Goal: Transaction & Acquisition: Book appointment/travel/reservation

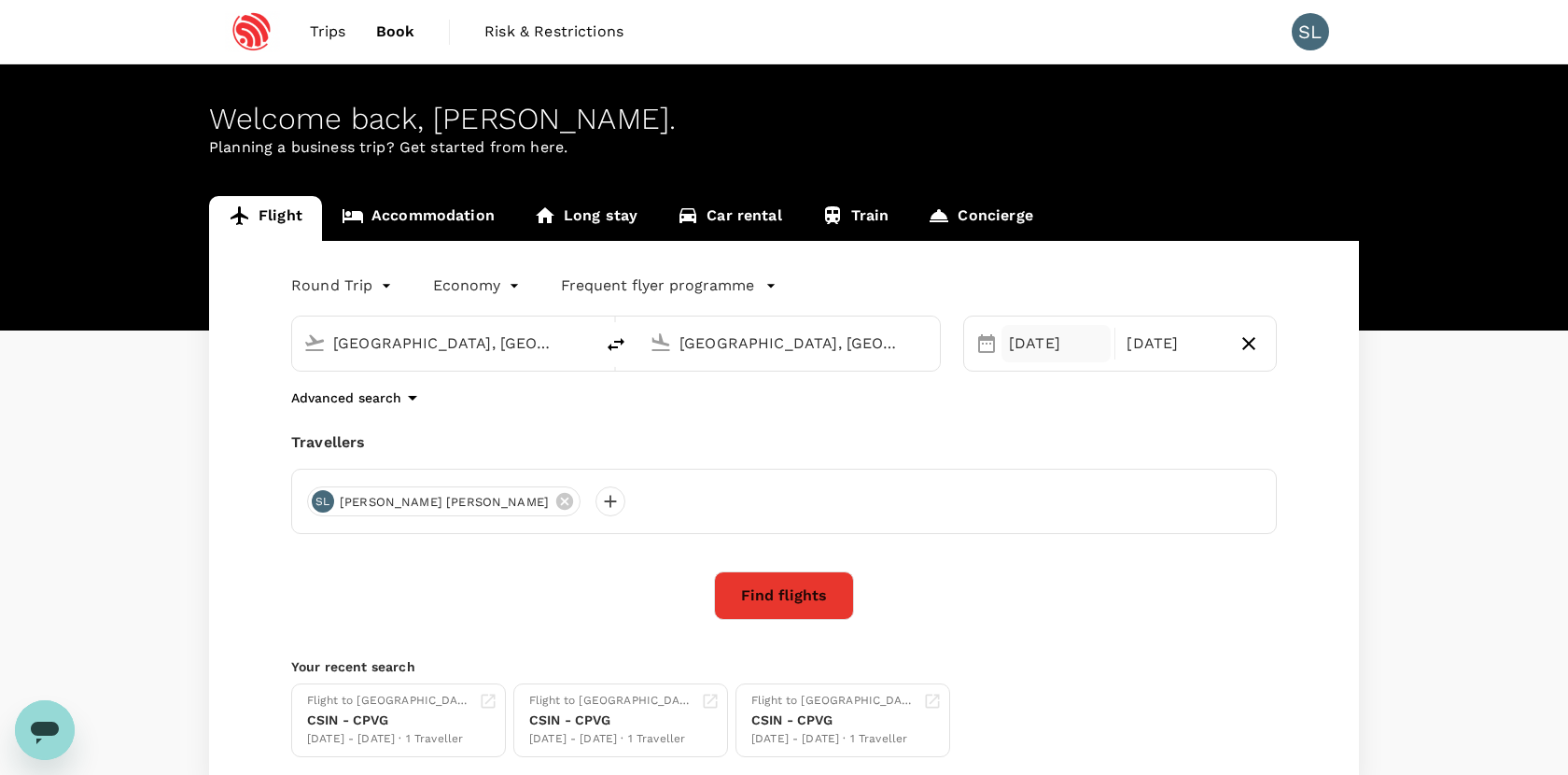
click at [1071, 355] on div "[DATE]" at bounding box center [1056, 343] width 109 height 37
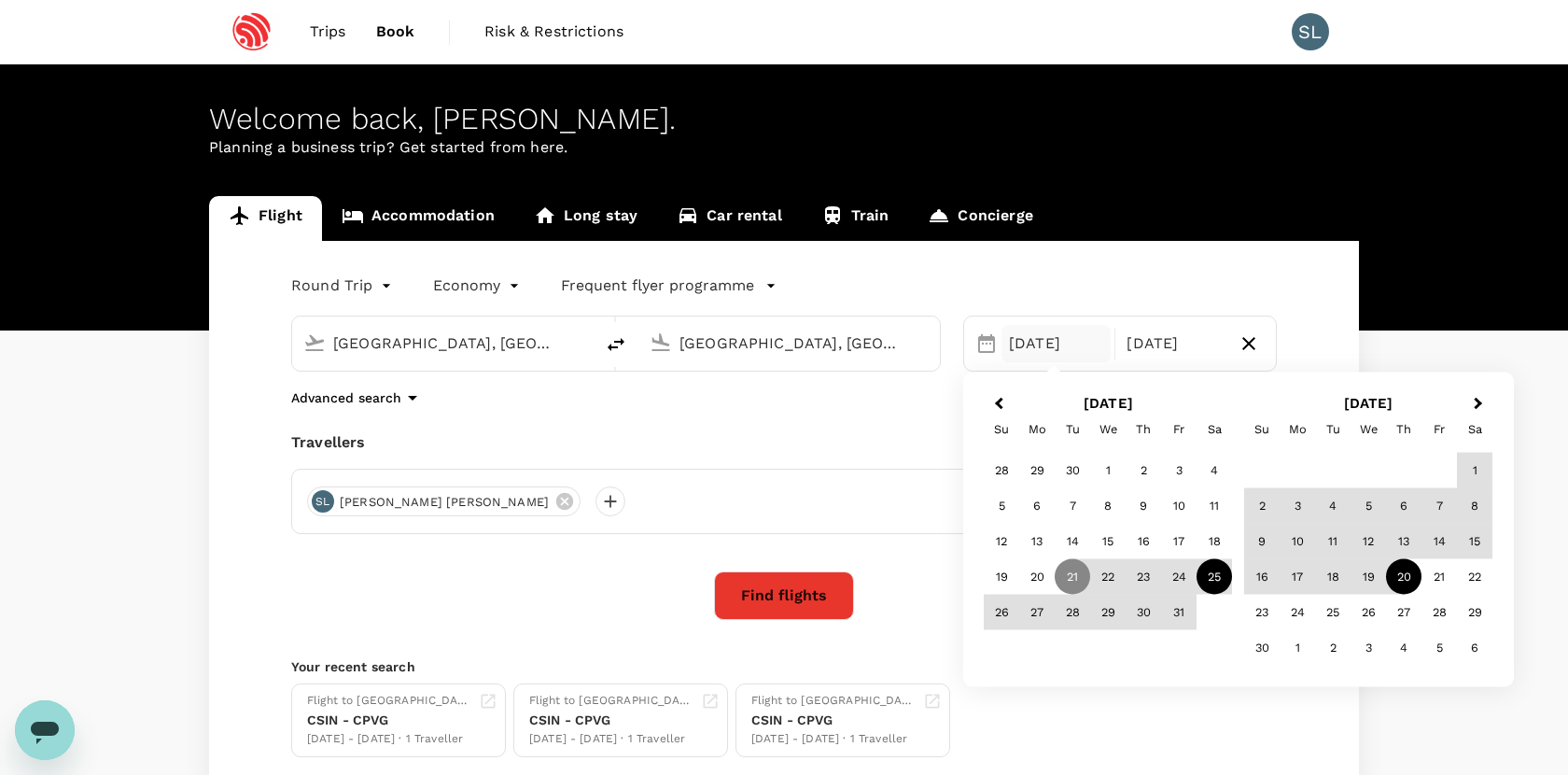
click at [1211, 576] on div "25" at bounding box center [1214, 577] width 35 height 35
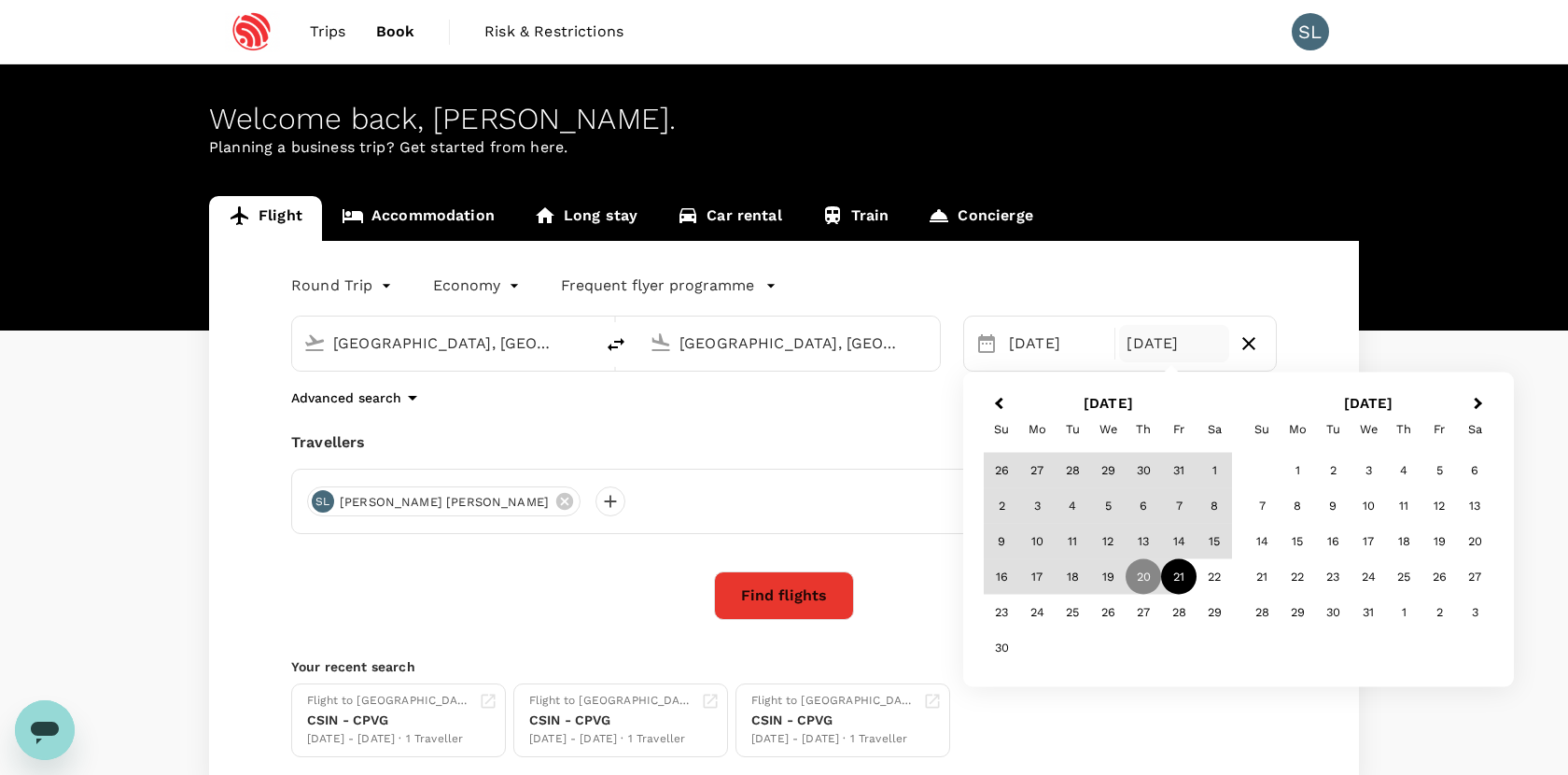
click at [1172, 585] on div "21" at bounding box center [1179, 577] width 35 height 35
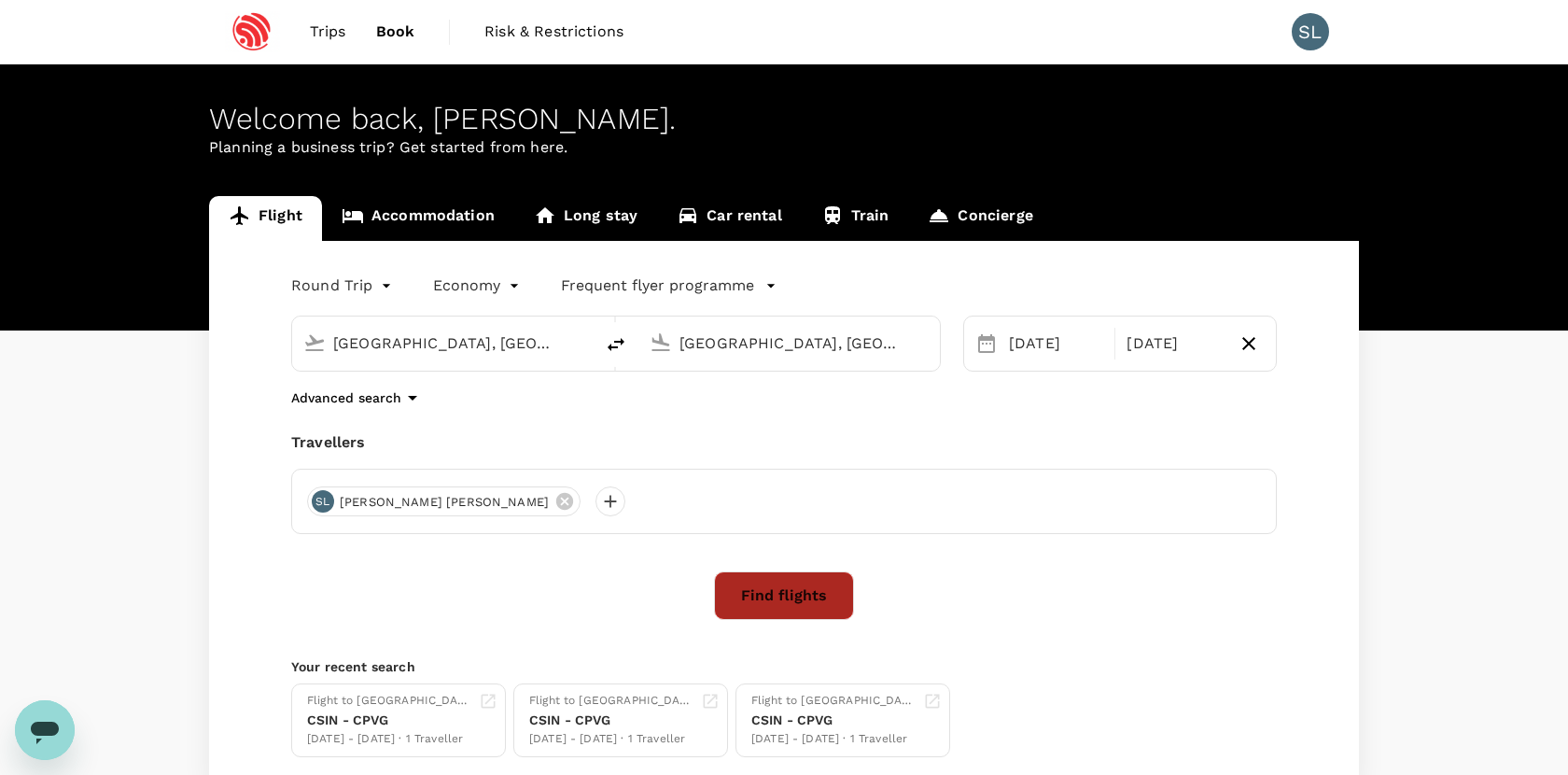
click at [825, 587] on button "Find flights" at bounding box center [784, 595] width 140 height 48
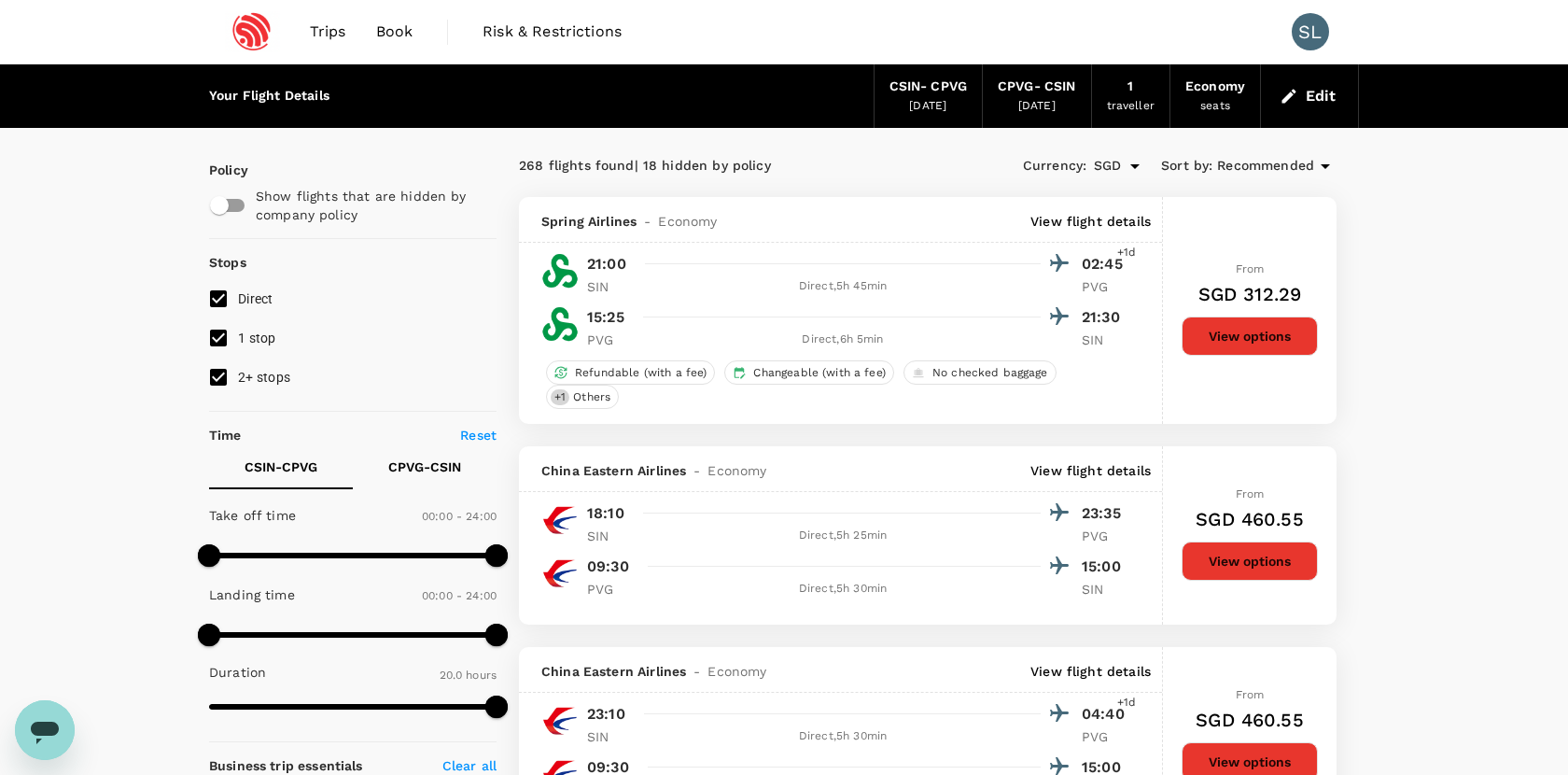
click at [217, 331] on input "1 stop" at bounding box center [217, 337] width 39 height 39
checkbox input "false"
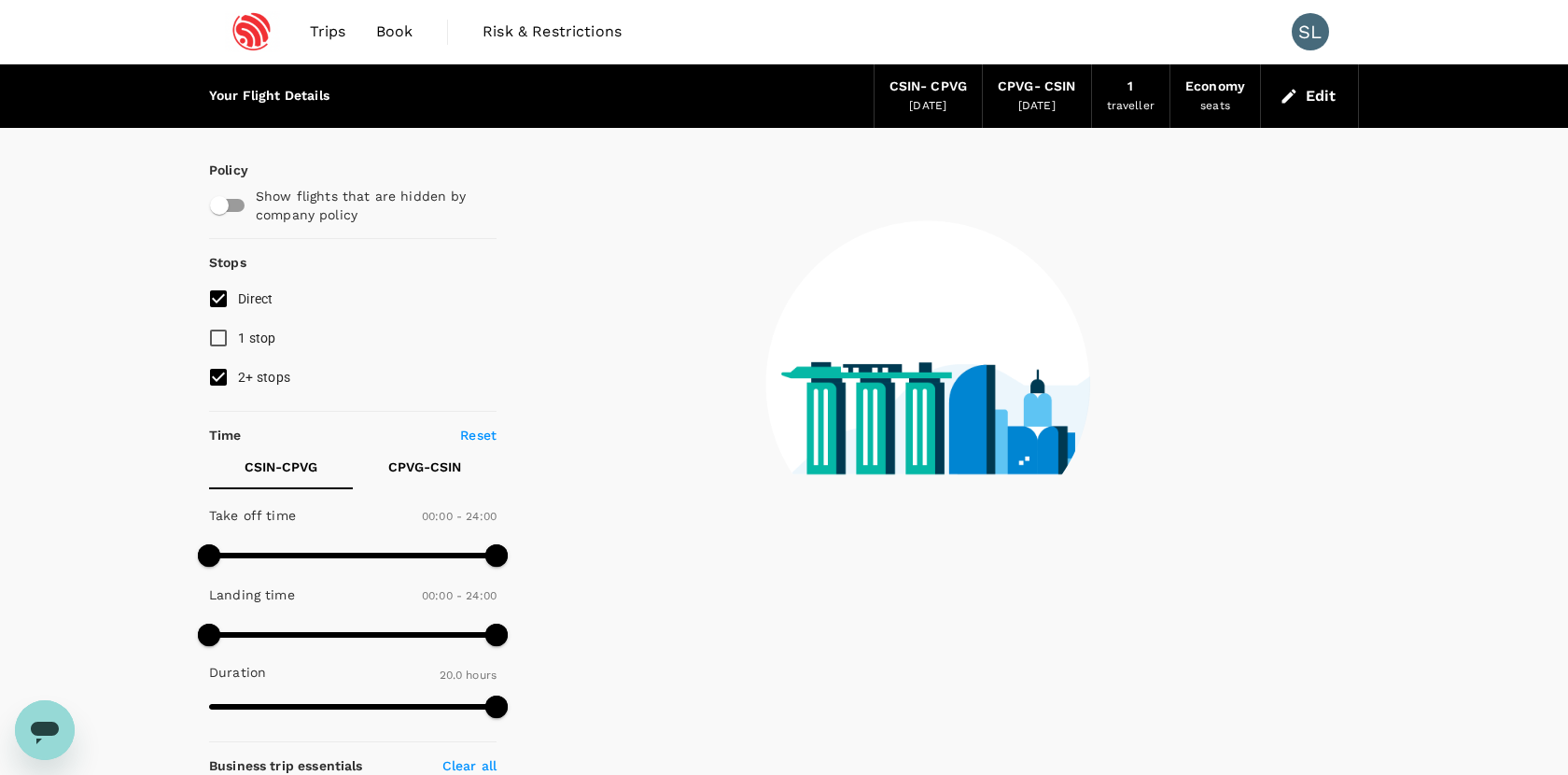
click at [217, 373] on input "2+ stops" at bounding box center [217, 376] width 39 height 39
checkbox input "false"
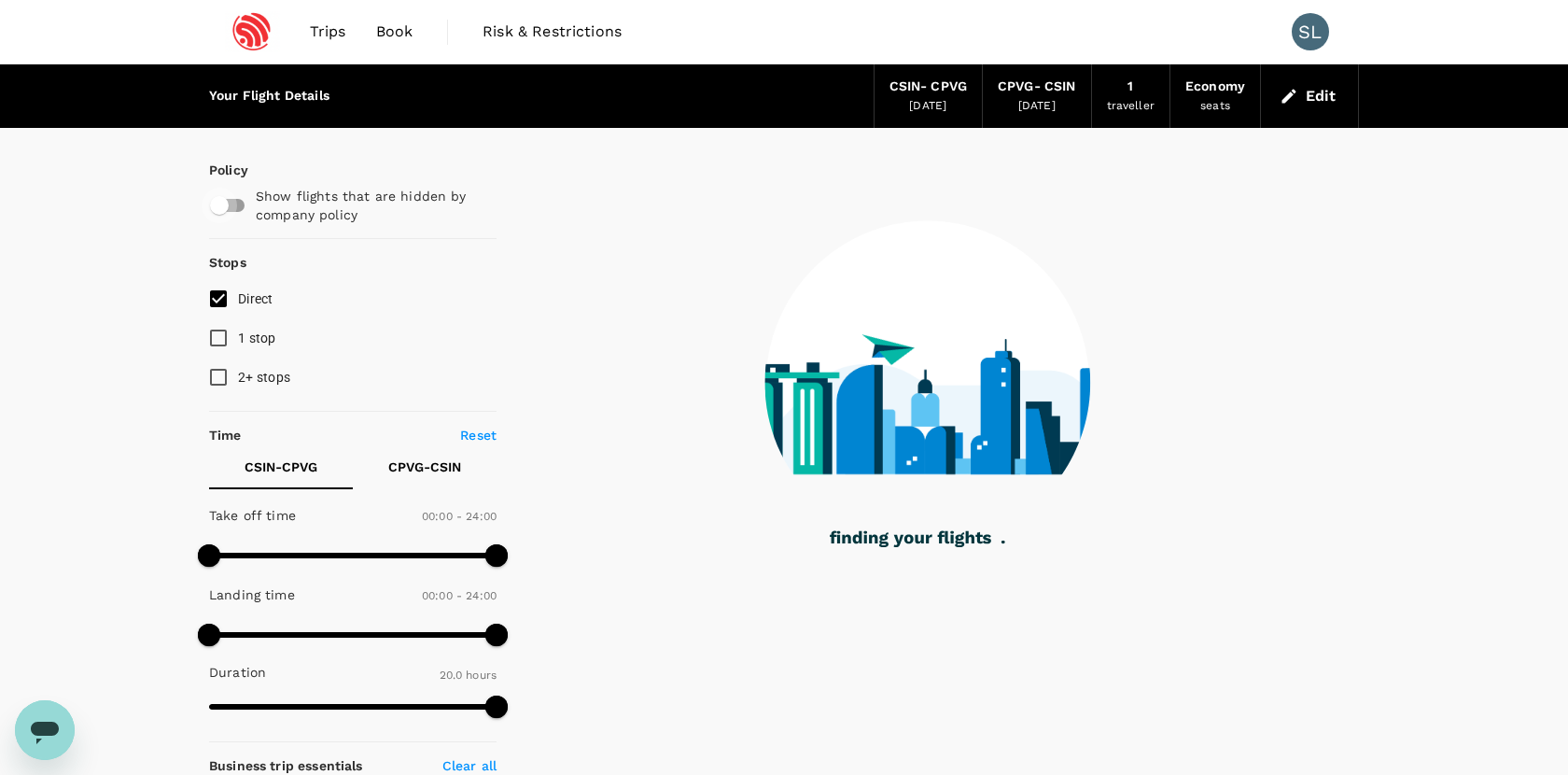
click at [239, 212] on input "checkbox" at bounding box center [219, 205] width 106 height 35
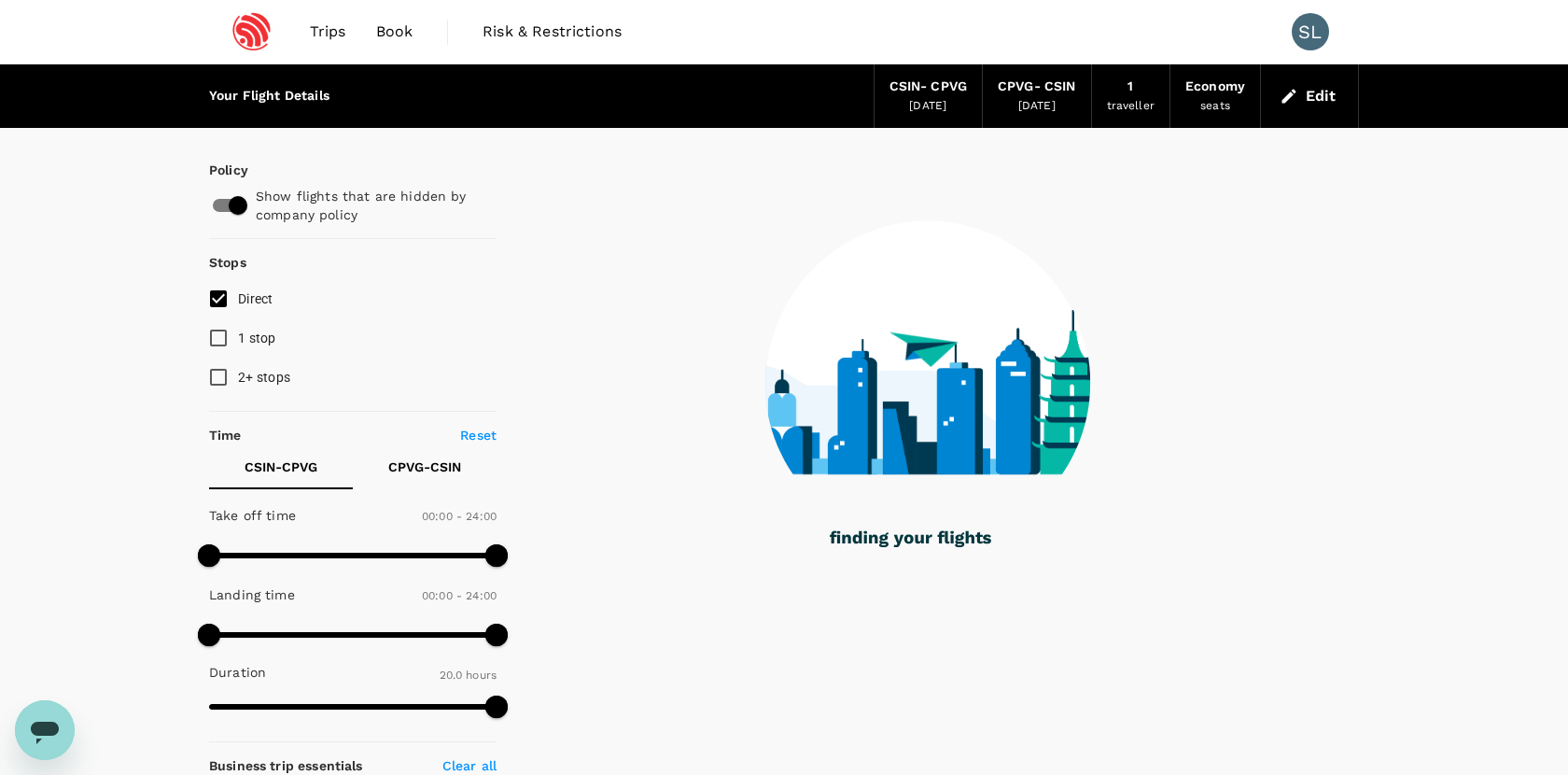
click at [239, 212] on input "checkbox" at bounding box center [238, 205] width 106 height 35
checkbox input "false"
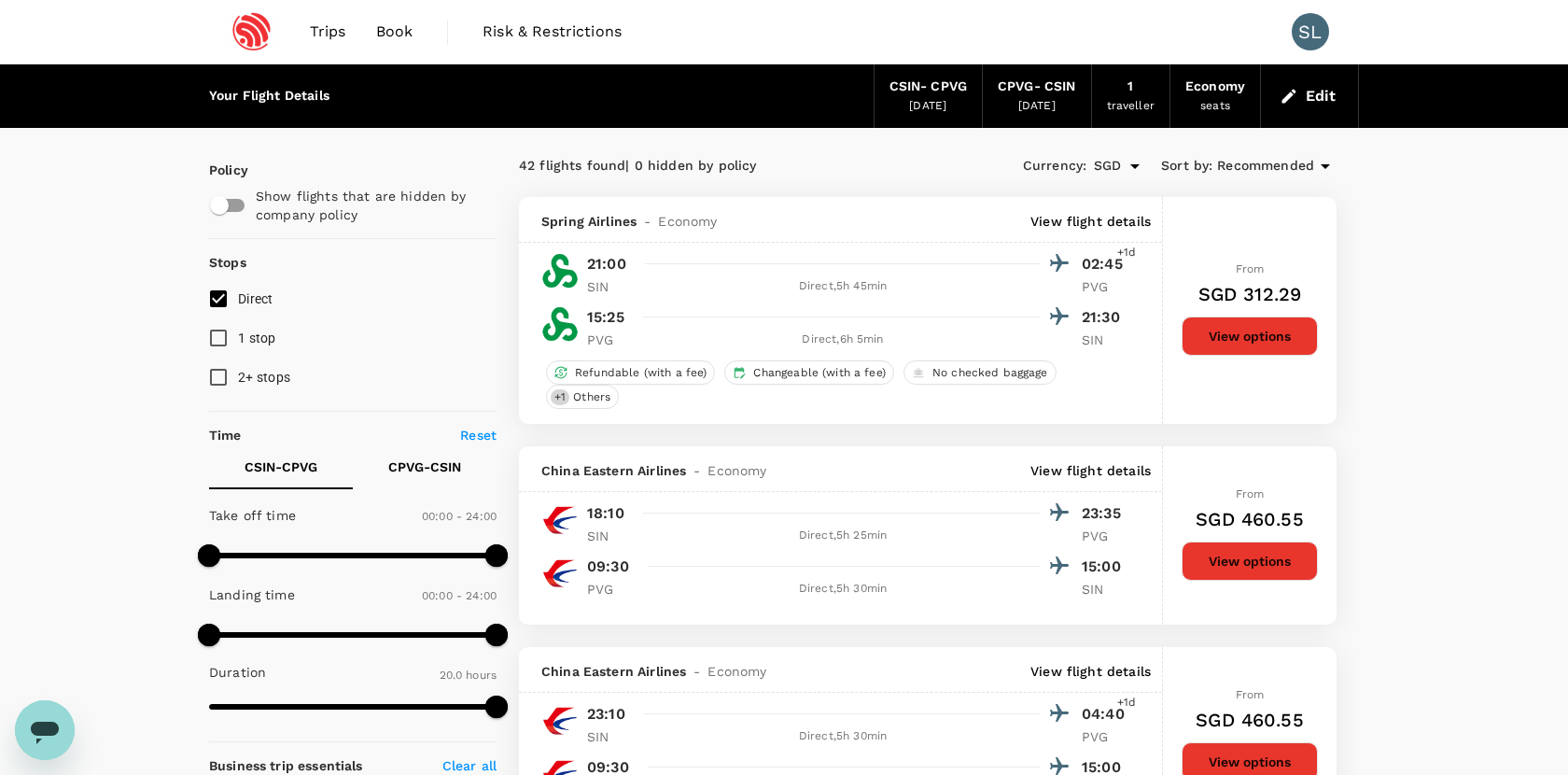
click at [1323, 87] on button "Edit" at bounding box center [1310, 96] width 67 height 29
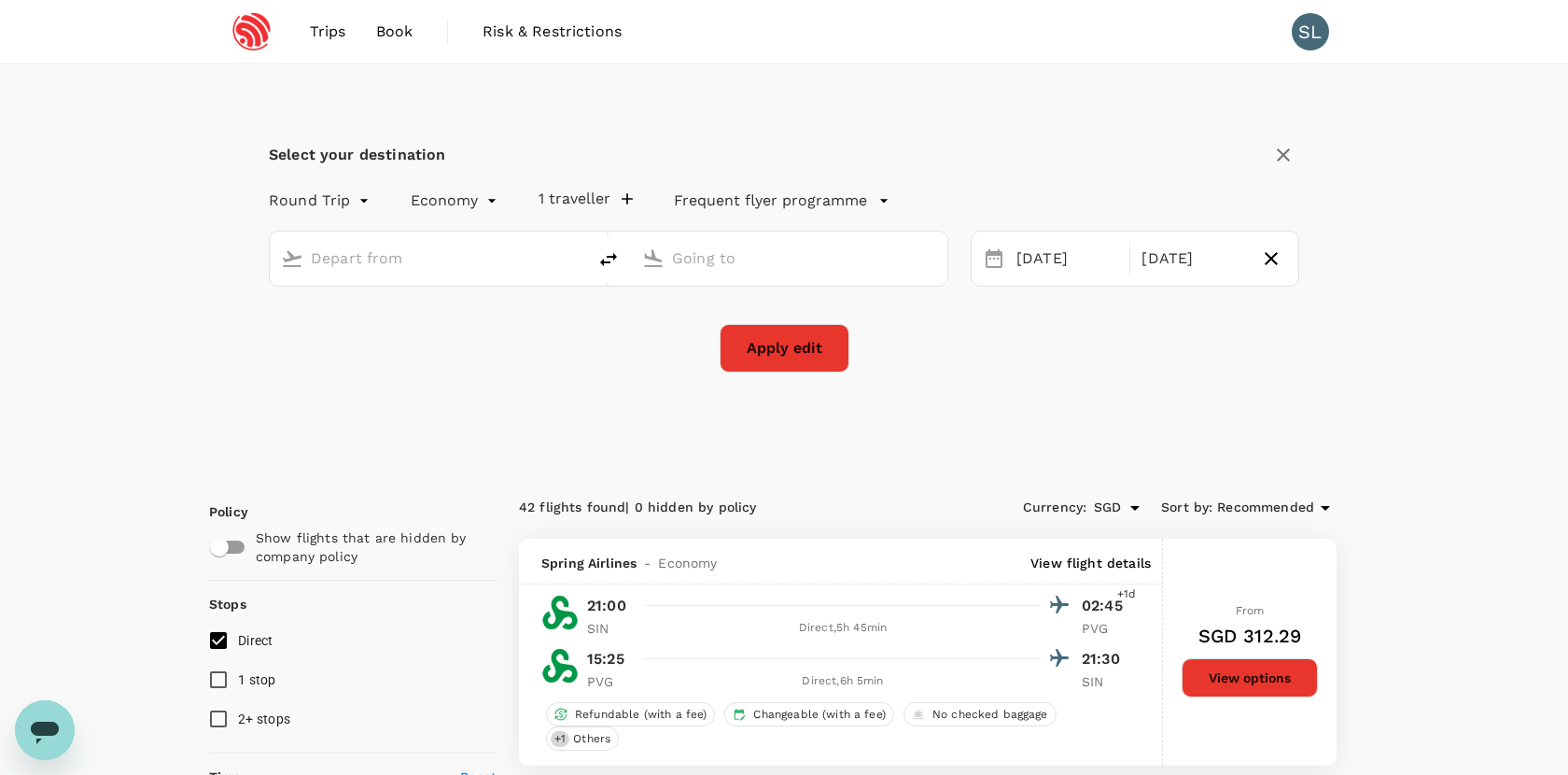
type input "Singapore, Singapore (any)"
type input "Shanghai, China (any)"
click at [1035, 270] on div "25 Oct" at bounding box center [1067, 259] width 117 height 36
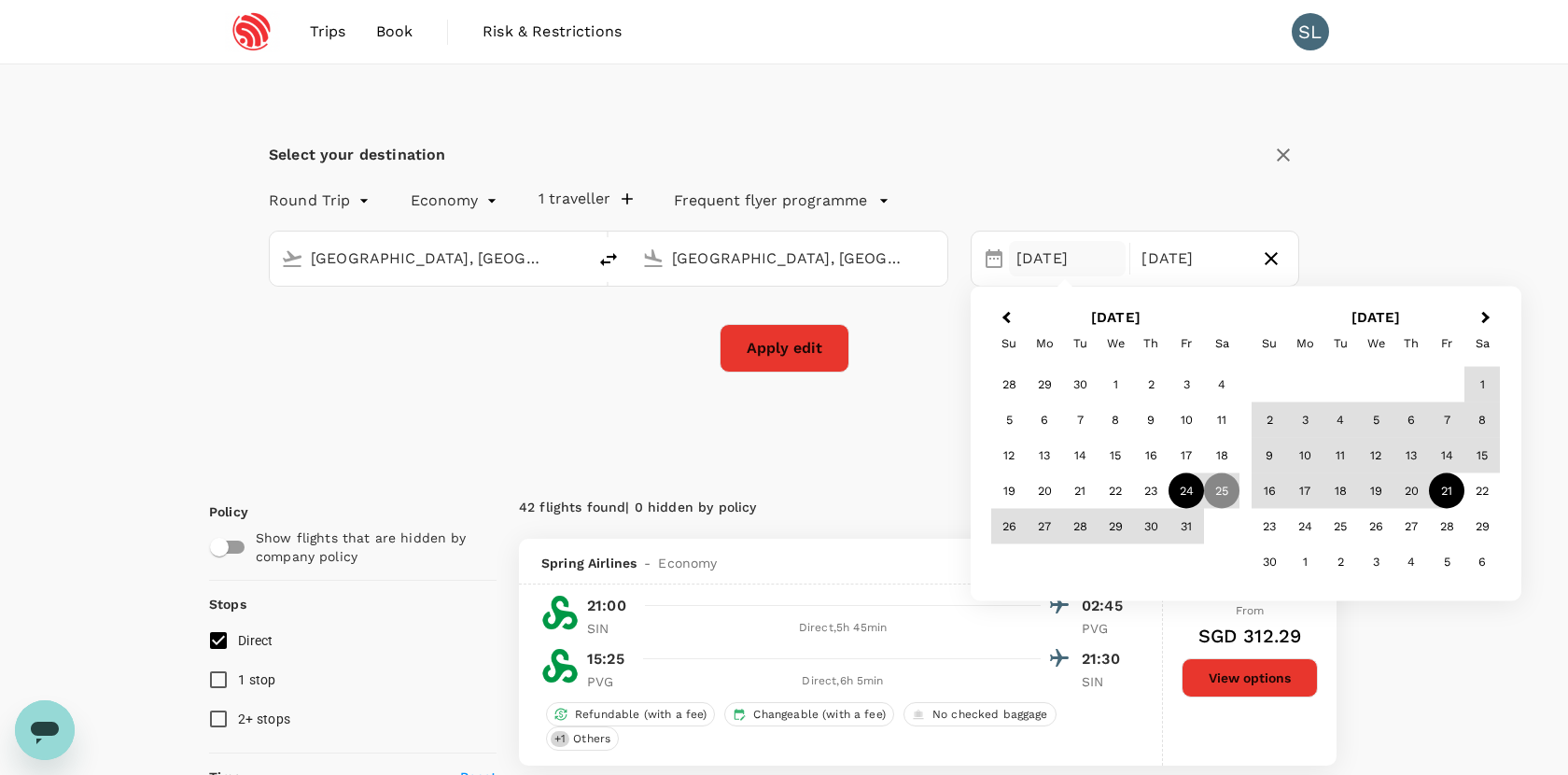
click at [1197, 490] on div "24" at bounding box center [1186, 490] width 35 height 35
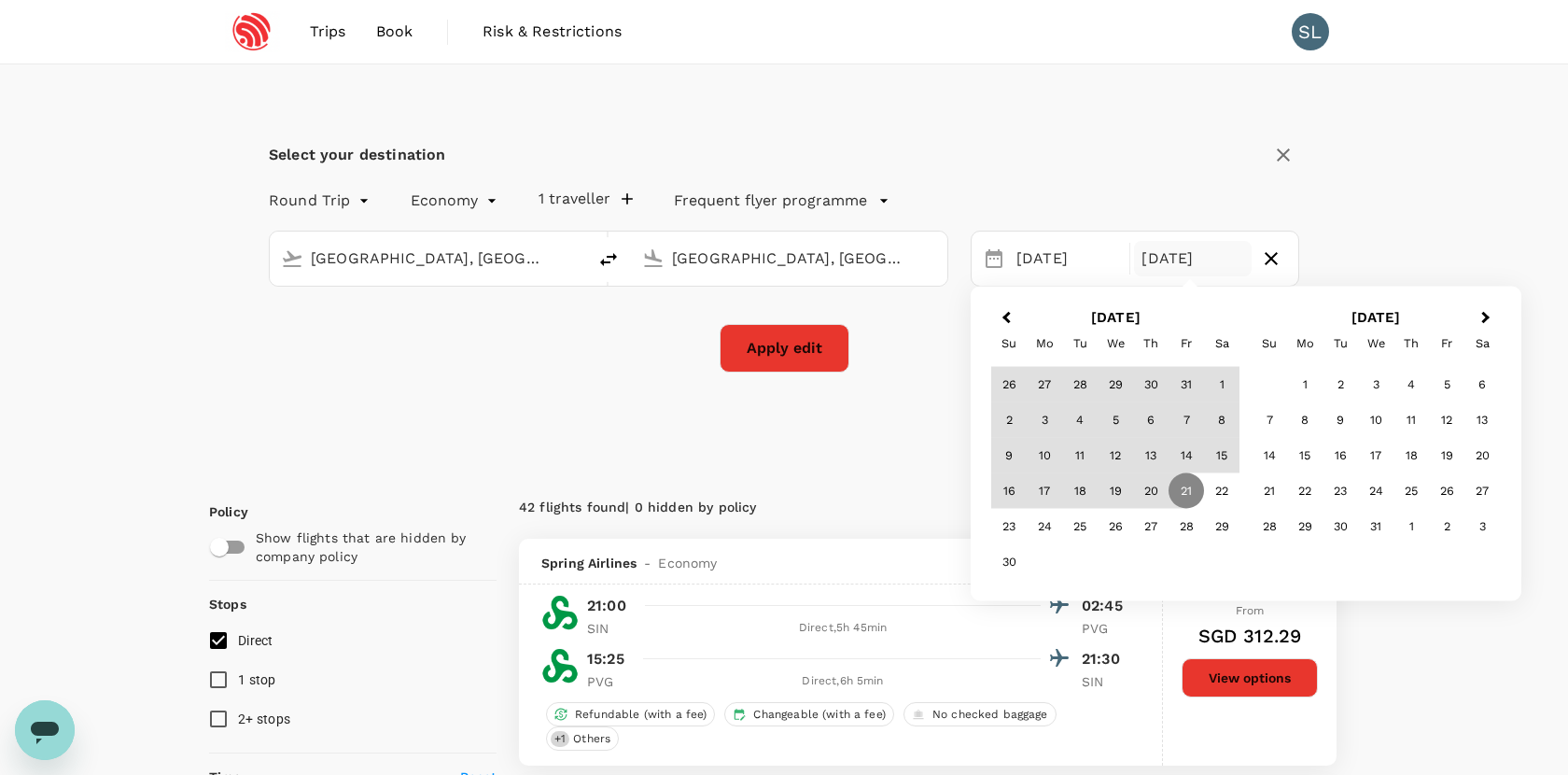
click at [767, 365] on button "Apply edit" at bounding box center [784, 348] width 130 height 48
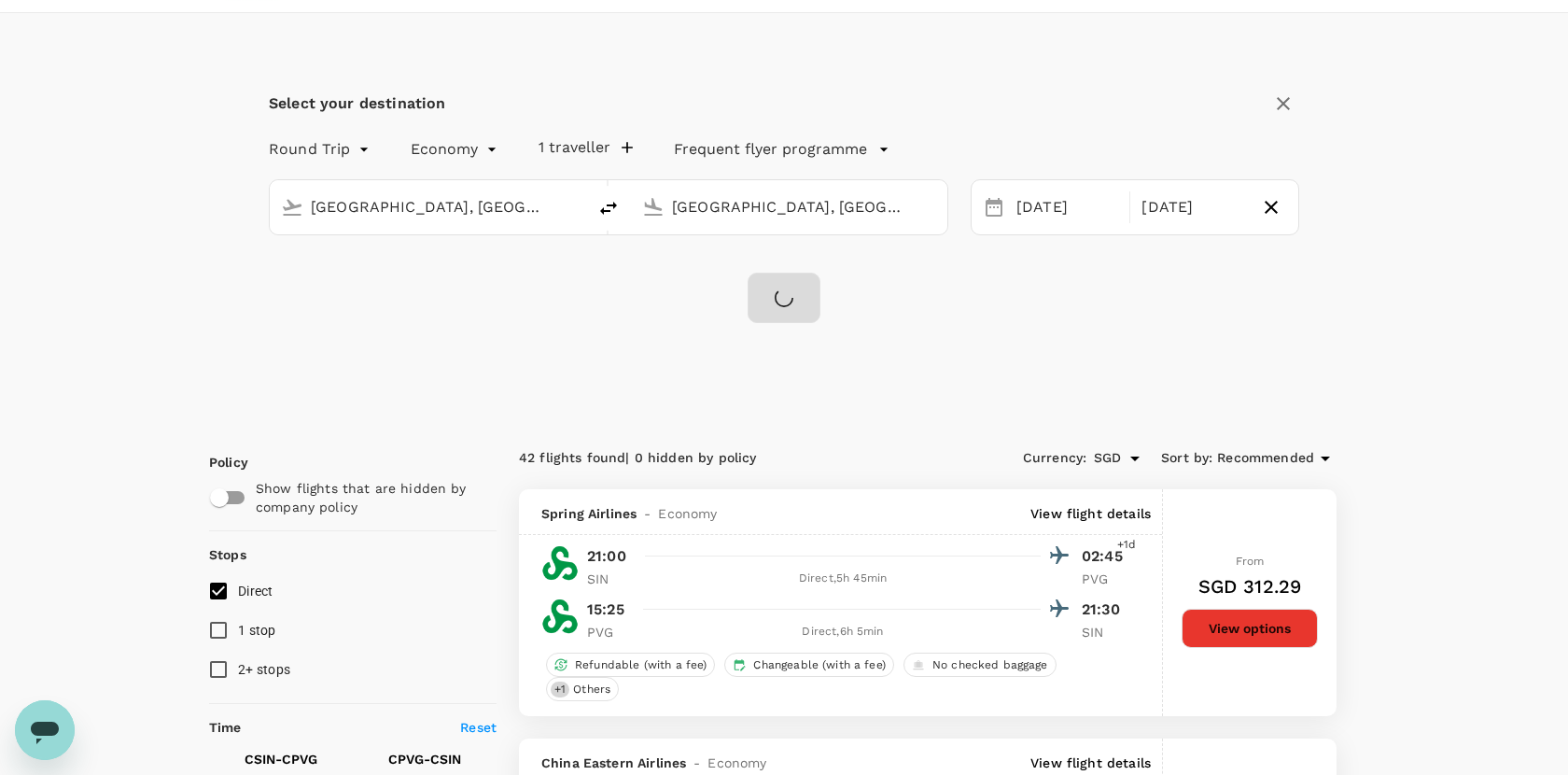
checkbox input "false"
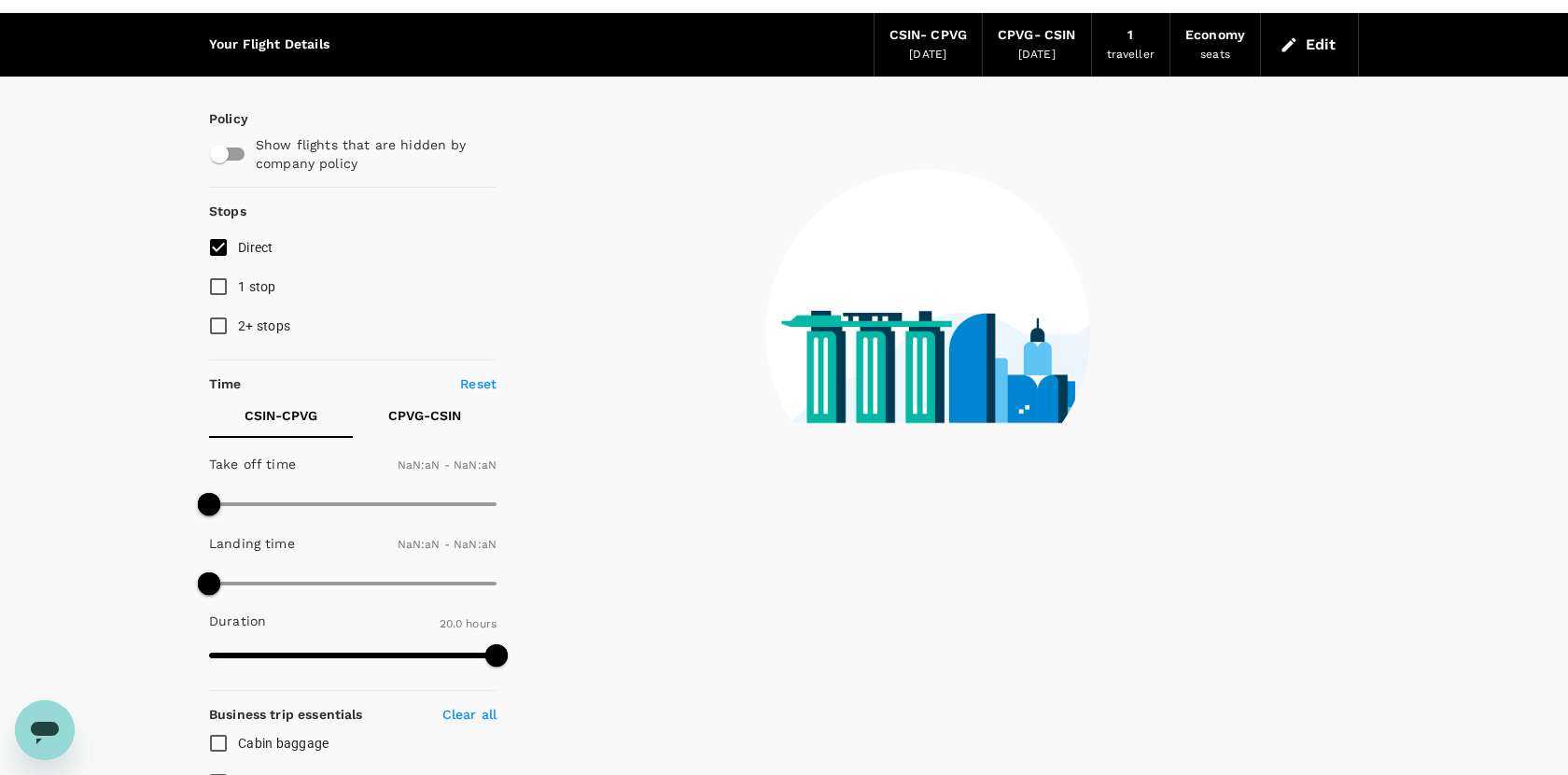
type input "1440"
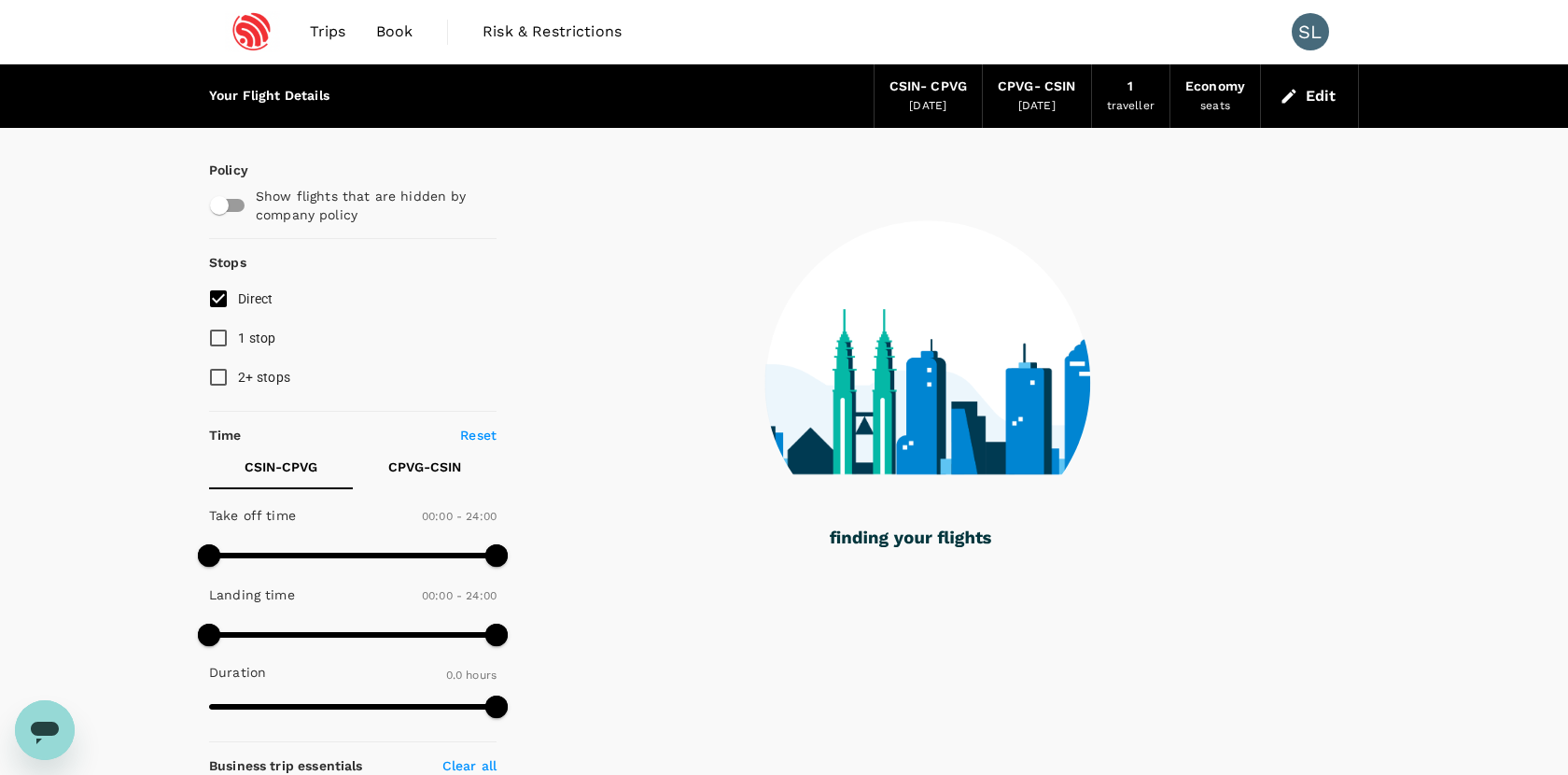
type input "1185"
checkbox input "true"
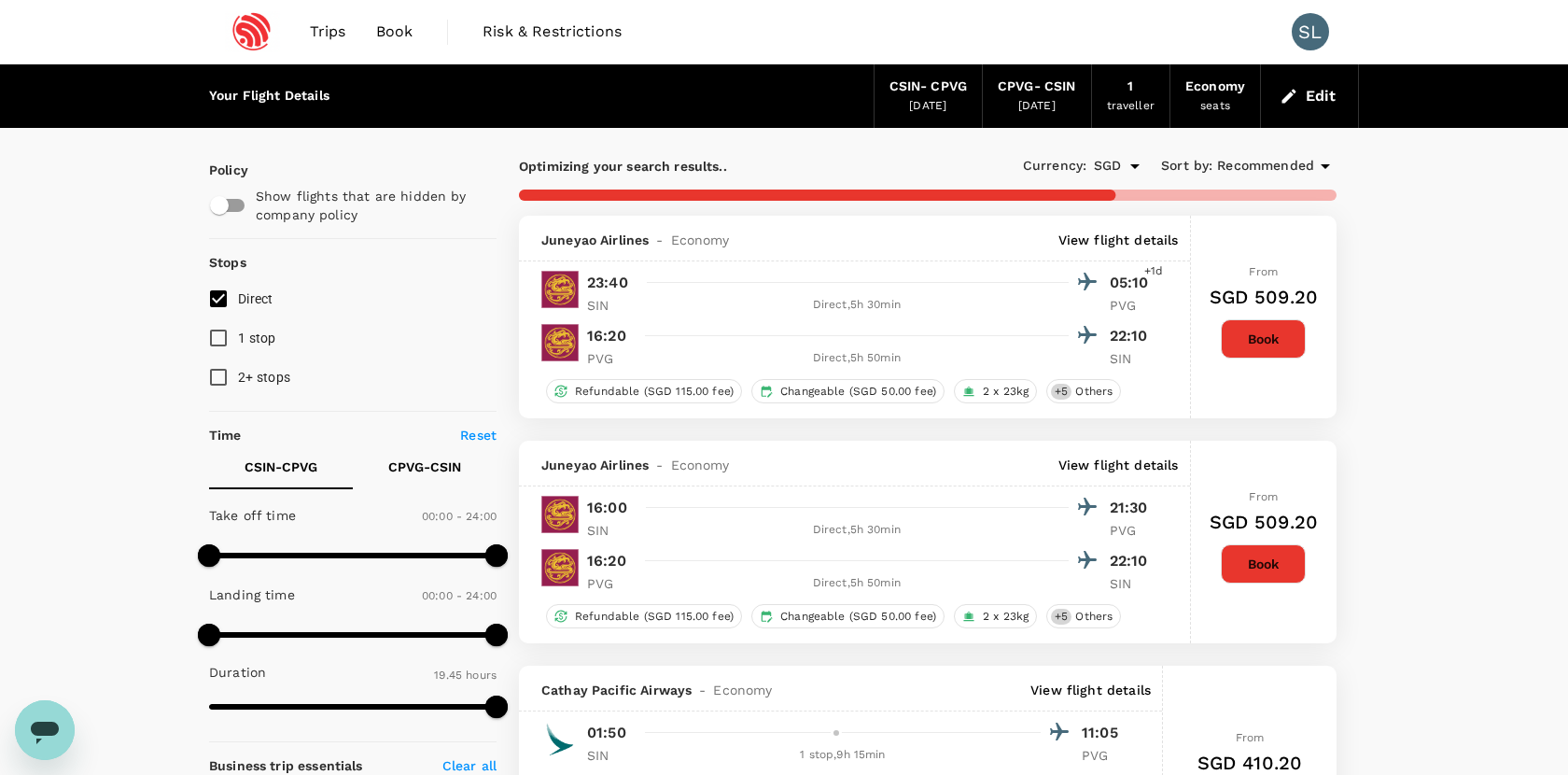
type input "1200"
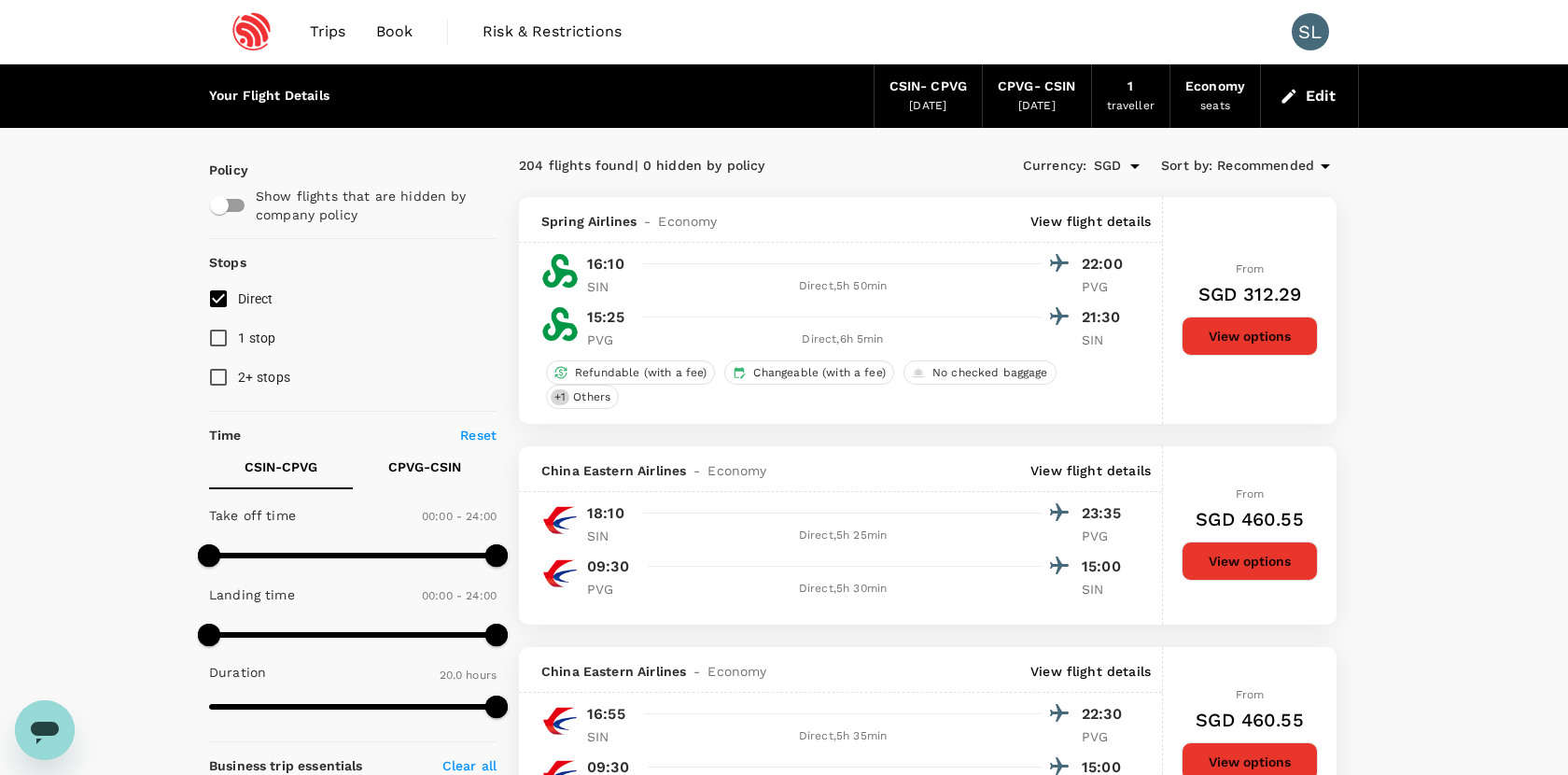
click at [1311, 99] on button "Edit" at bounding box center [1310, 96] width 67 height 29
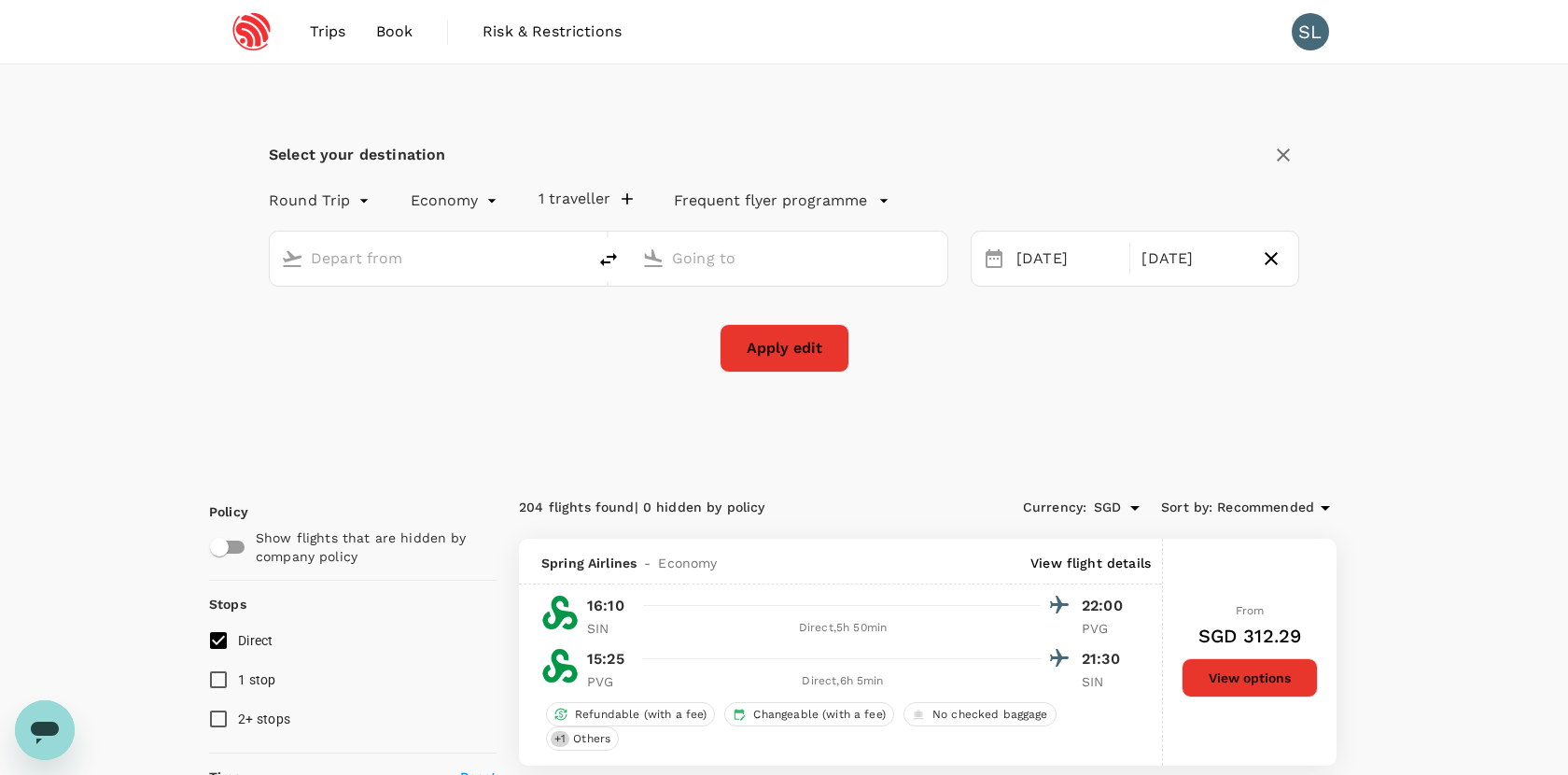
type input "Singapore, Singapore (any)"
type input "Shanghai, China (any)"
click at [1055, 251] on div "24 Oct" at bounding box center [1067, 259] width 117 height 36
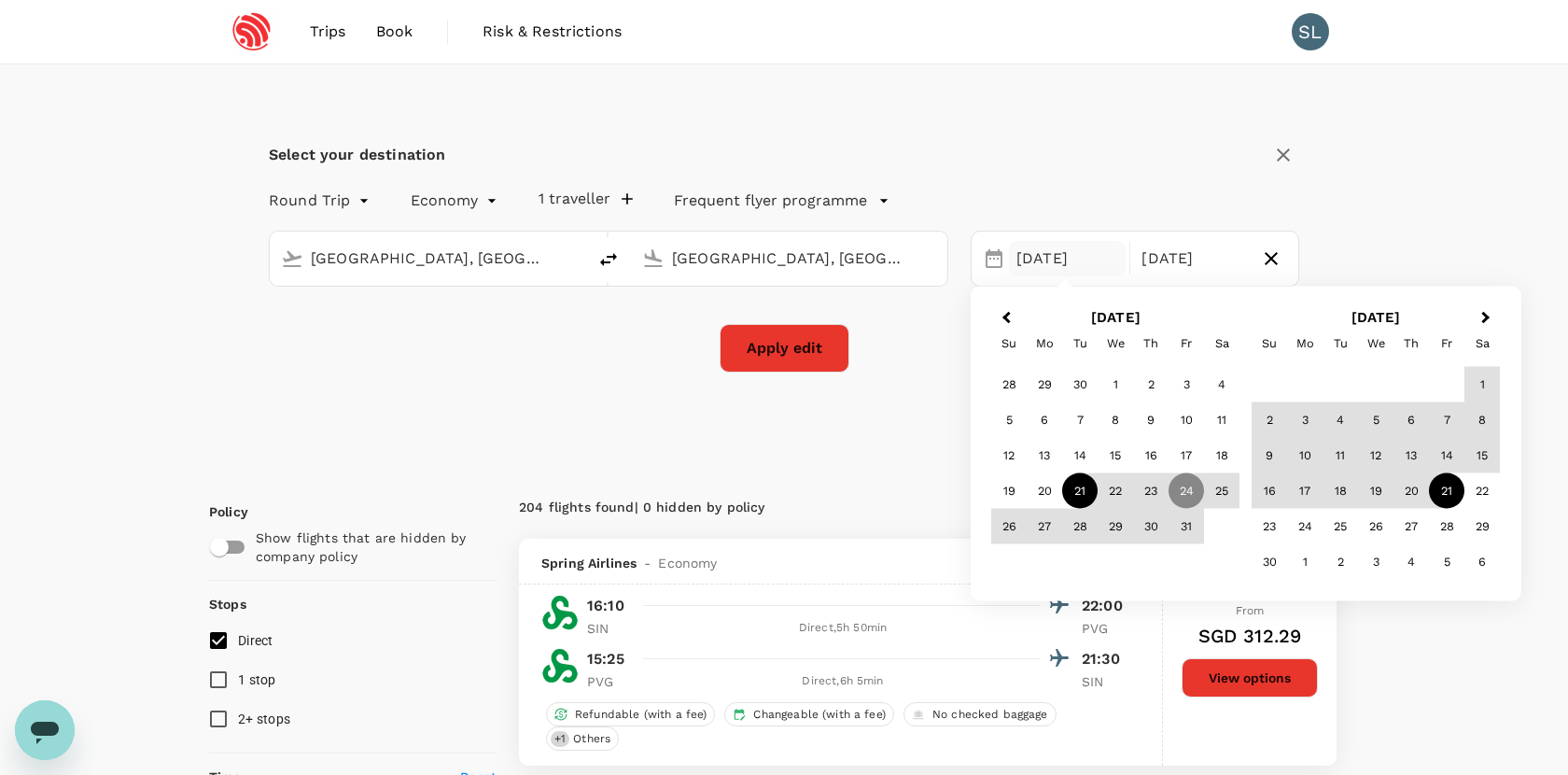
click at [1091, 494] on div "21" at bounding box center [1080, 490] width 35 height 35
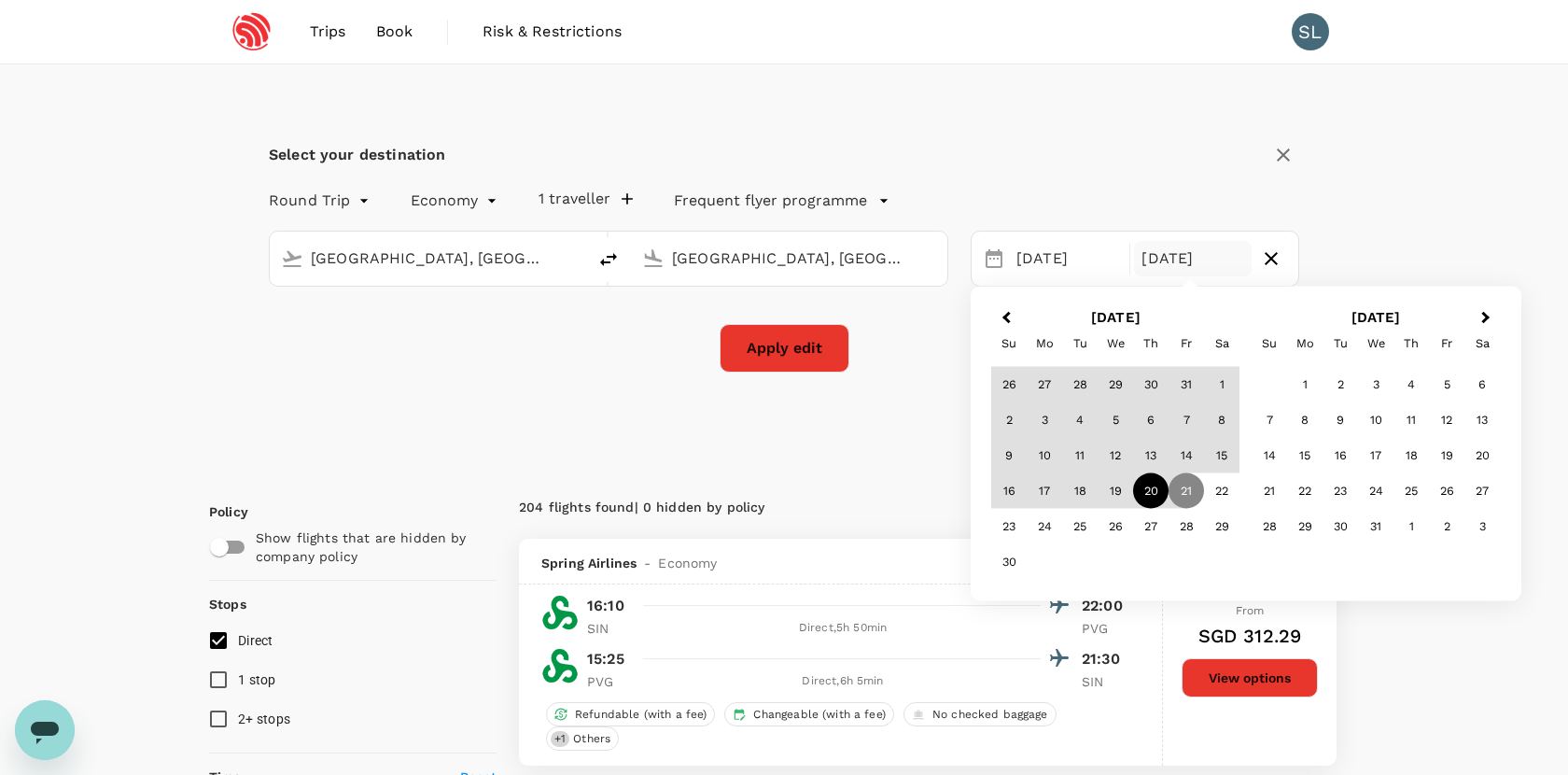
click at [1151, 493] on div "20" at bounding box center [1150, 490] width 35 height 35
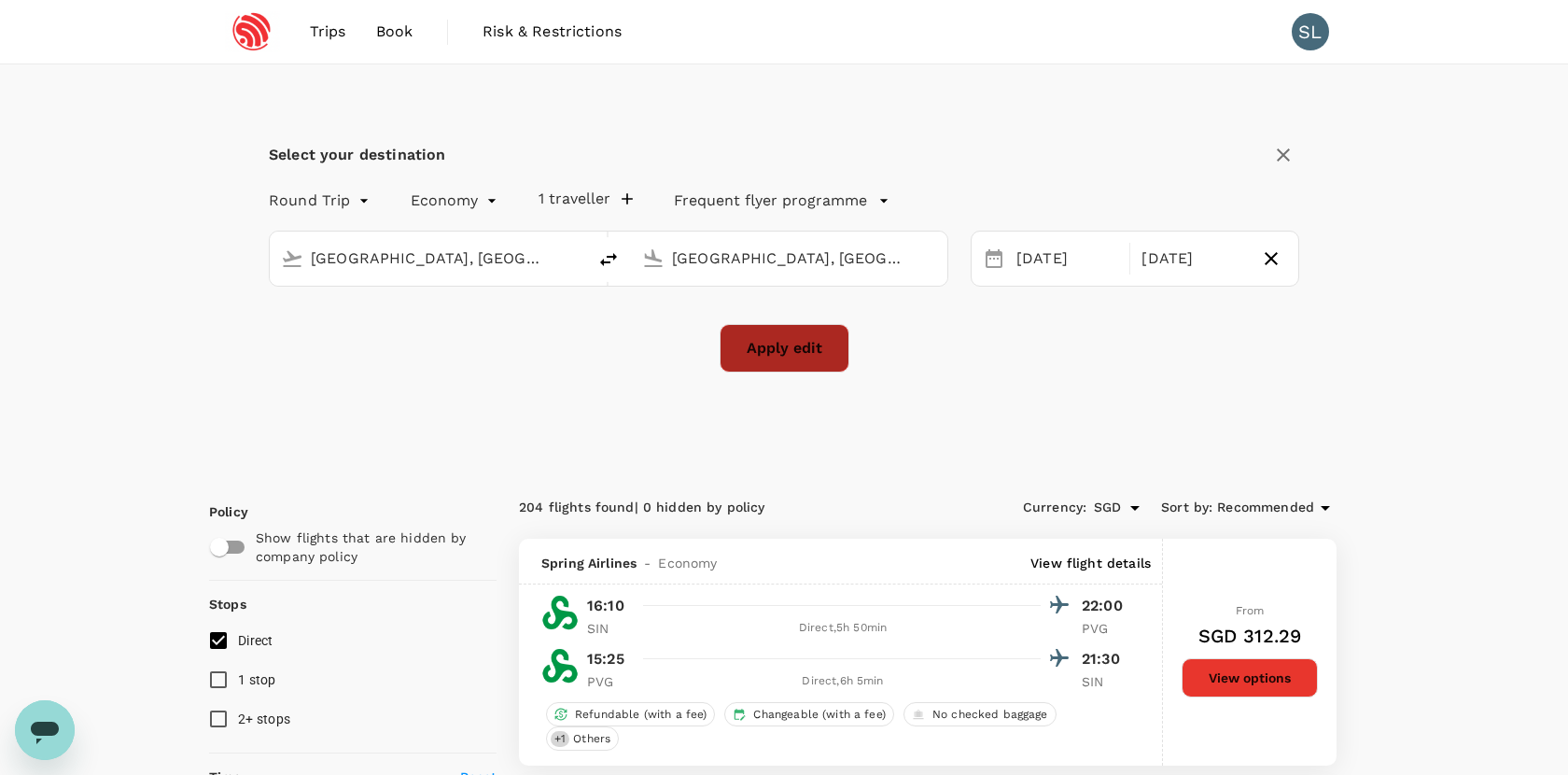
click at [748, 347] on button "Apply edit" at bounding box center [784, 348] width 130 height 48
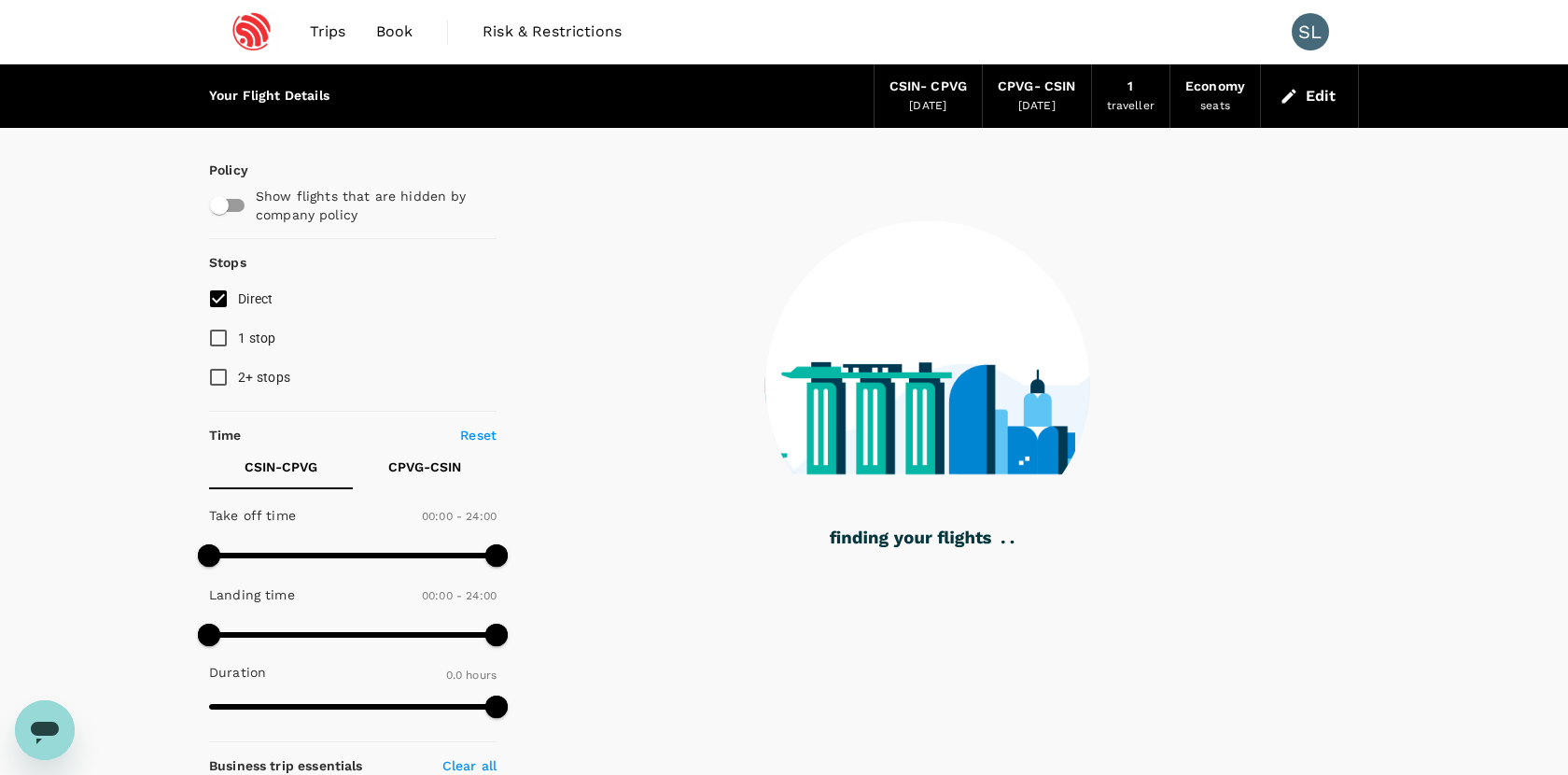
checkbox input "true"
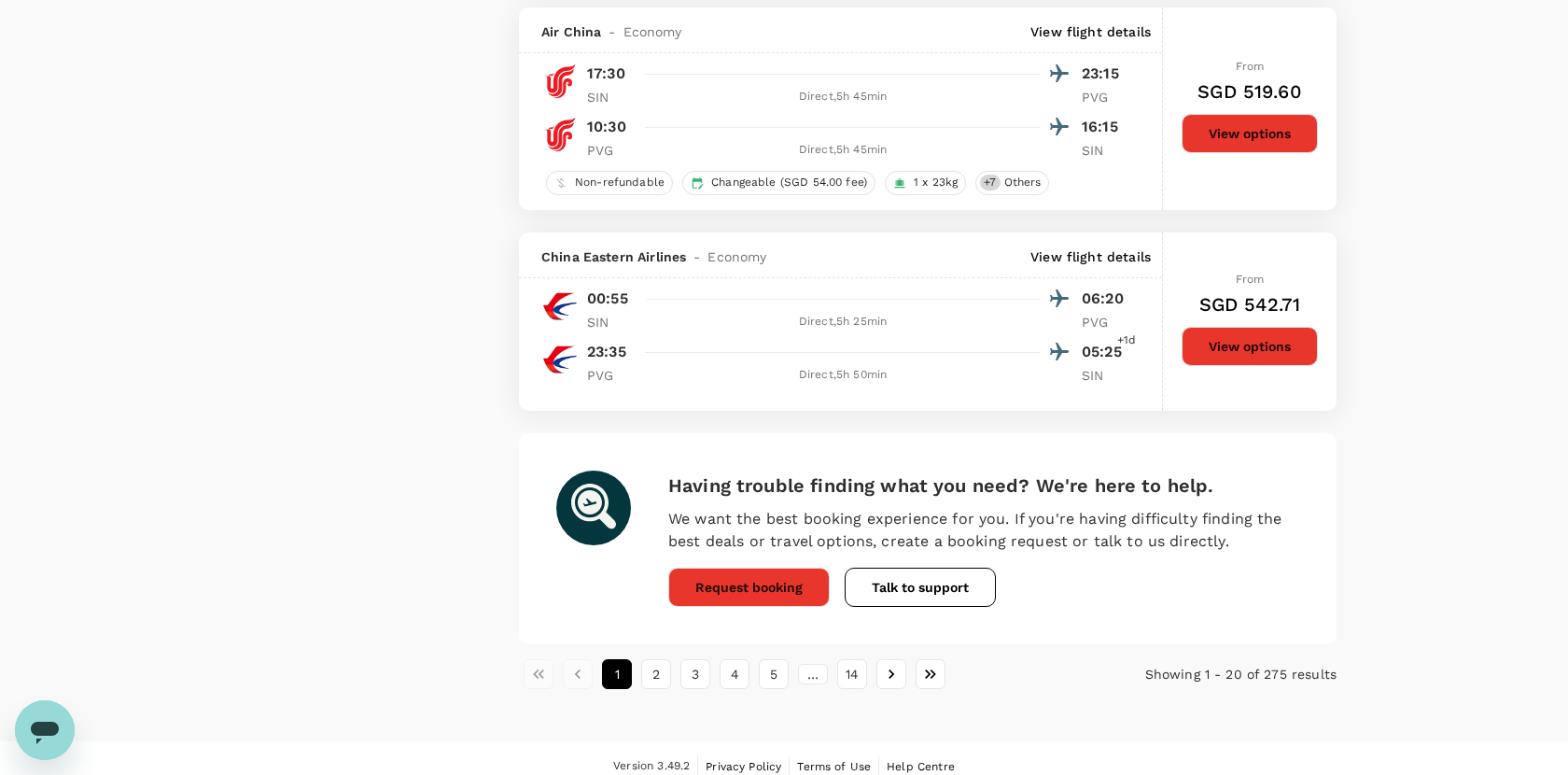
scroll to position [3903, 0]
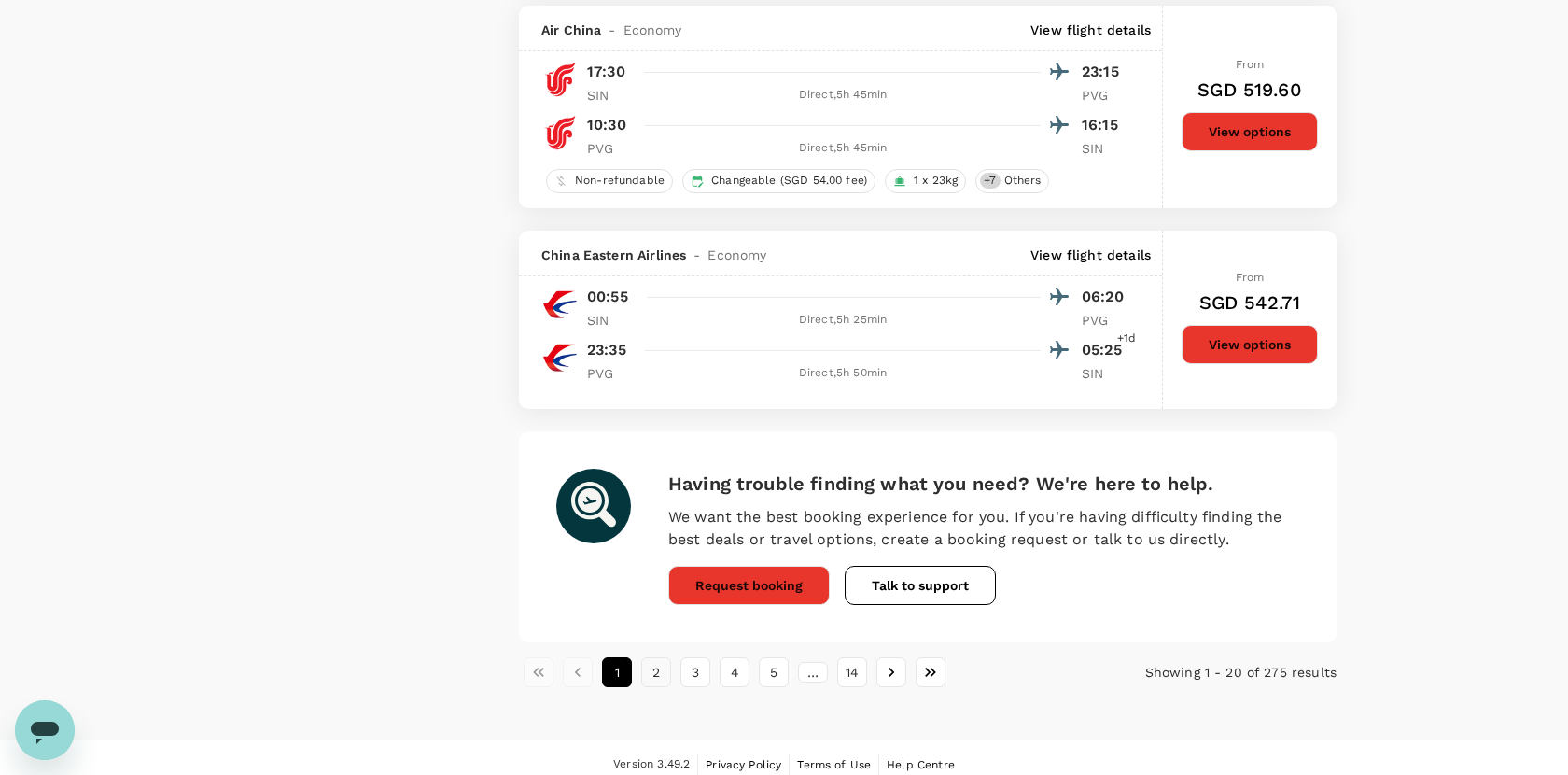
click at [652, 679] on button "2" at bounding box center [655, 671] width 29 height 29
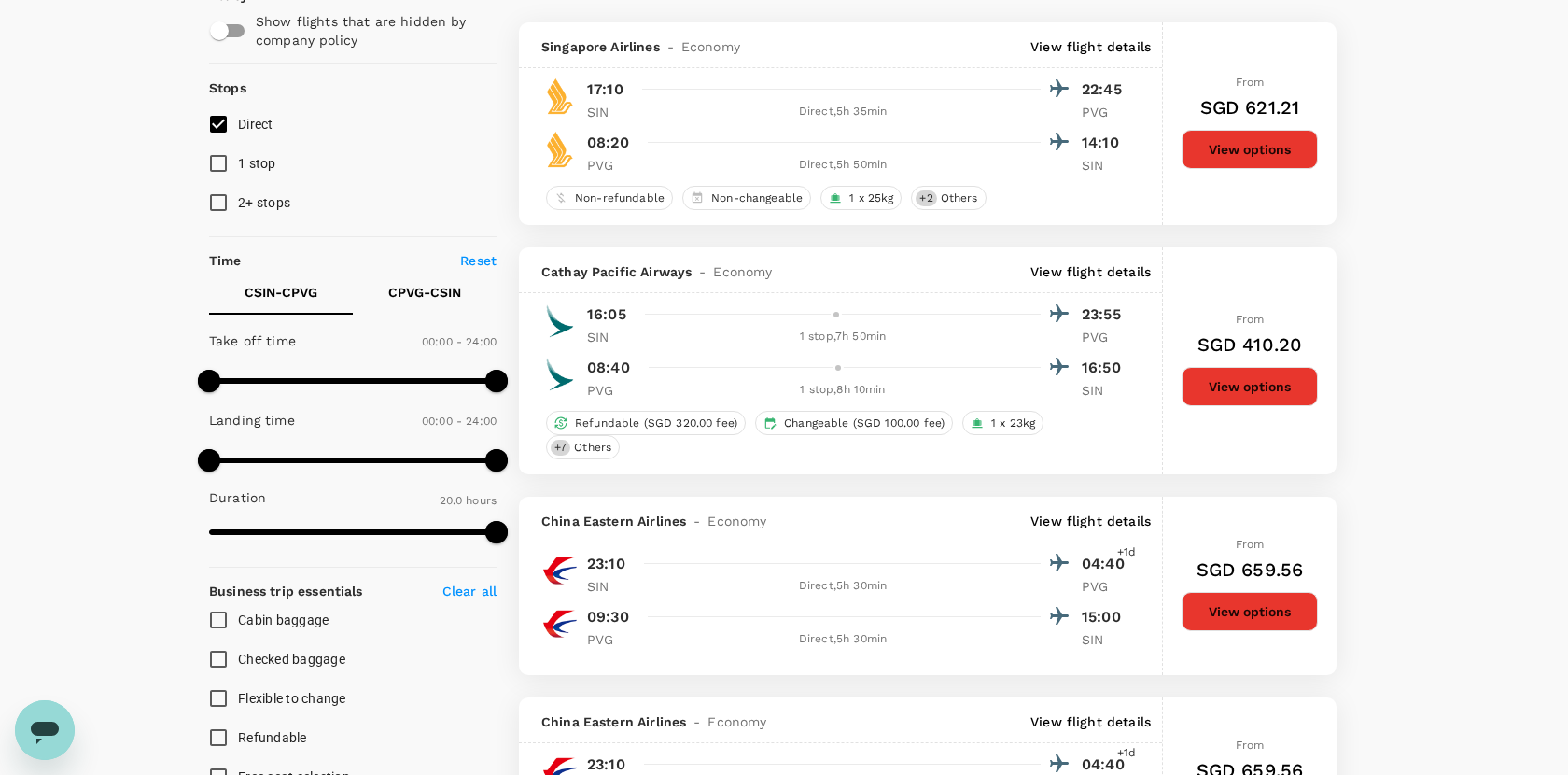
scroll to position [0, 0]
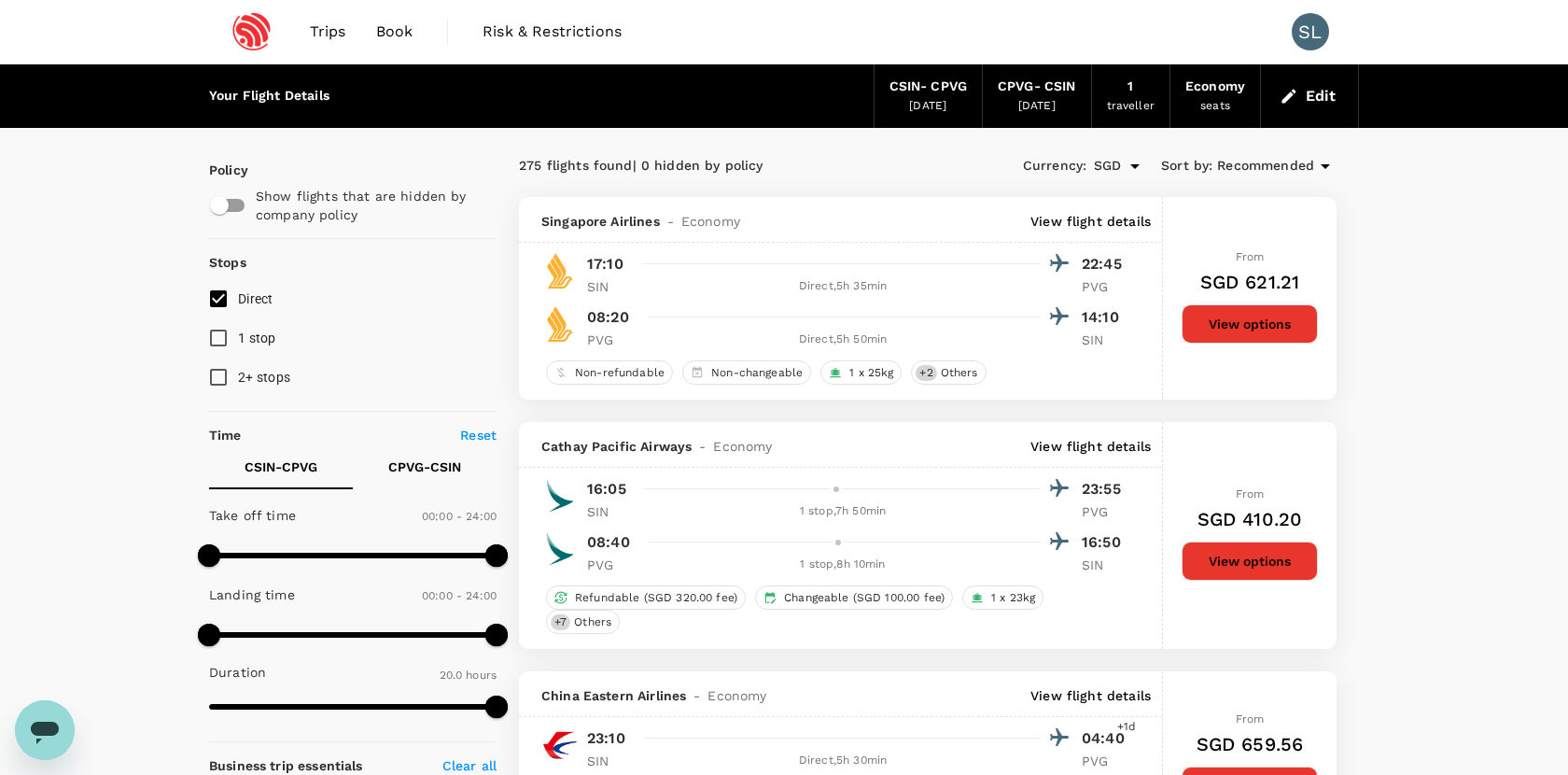
click at [1321, 94] on button "Edit" at bounding box center [1310, 96] width 67 height 29
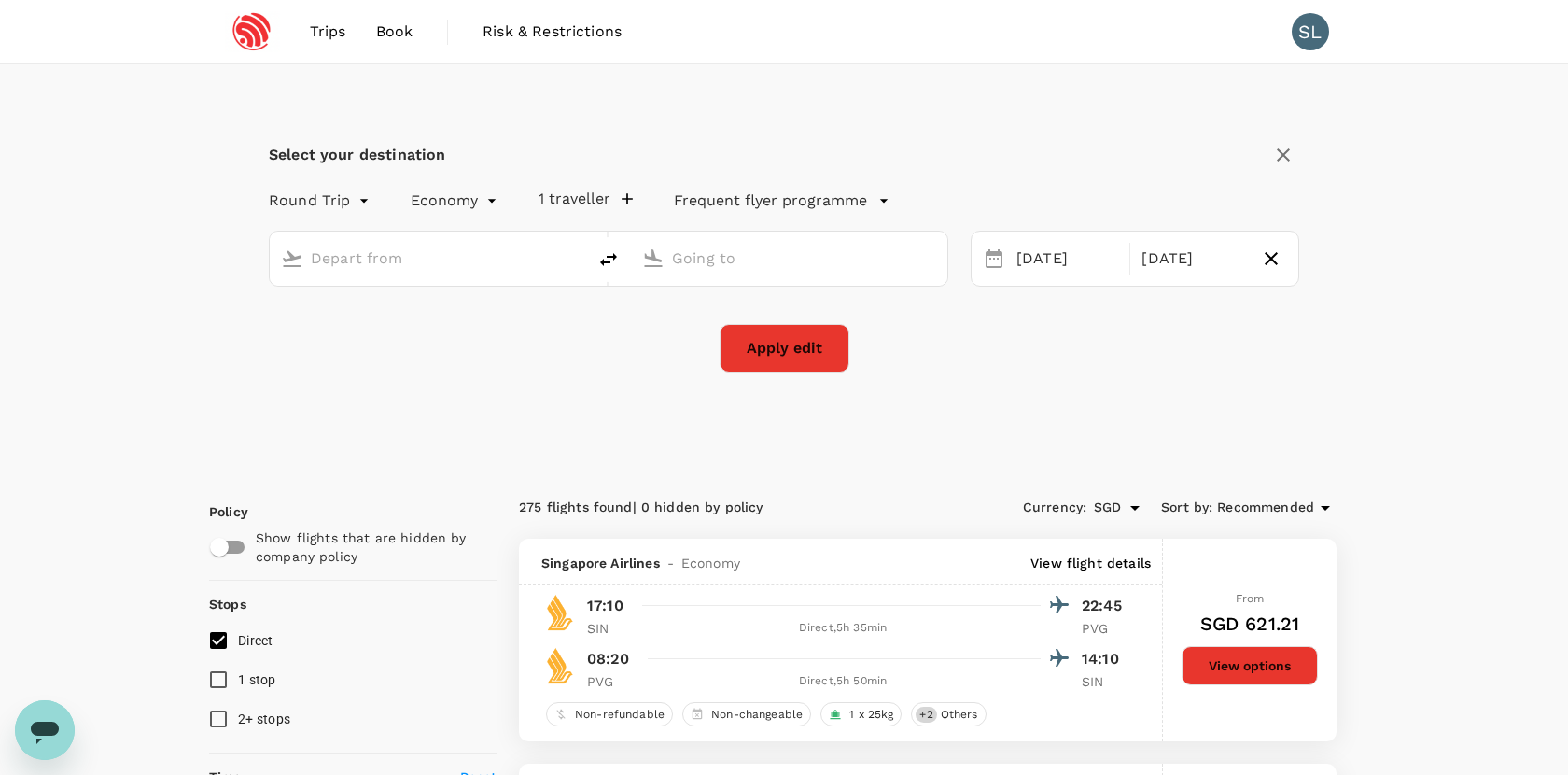
type input "Singapore, Singapore (any)"
type input "Shanghai, China (any)"
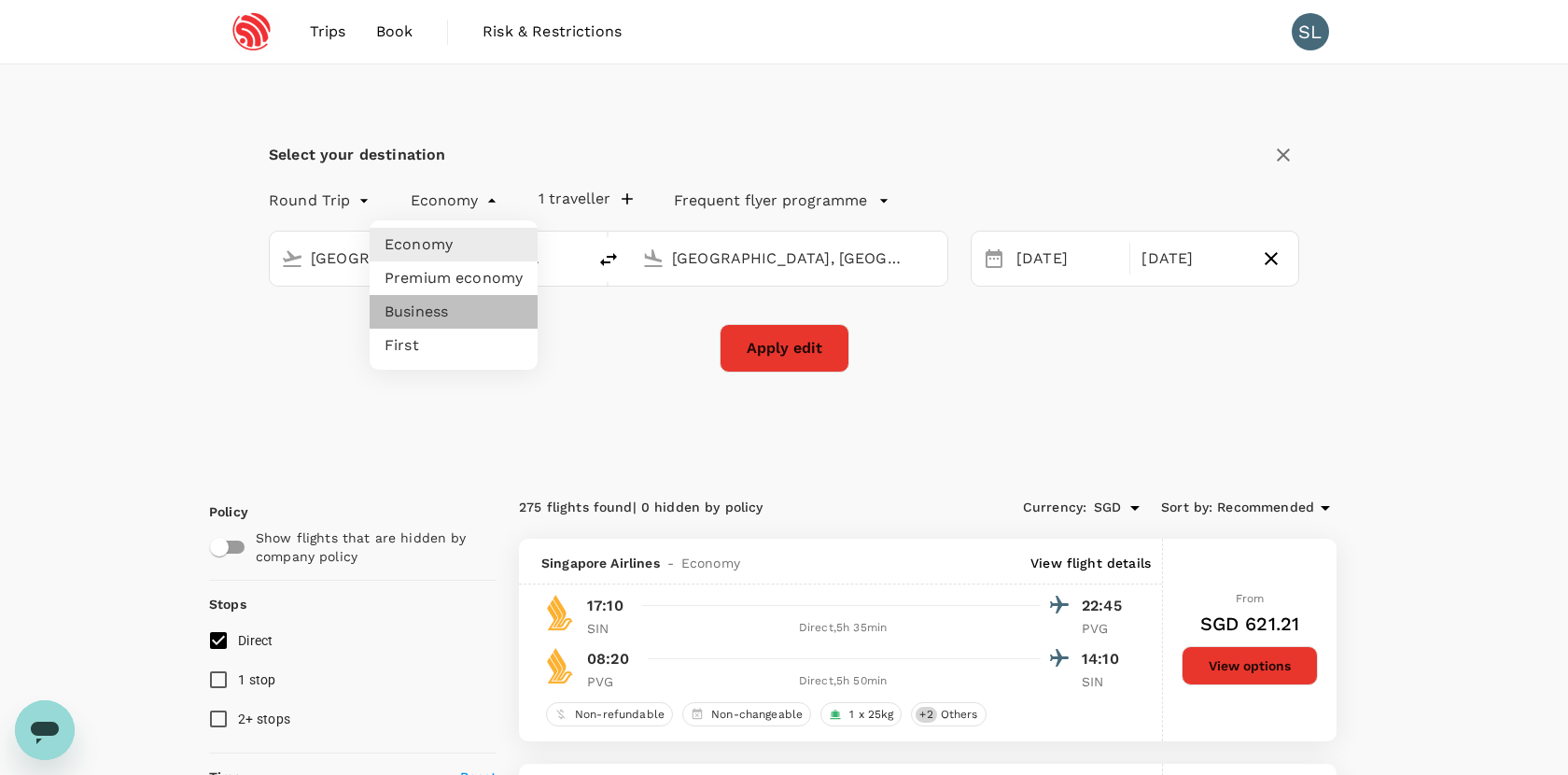
click at [480, 311] on li "Business" at bounding box center [453, 312] width 168 height 33
type input "business"
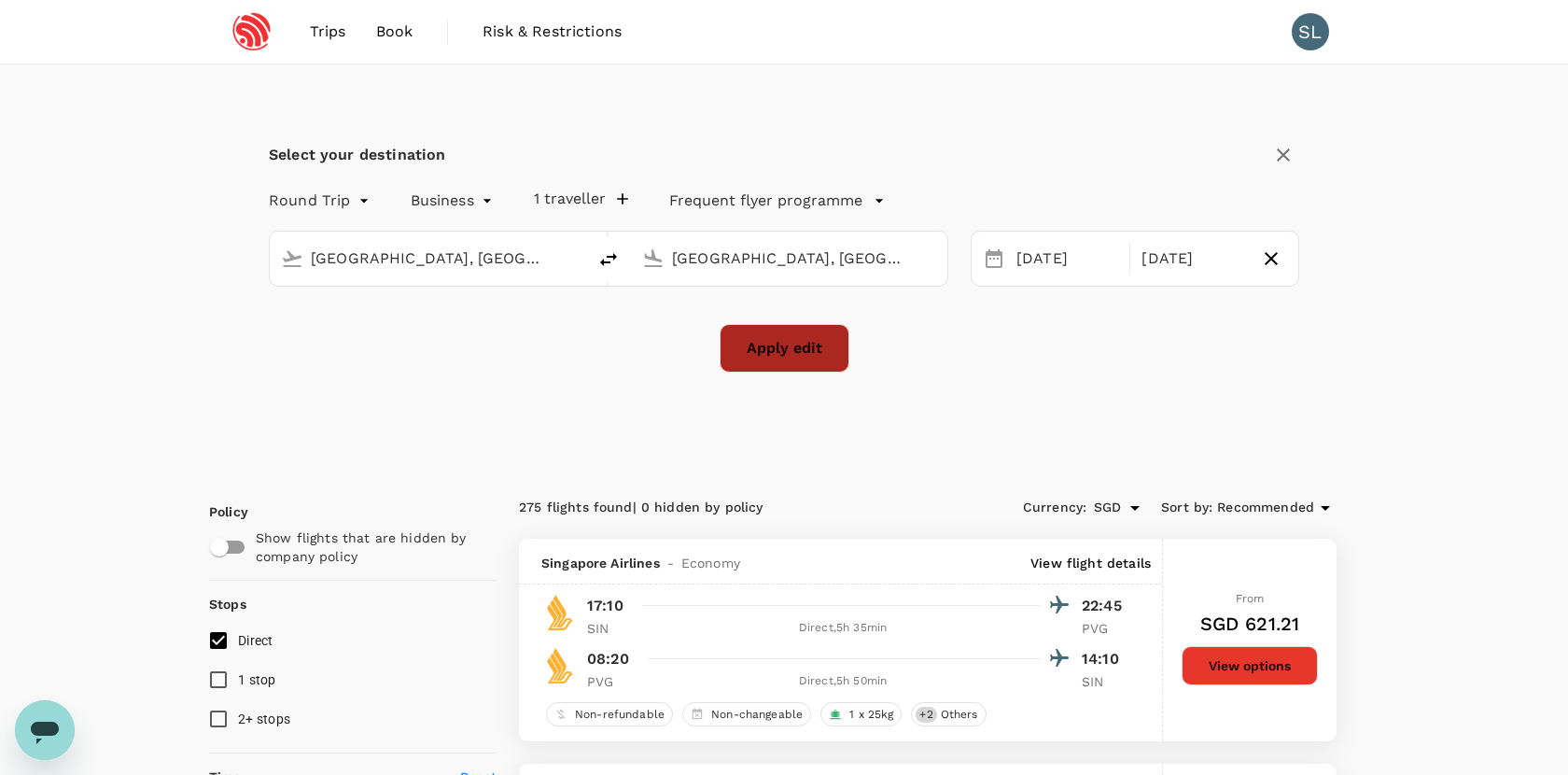
click at [820, 356] on button "Apply edit" at bounding box center [784, 348] width 130 height 48
checkbox input "false"
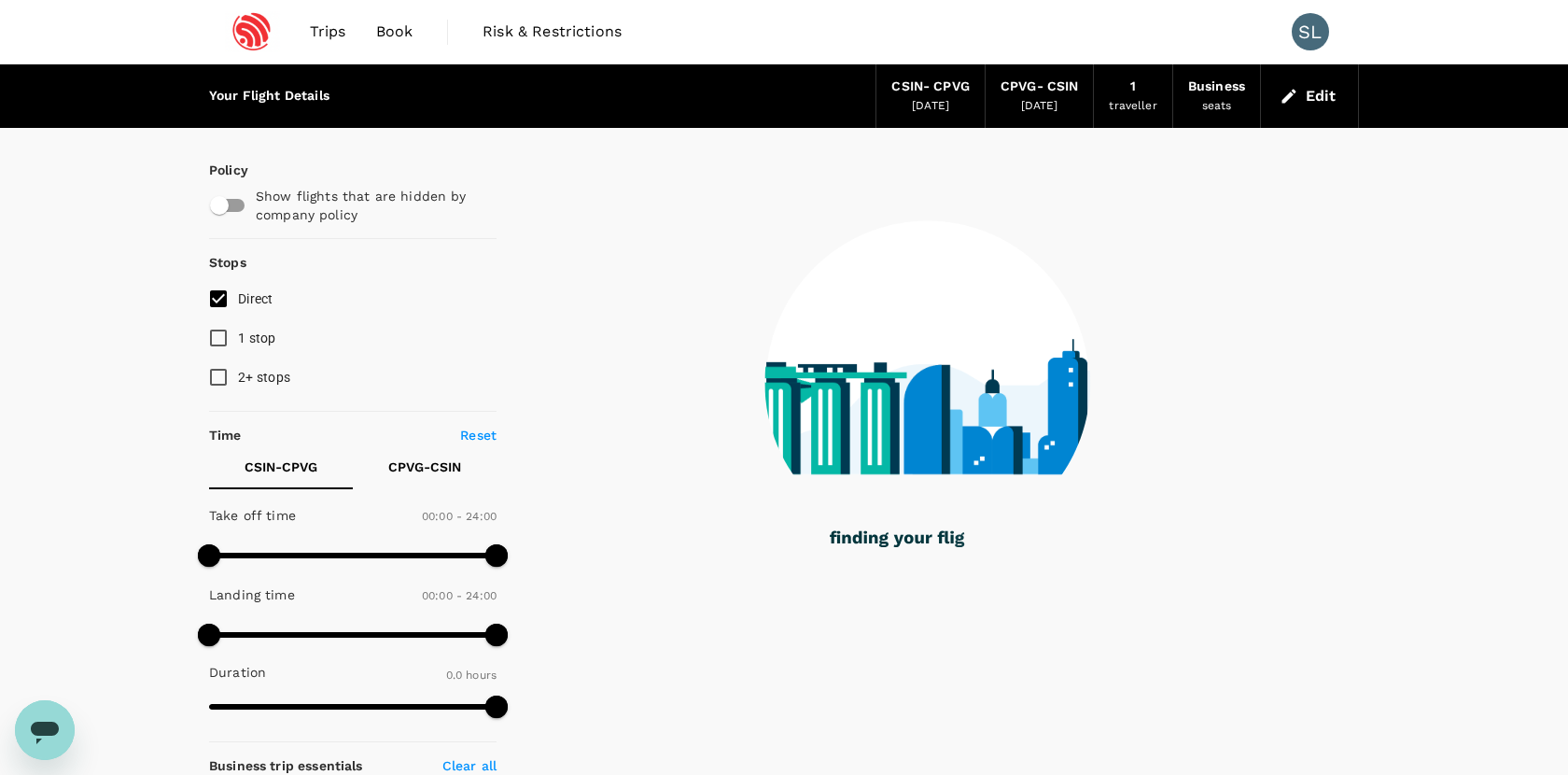
type input "1160"
checkbox input "true"
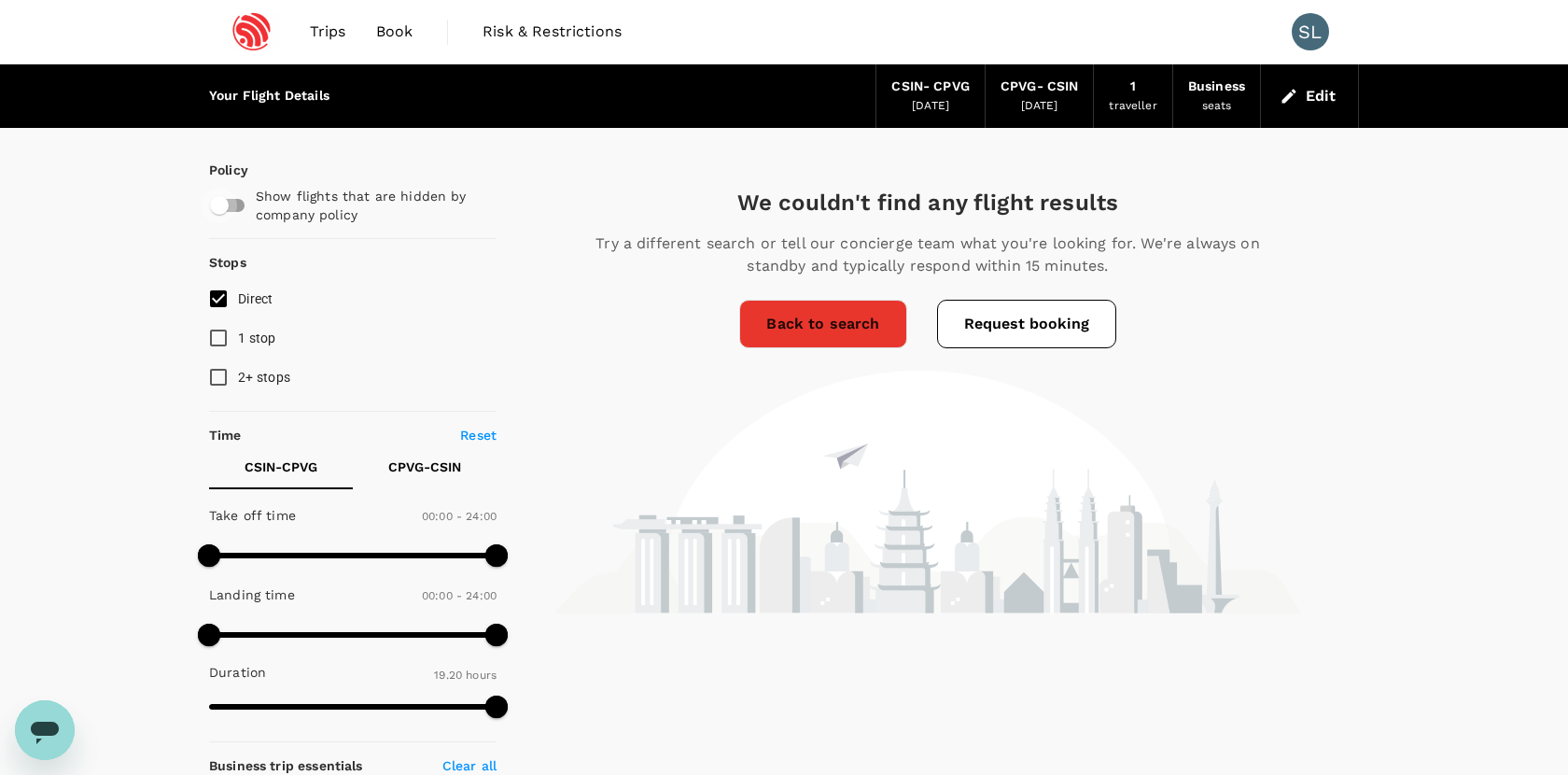
click at [221, 204] on input "checkbox" at bounding box center [219, 205] width 106 height 35
checkbox input "true"
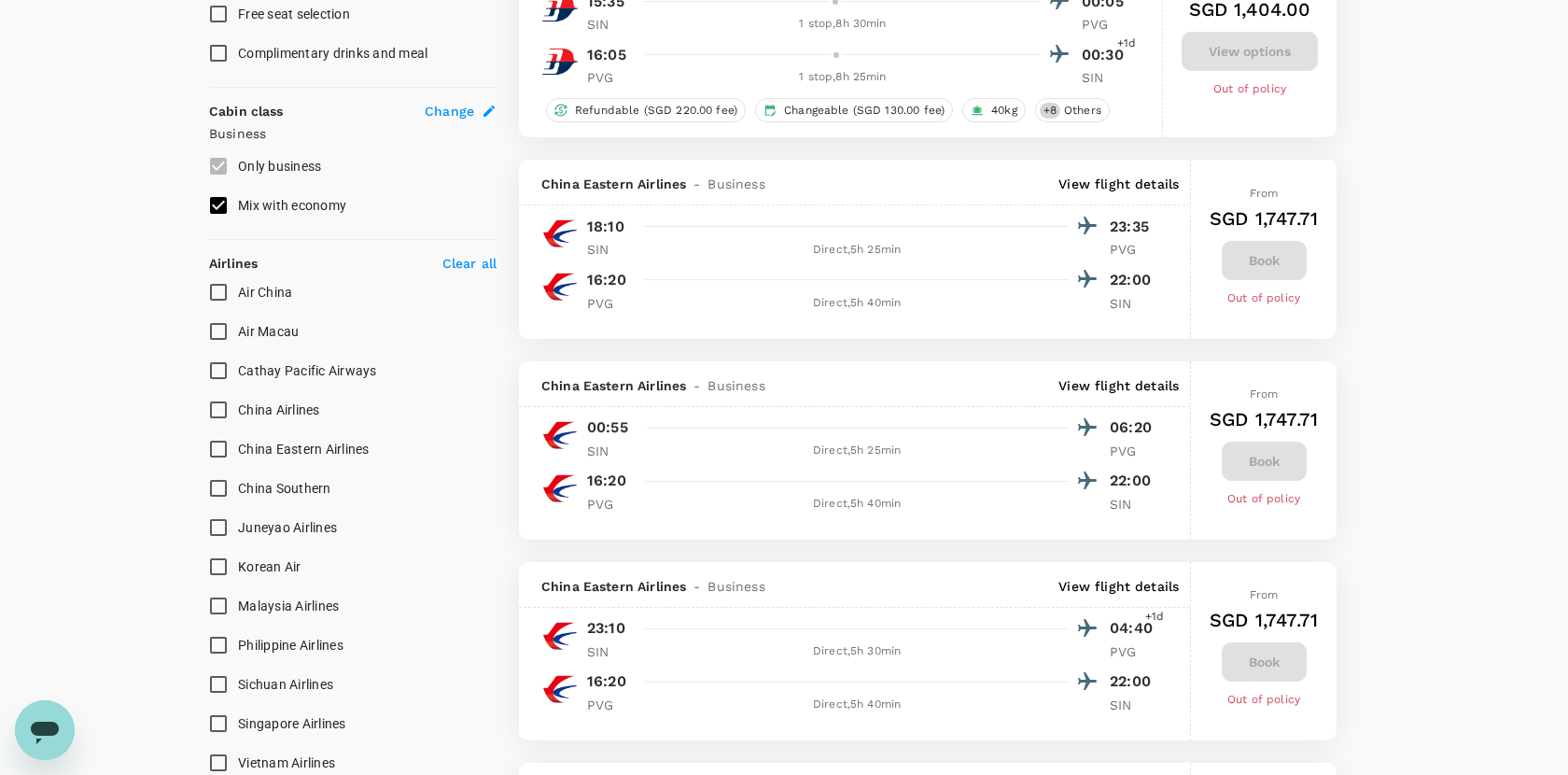
scroll to position [947, 0]
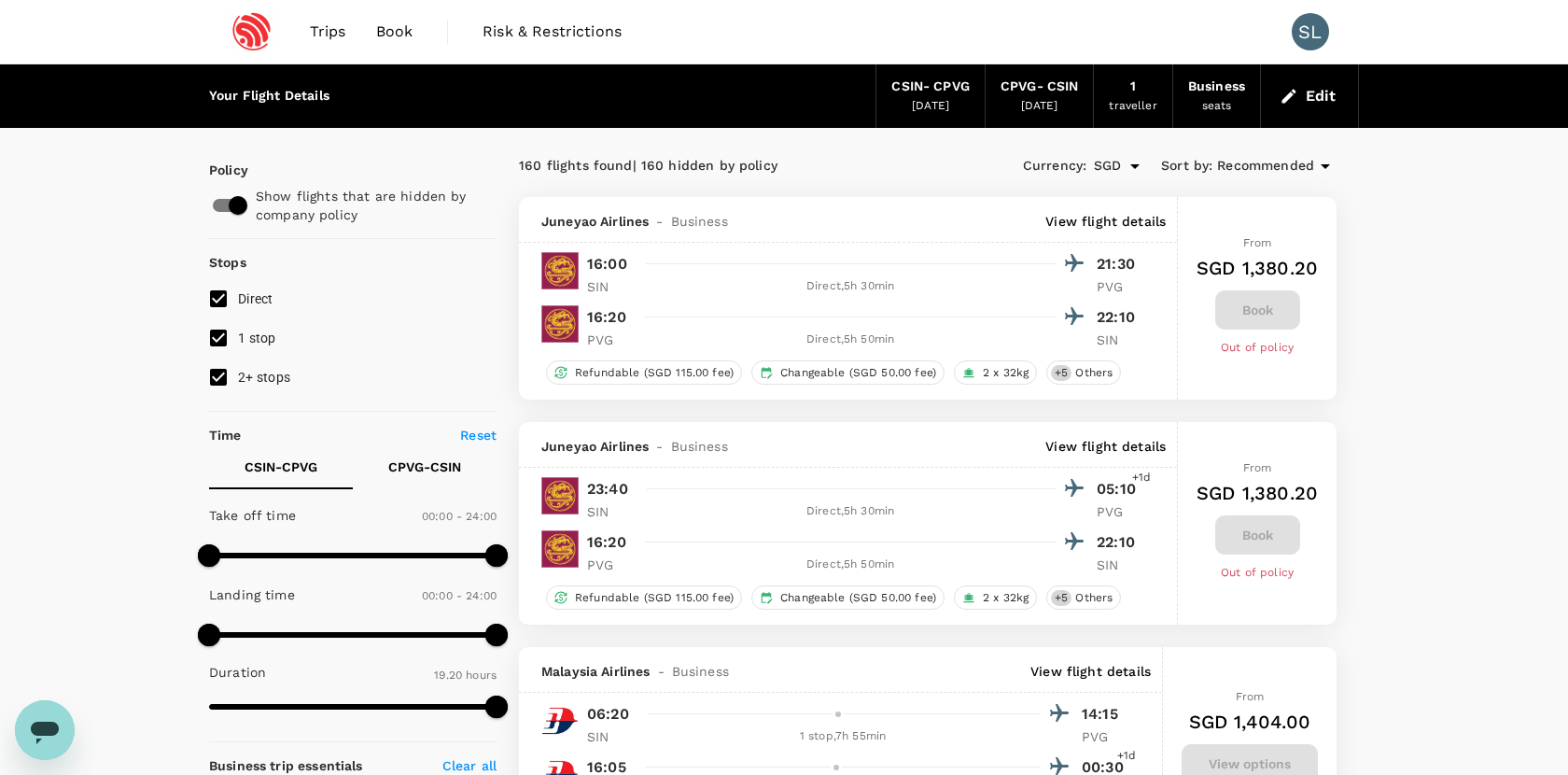
click at [1313, 95] on button "Edit" at bounding box center [1310, 96] width 67 height 29
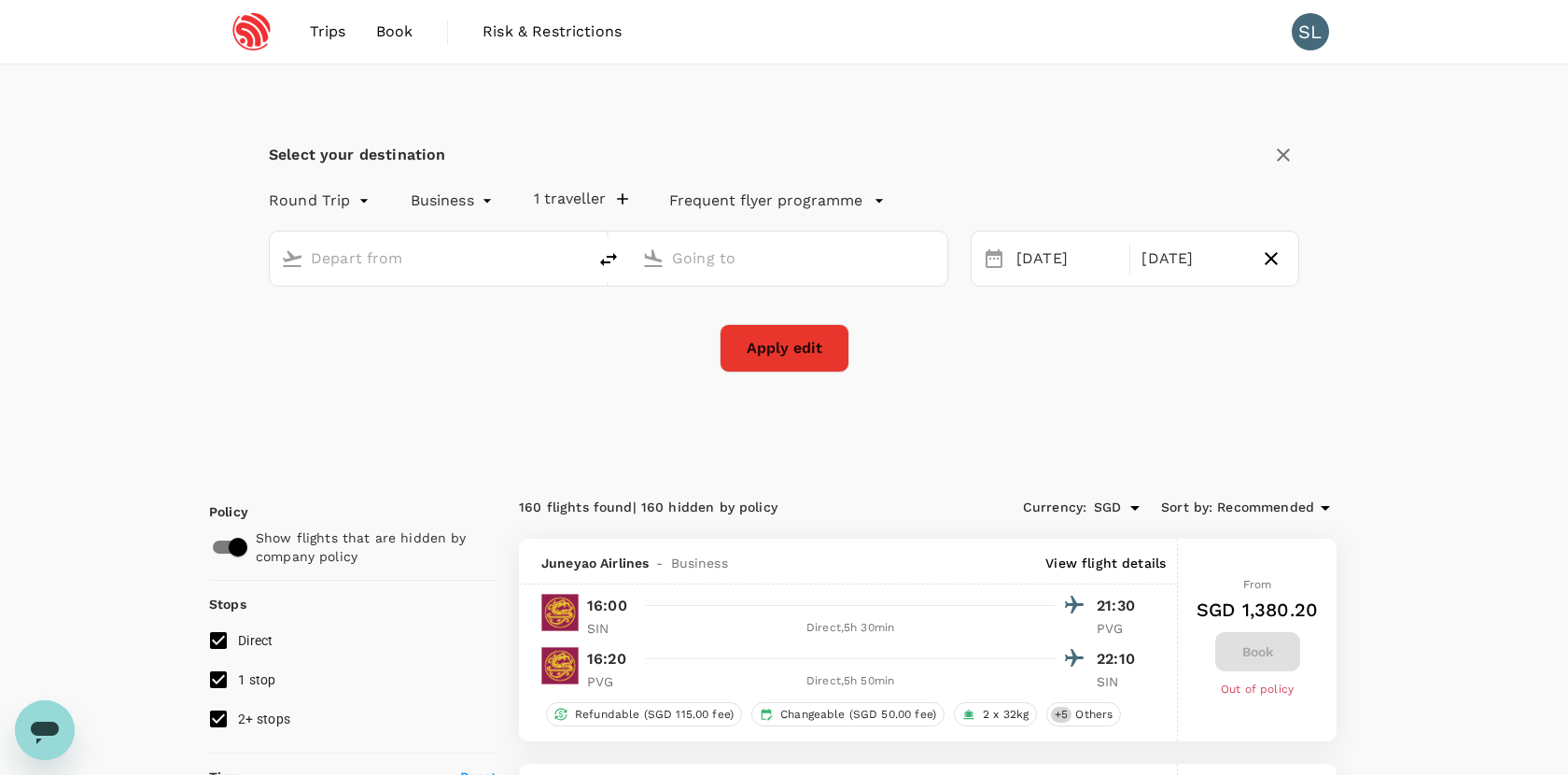
type input "Singapore, Singapore (any)"
type input "Shanghai, China (any)"
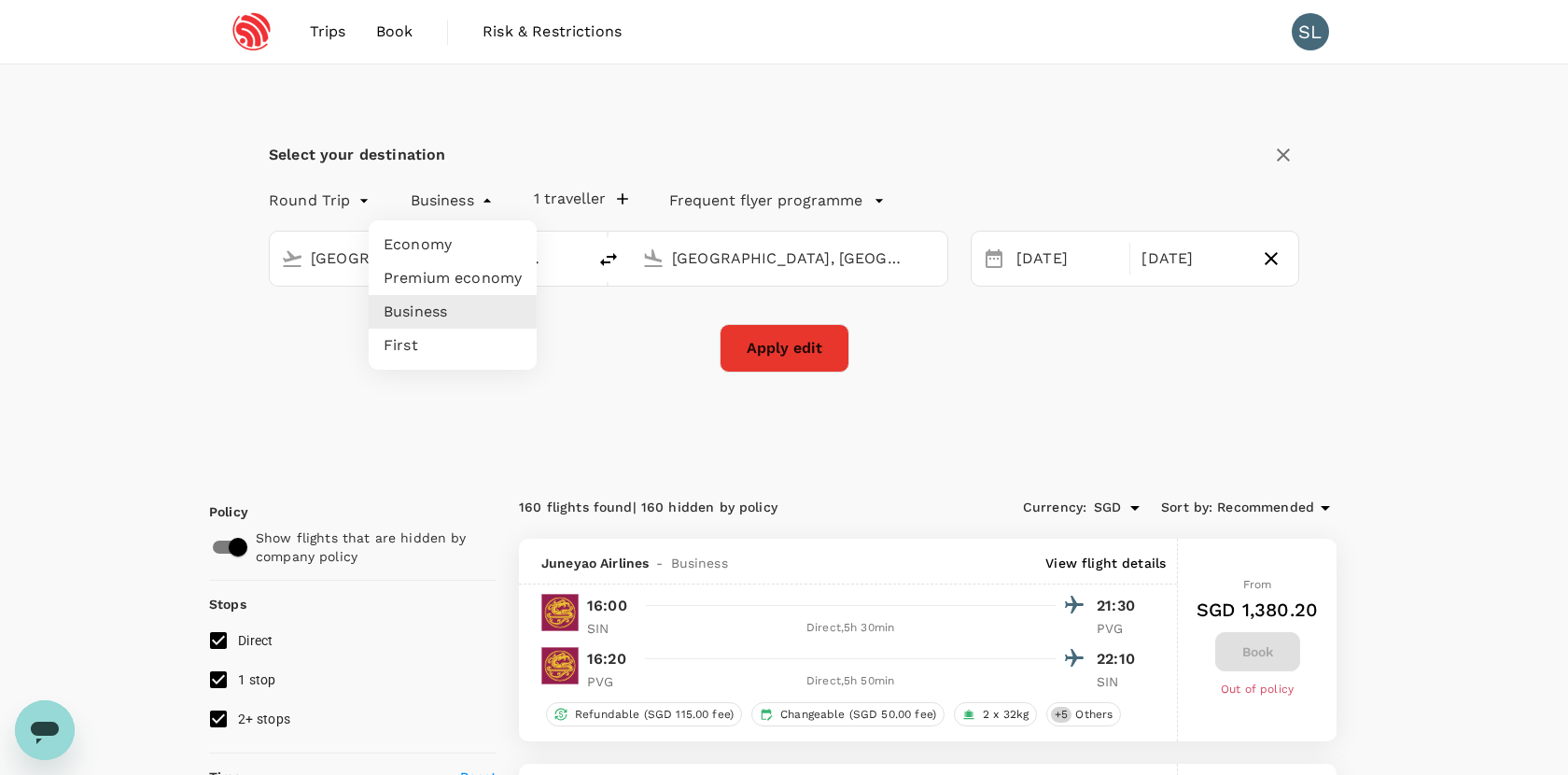
click at [470, 279] on li "Premium economy" at bounding box center [452, 277] width 168 height 33
type input "premium-economy"
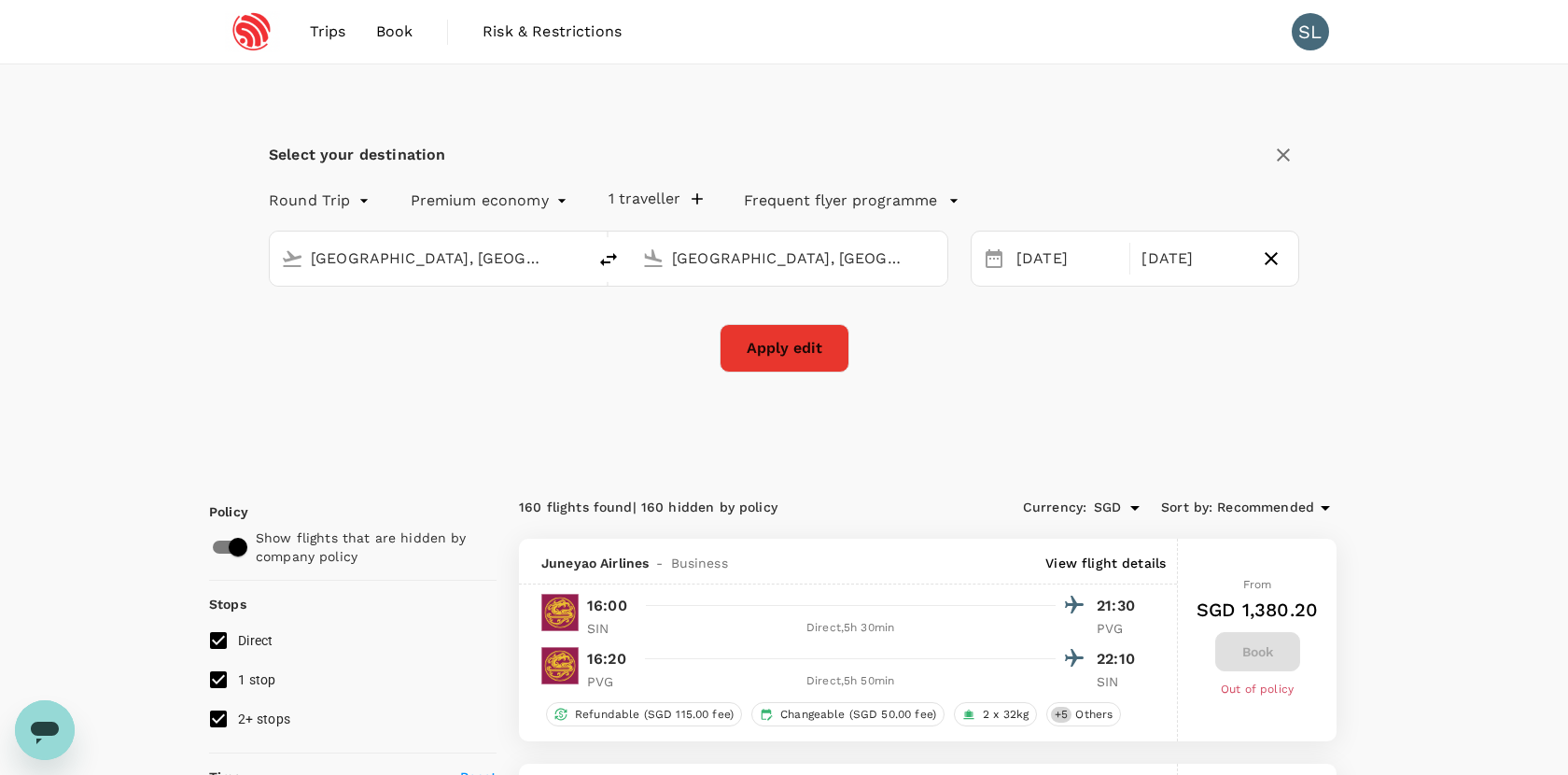
click at [762, 336] on button "Apply edit" at bounding box center [784, 348] width 130 height 48
checkbox input "false"
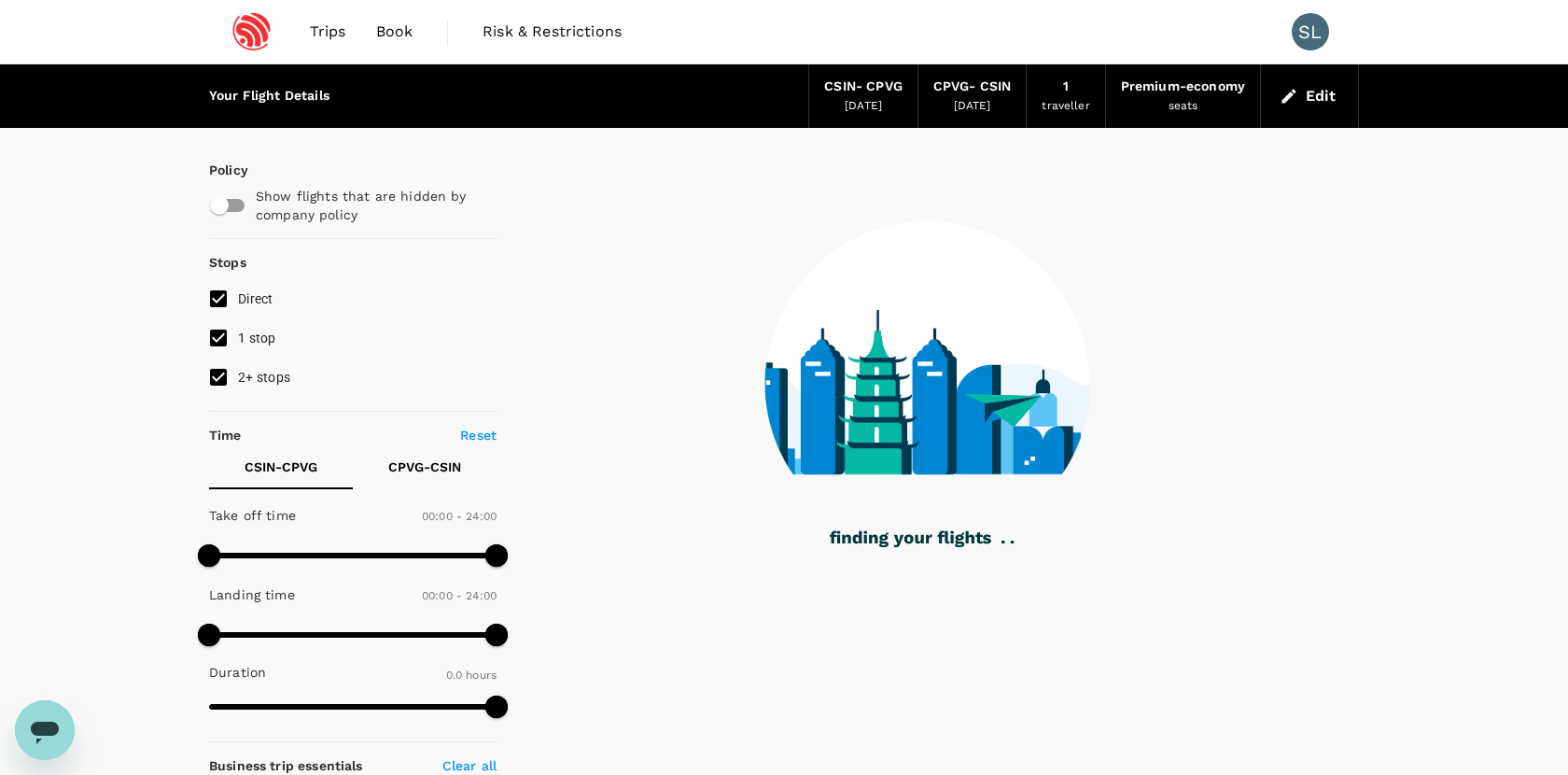
type input "995"
checkbox input "true"
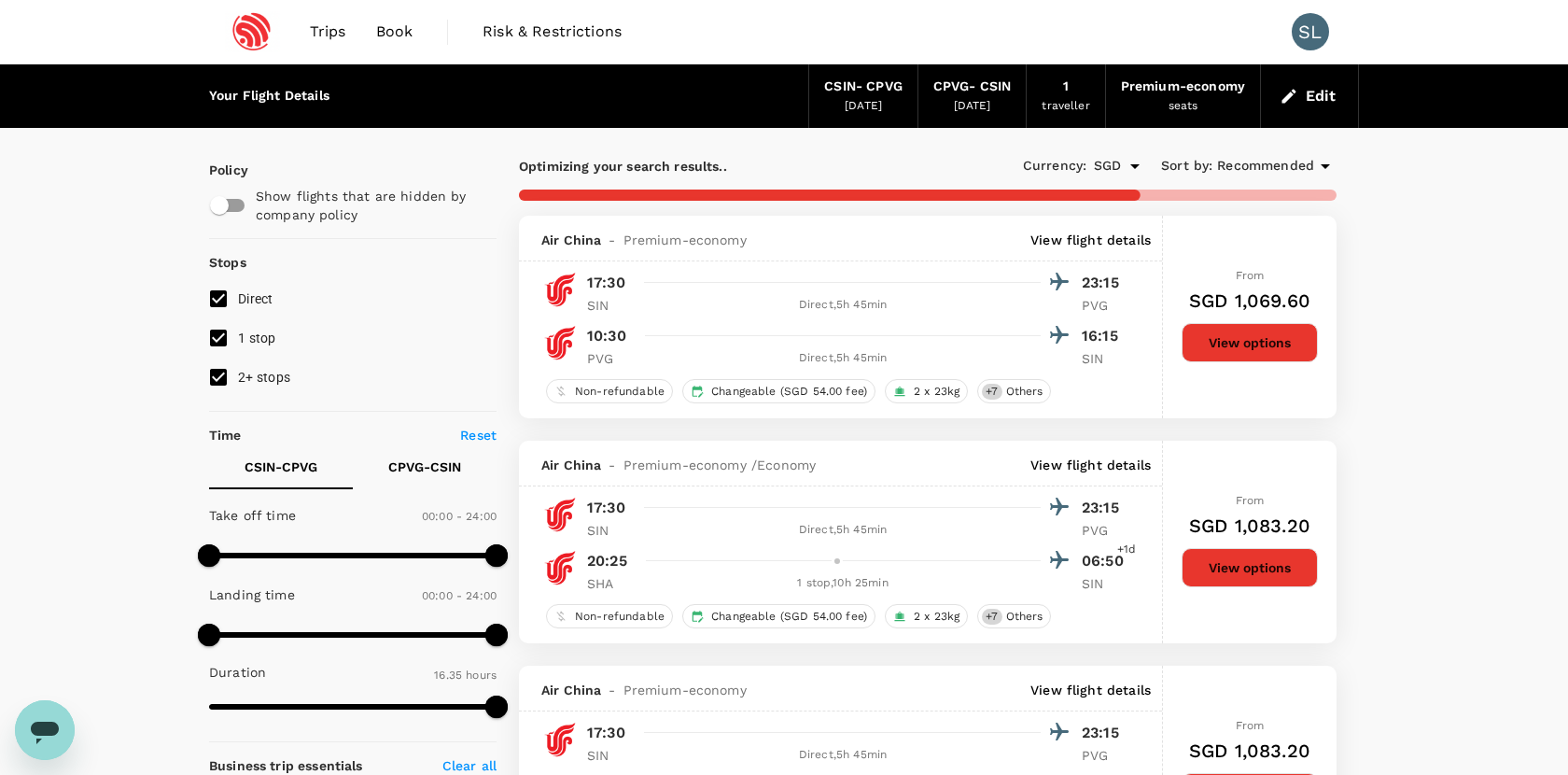
type input "SGD"
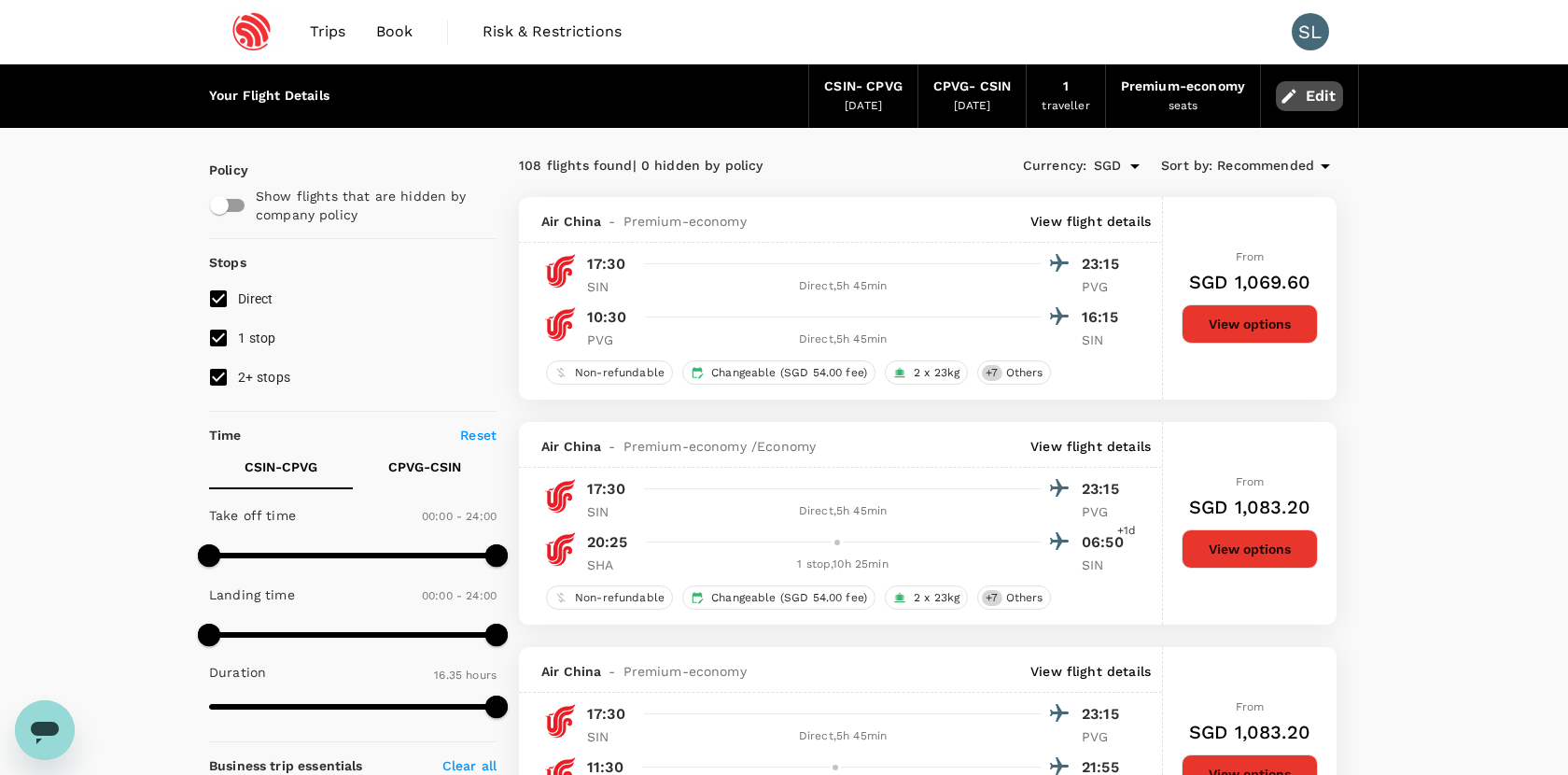
click at [1301, 95] on button "Edit" at bounding box center [1310, 96] width 67 height 29
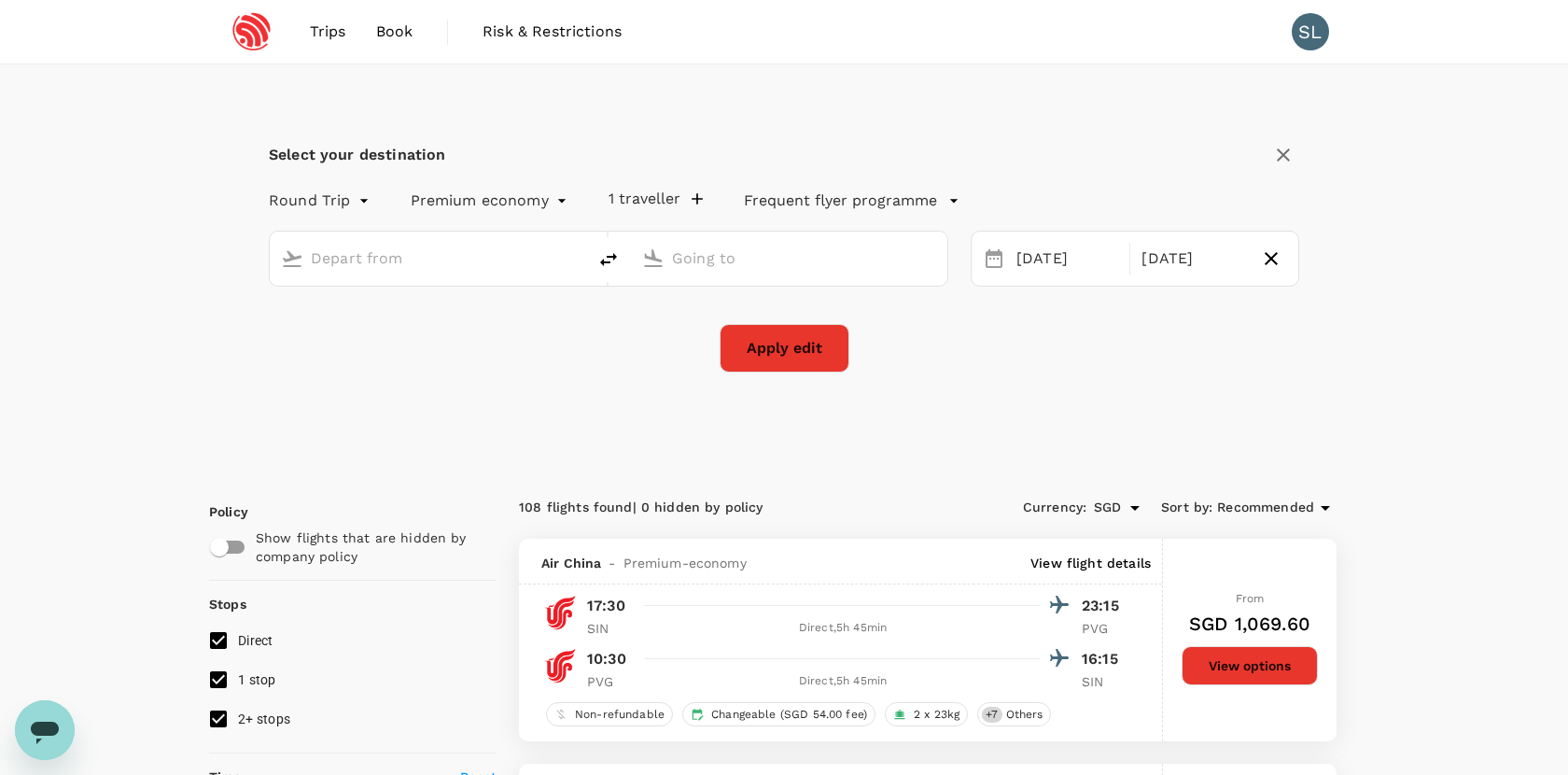
type input "Singapore, Singapore (any)"
type input "Shanghai, China (any)"
click at [512, 252] on li "Economy" at bounding box center [489, 244] width 168 height 33
type input "economy"
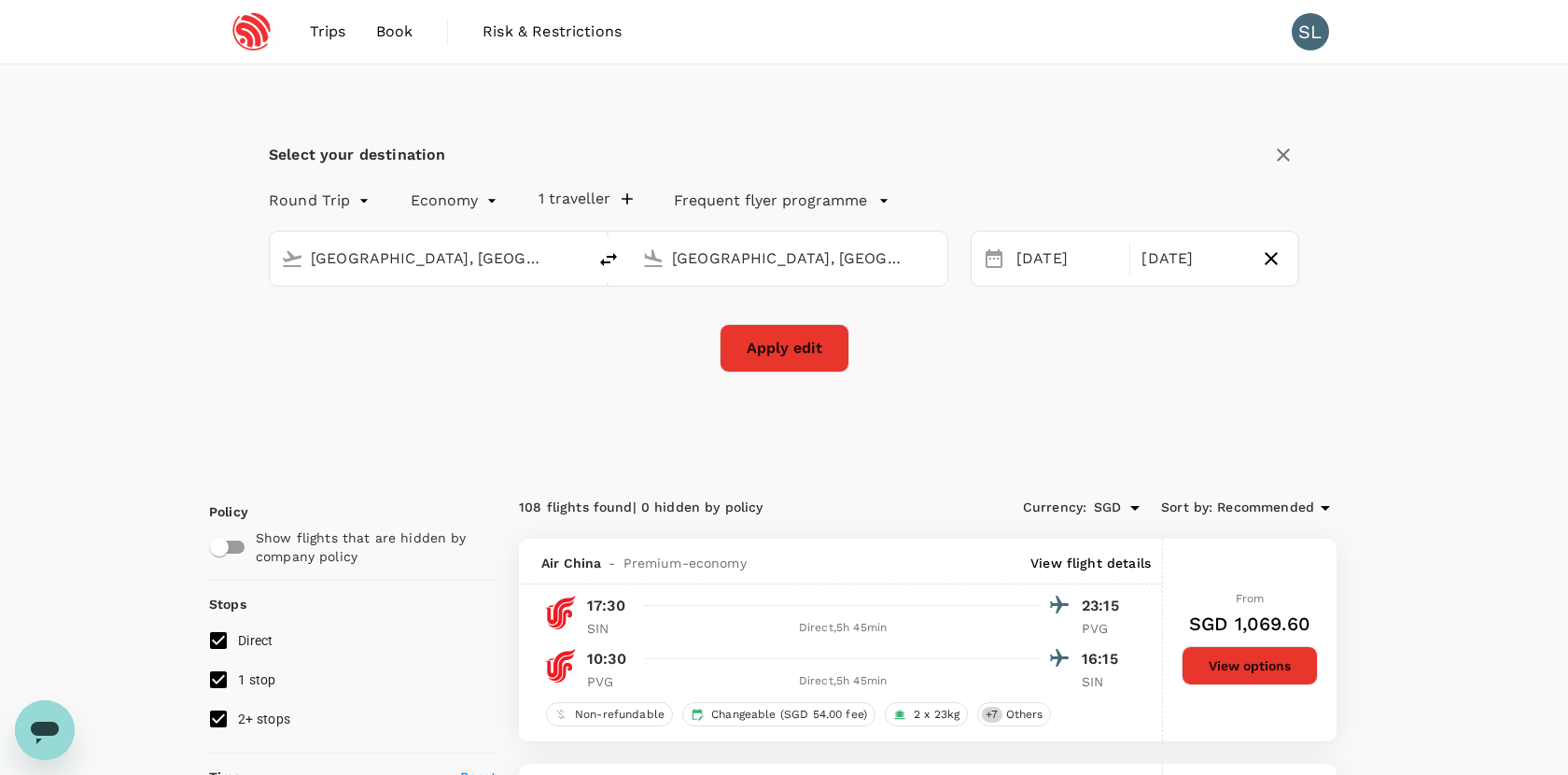
click at [795, 348] on button "Apply edit" at bounding box center [784, 348] width 130 height 48
checkbox input "false"
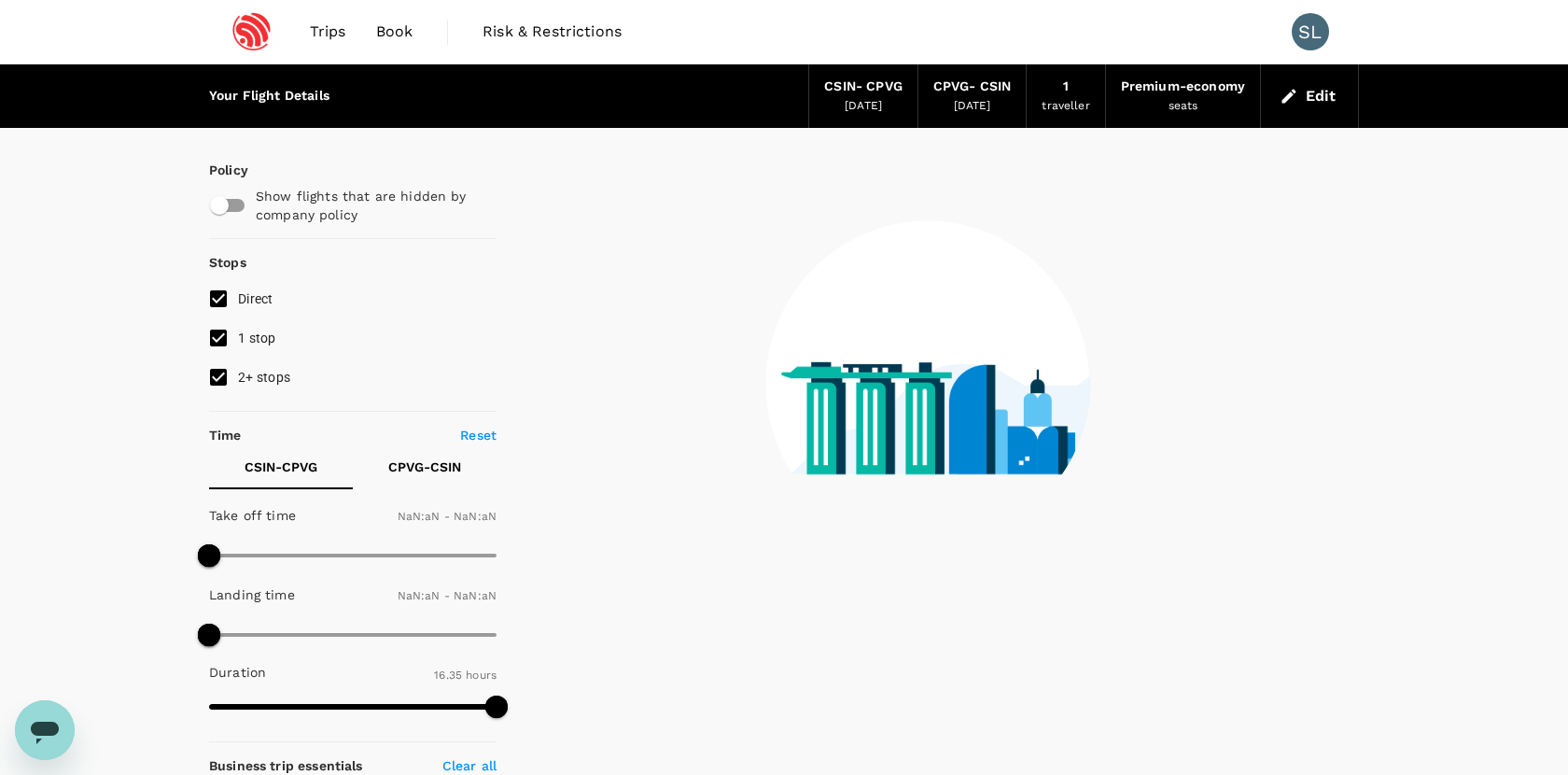
type input "1440"
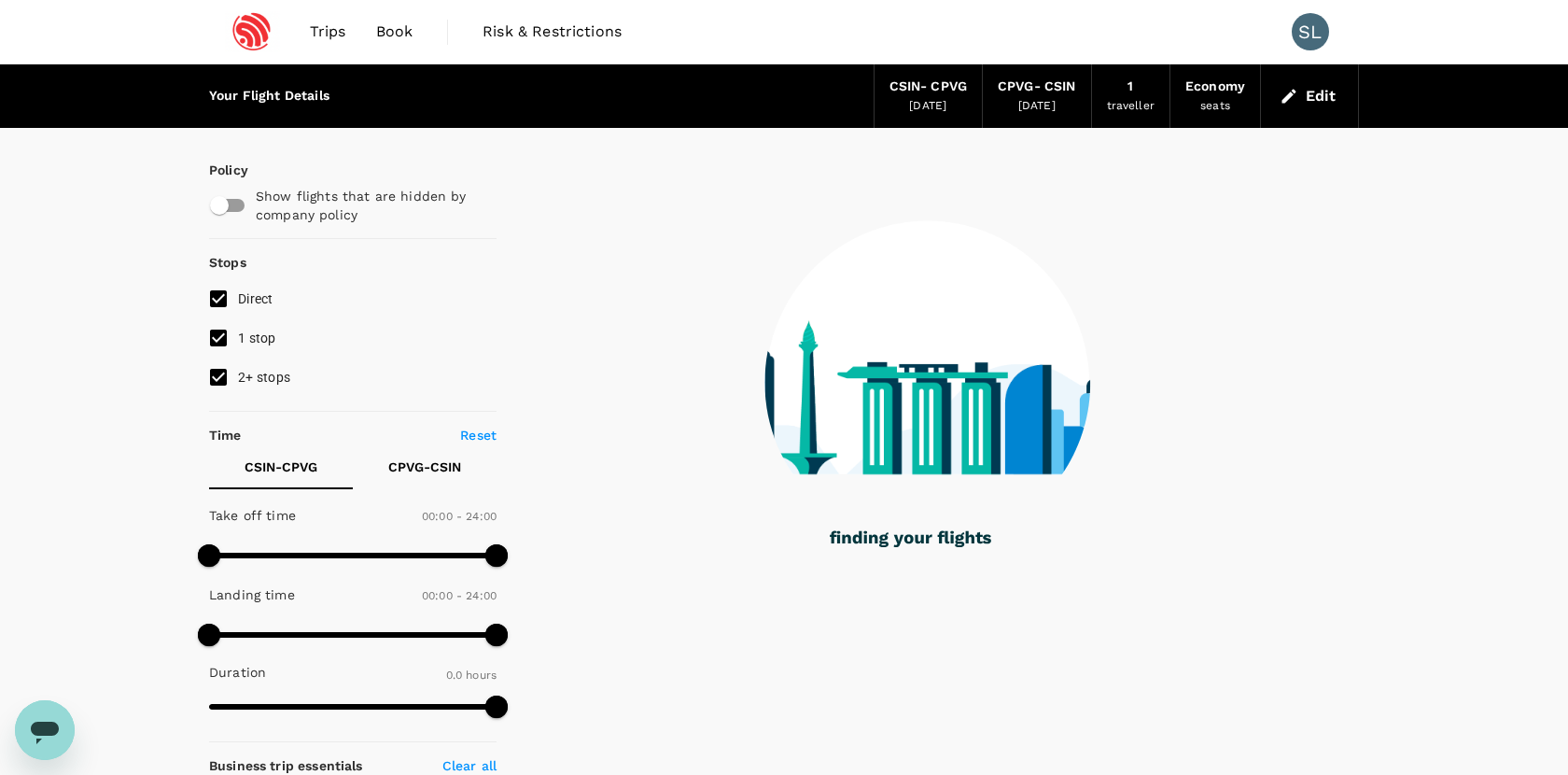
click at [233, 337] on input "1 stop" at bounding box center [217, 337] width 39 height 39
checkbox input "false"
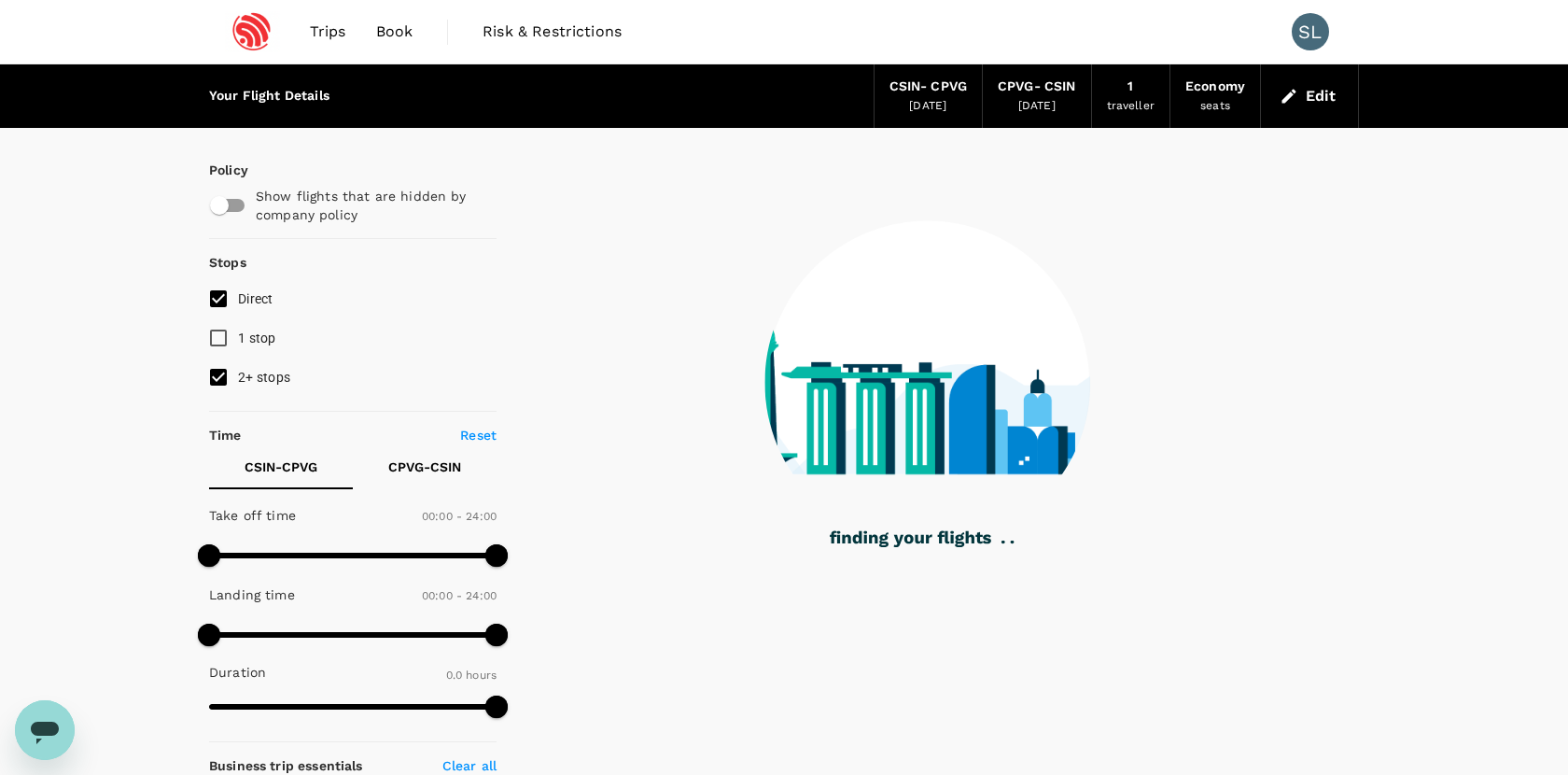
click at [226, 371] on input "2+ stops" at bounding box center [217, 376] width 39 height 39
checkbox input "false"
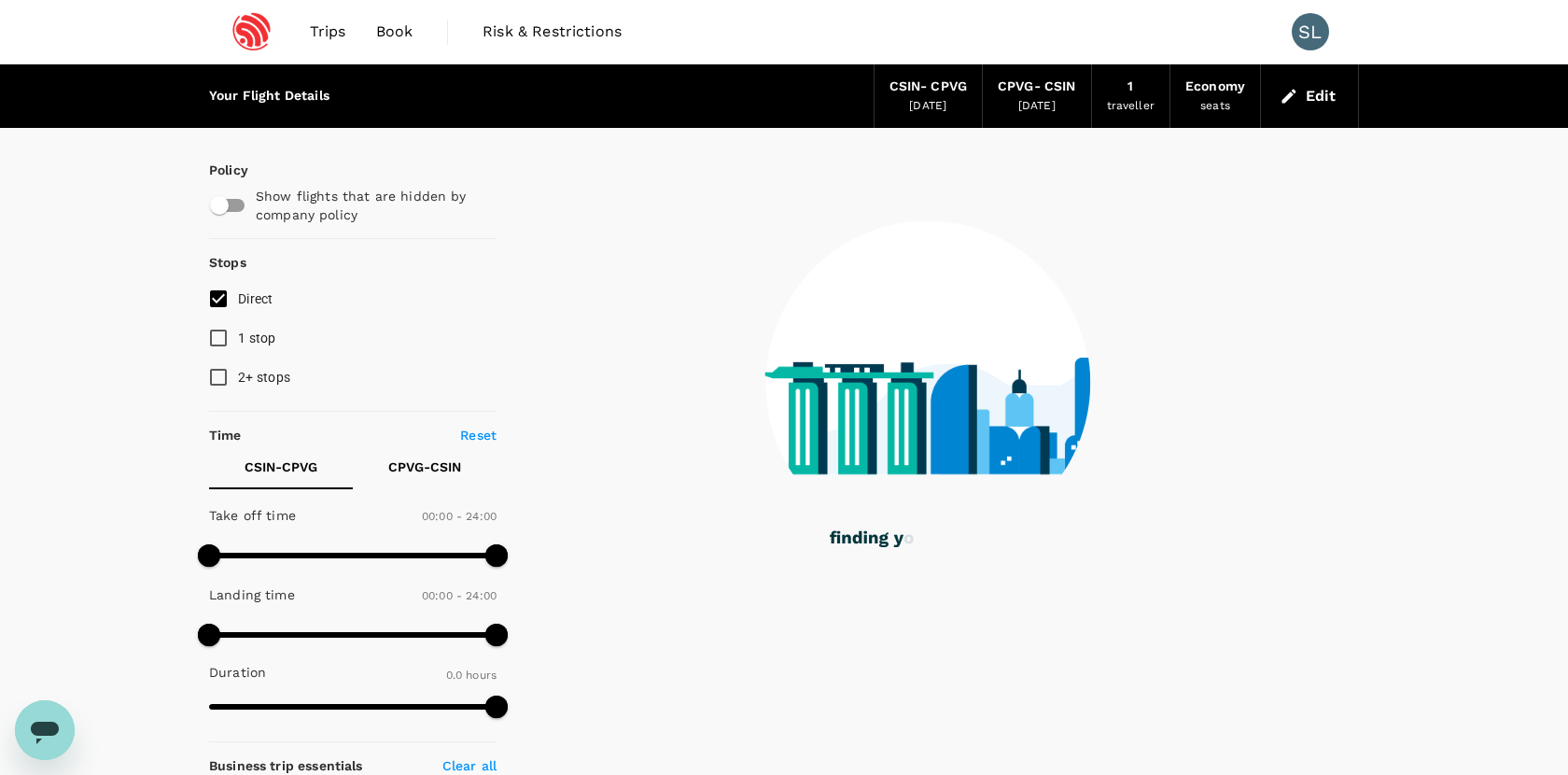
type input "1105"
checkbox input "true"
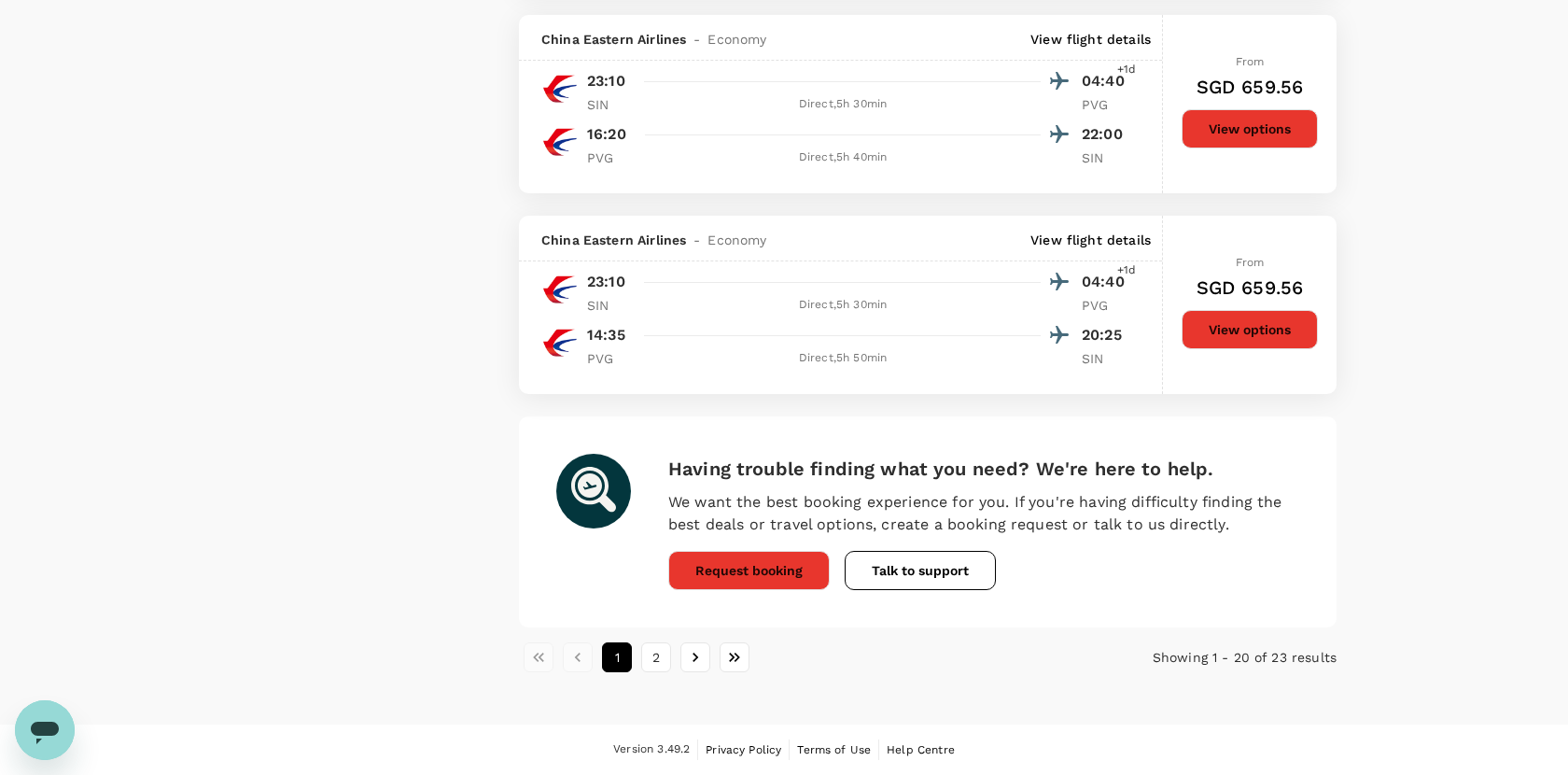
scroll to position [3861, 0]
click at [648, 655] on button "2" at bounding box center [655, 656] width 29 height 29
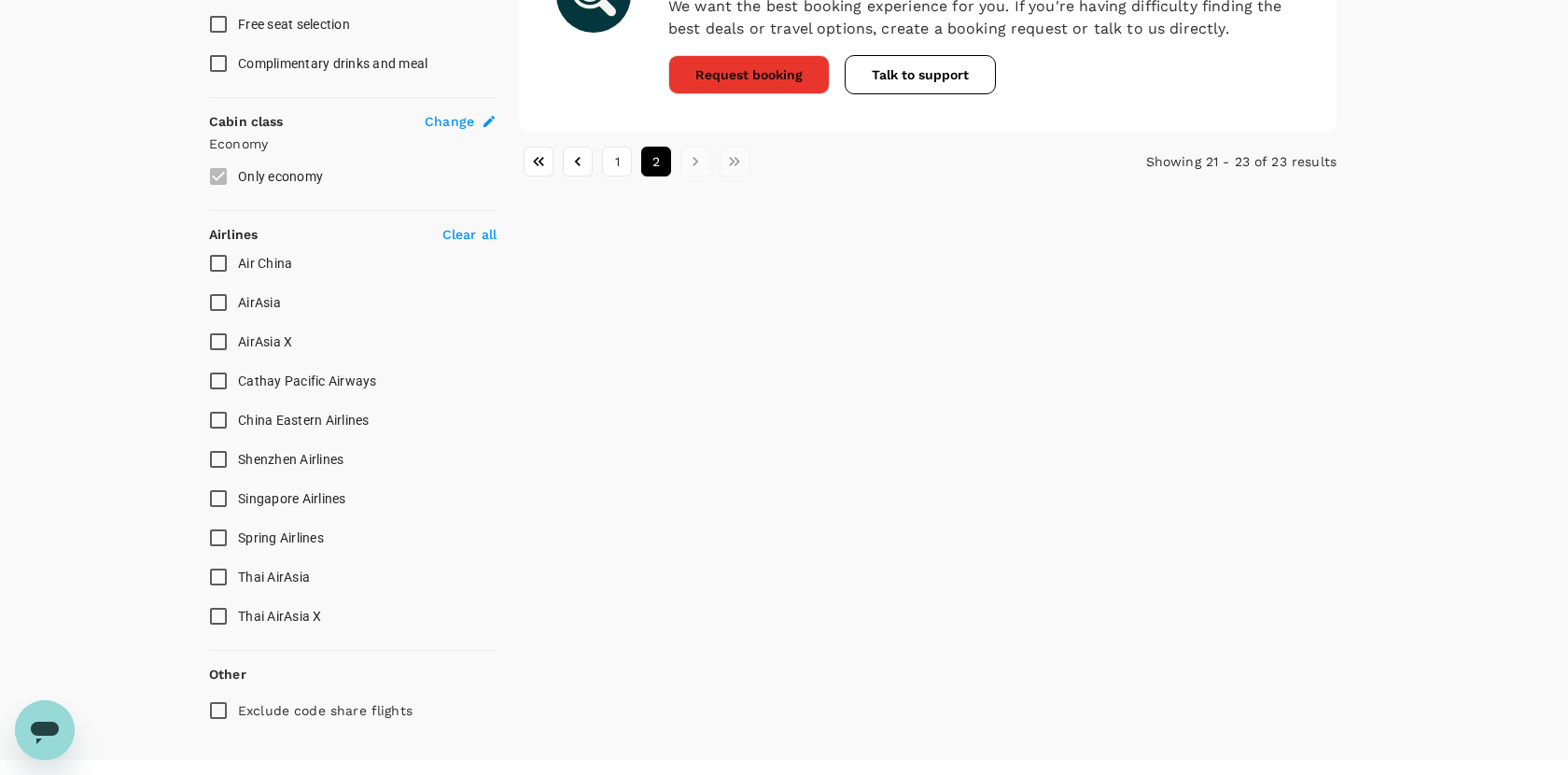
scroll to position [959, 0]
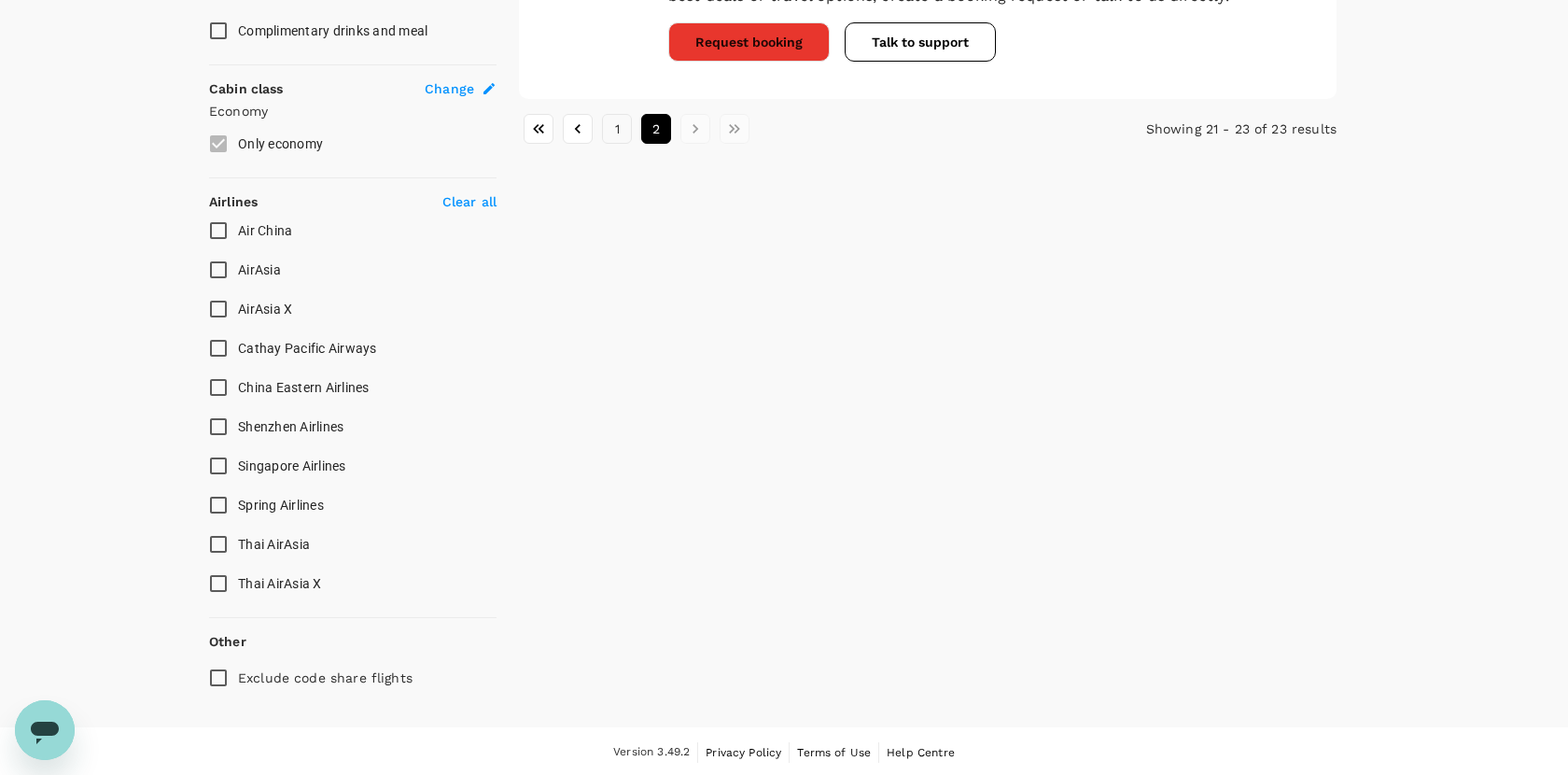
click at [620, 134] on button "1" at bounding box center [616, 128] width 29 height 29
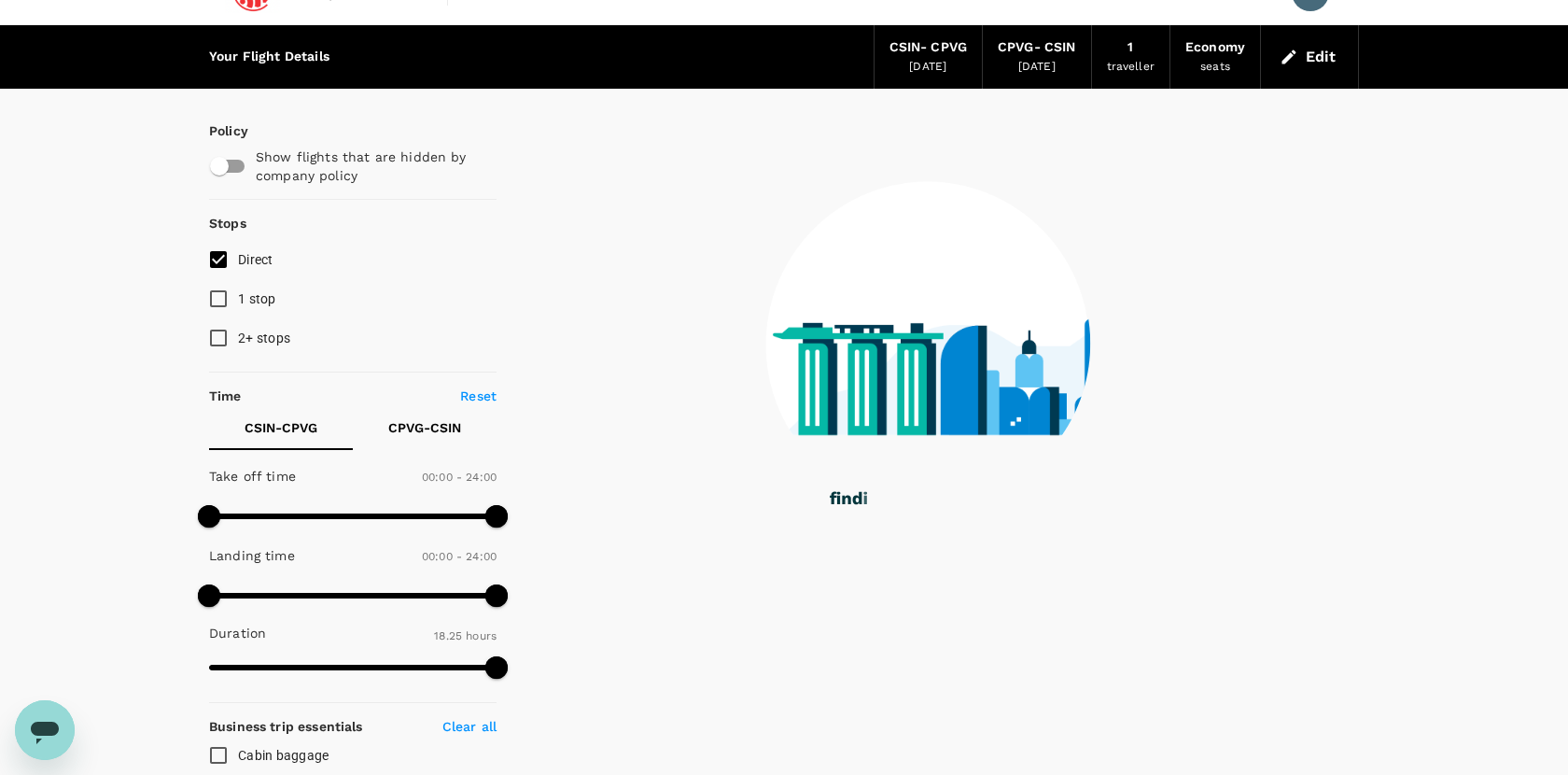
scroll to position [0, 0]
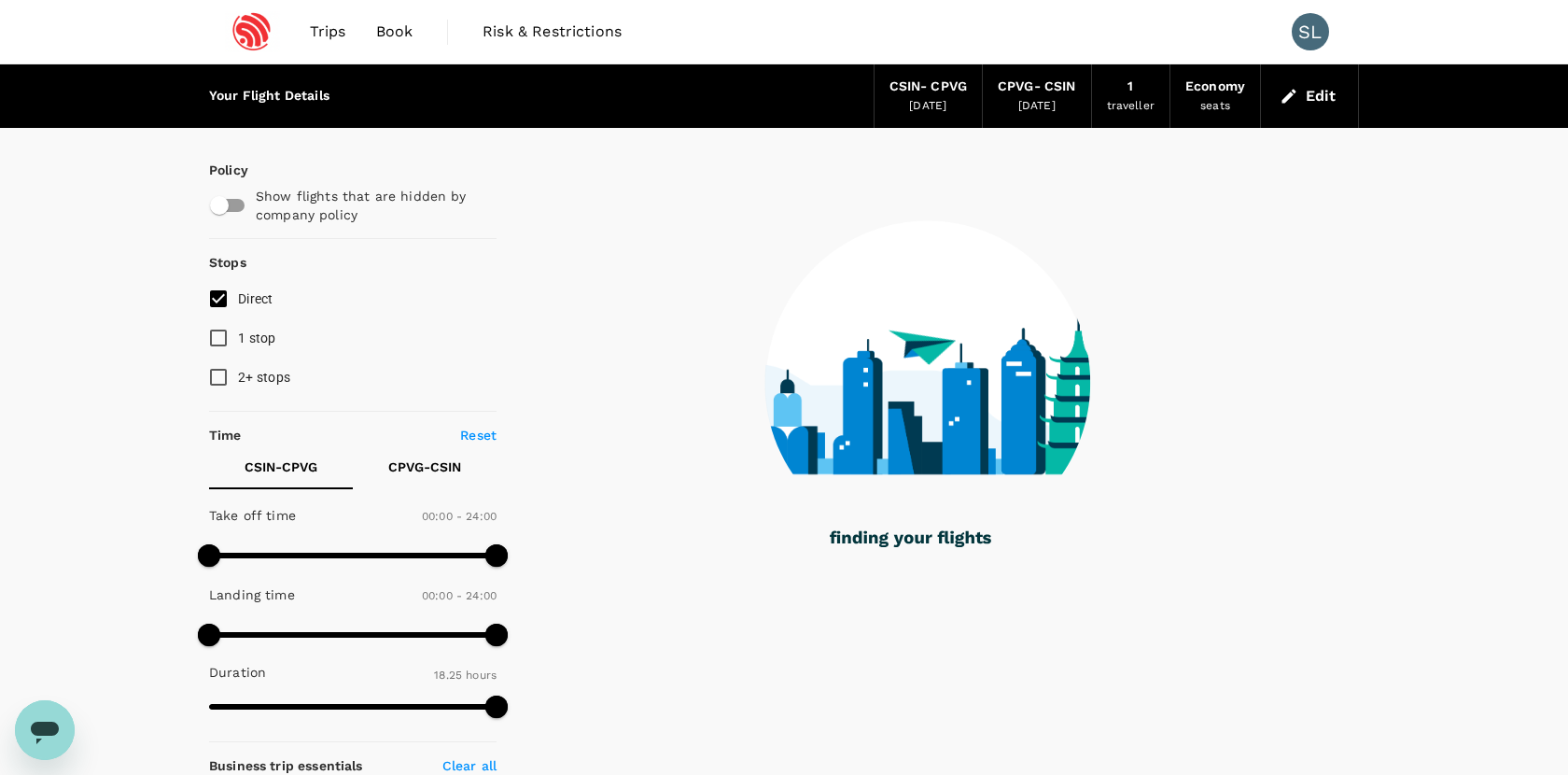
click at [1316, 87] on button "Edit" at bounding box center [1310, 96] width 67 height 29
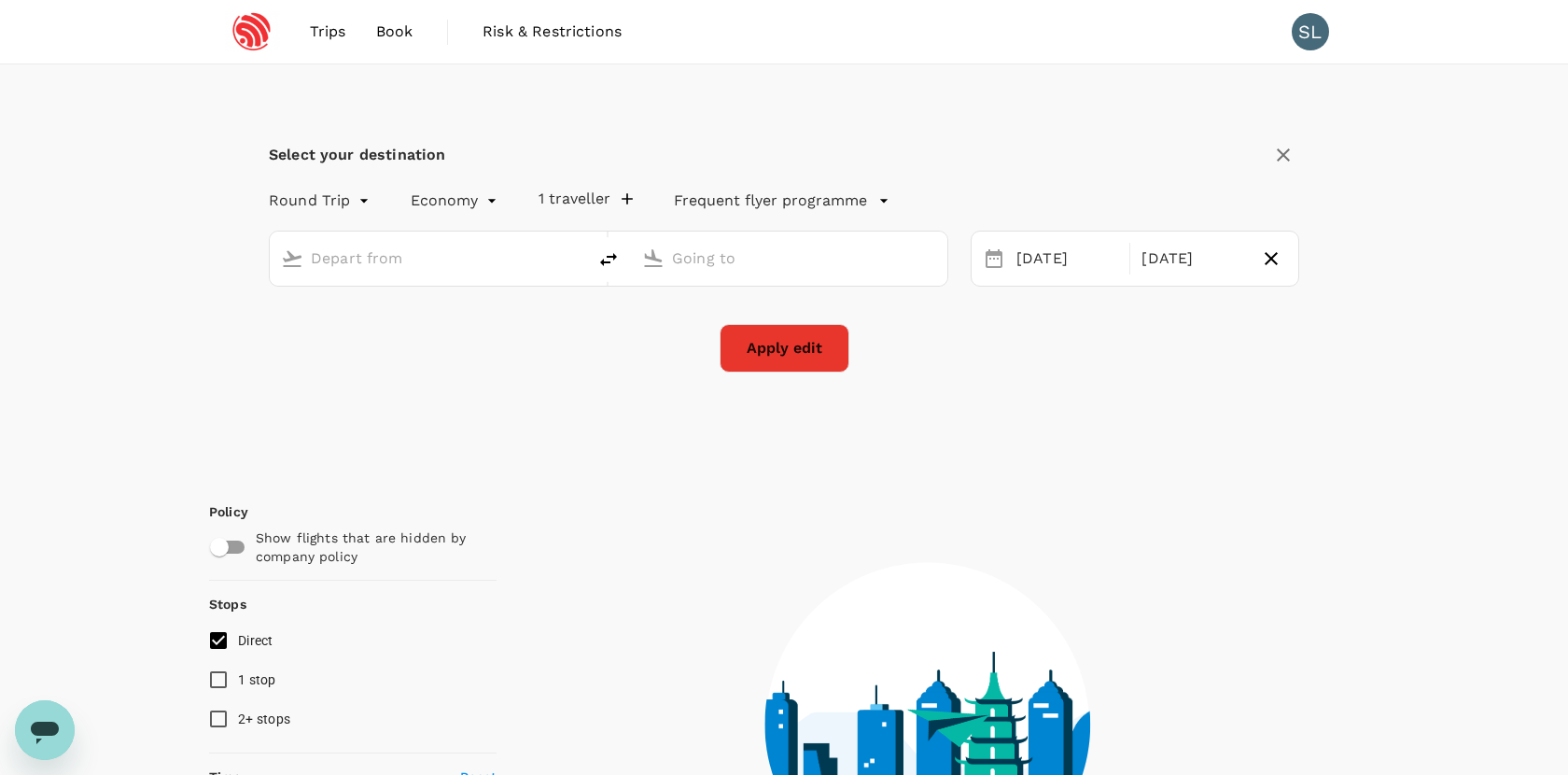
type input "Singapore, Singapore (any)"
type input "Shanghai, China (any)"
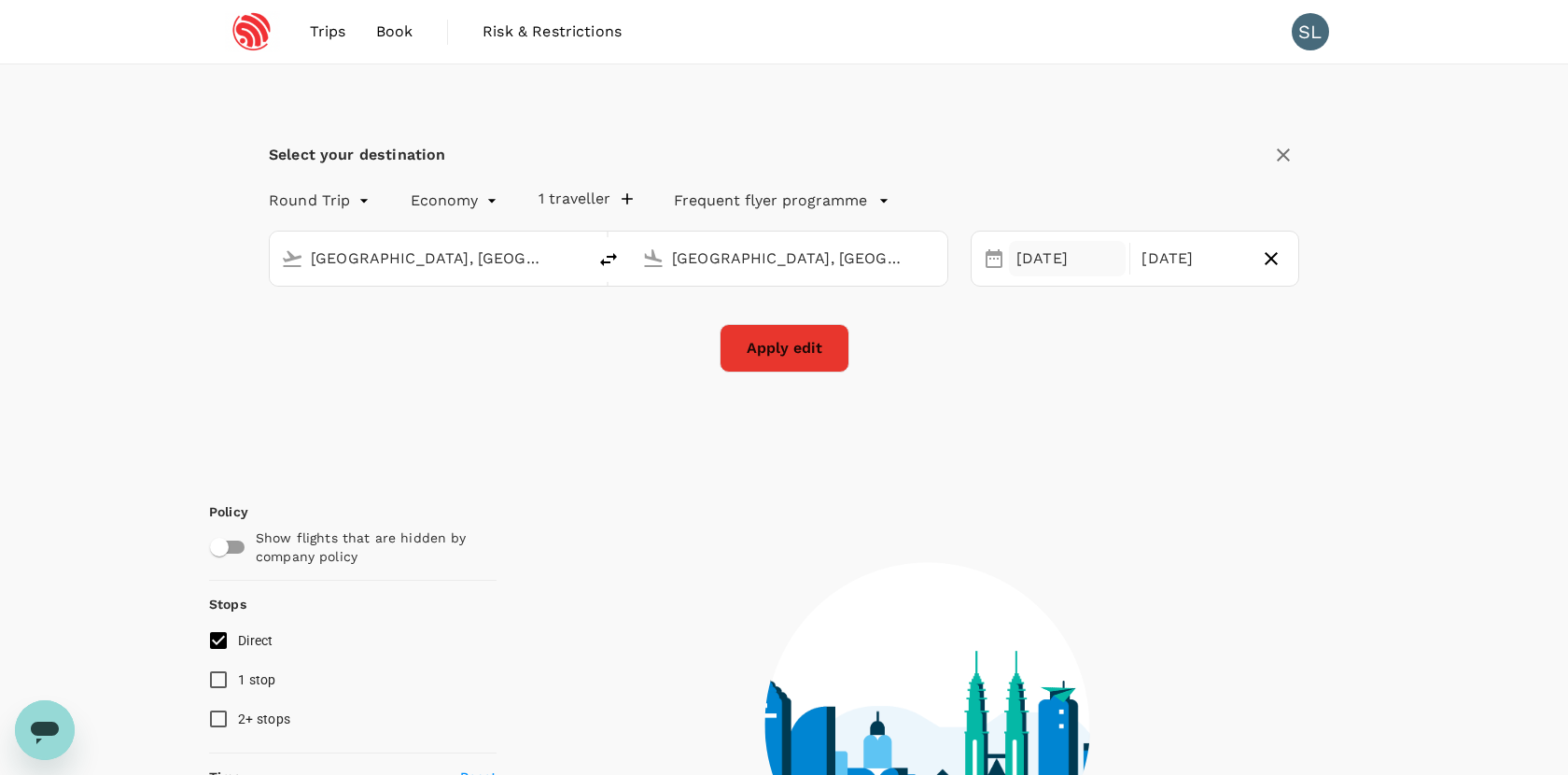
click at [1062, 263] on div "21 Oct" at bounding box center [1067, 259] width 117 height 36
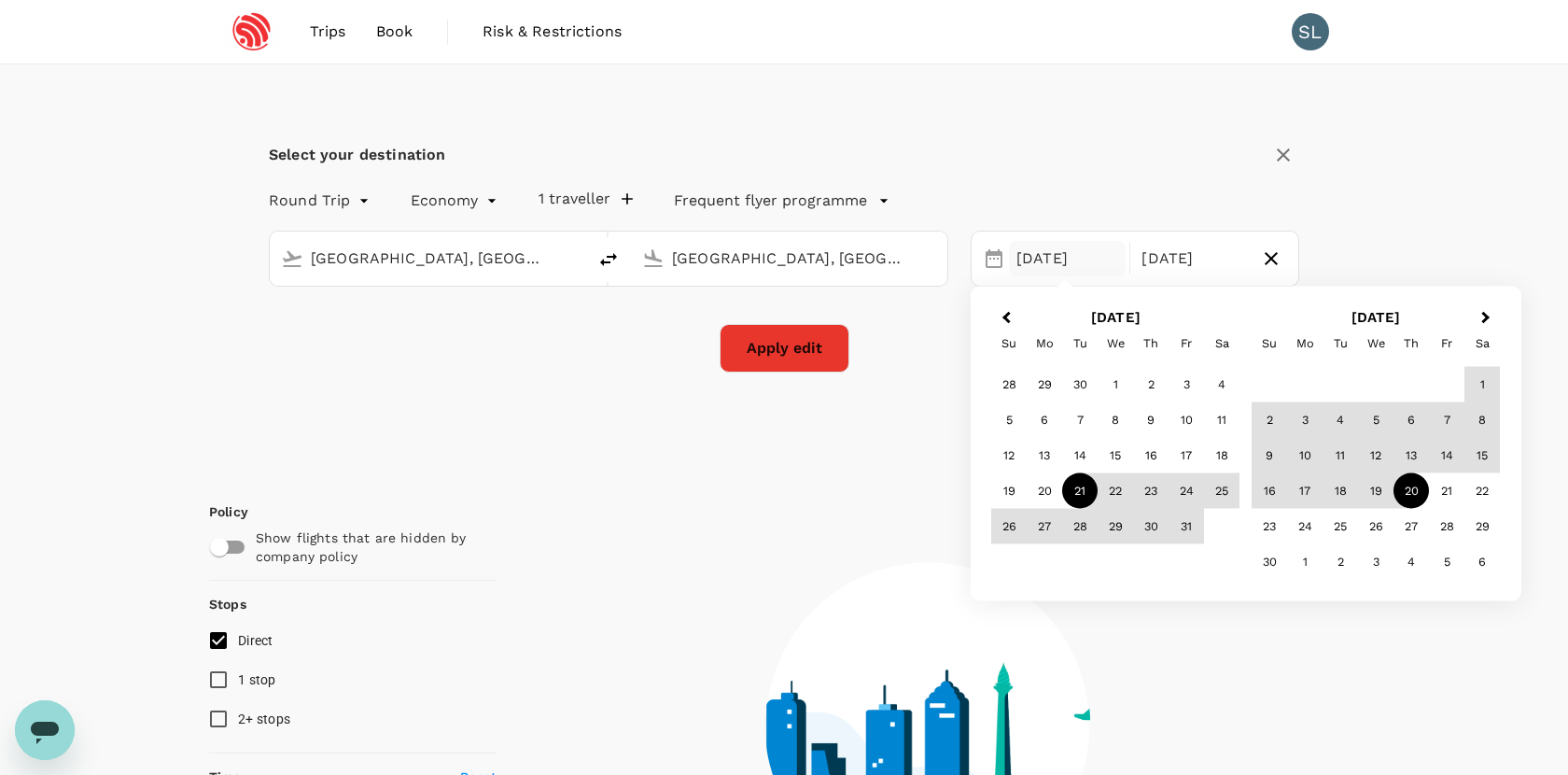
click at [1083, 491] on div "21" at bounding box center [1080, 490] width 35 height 35
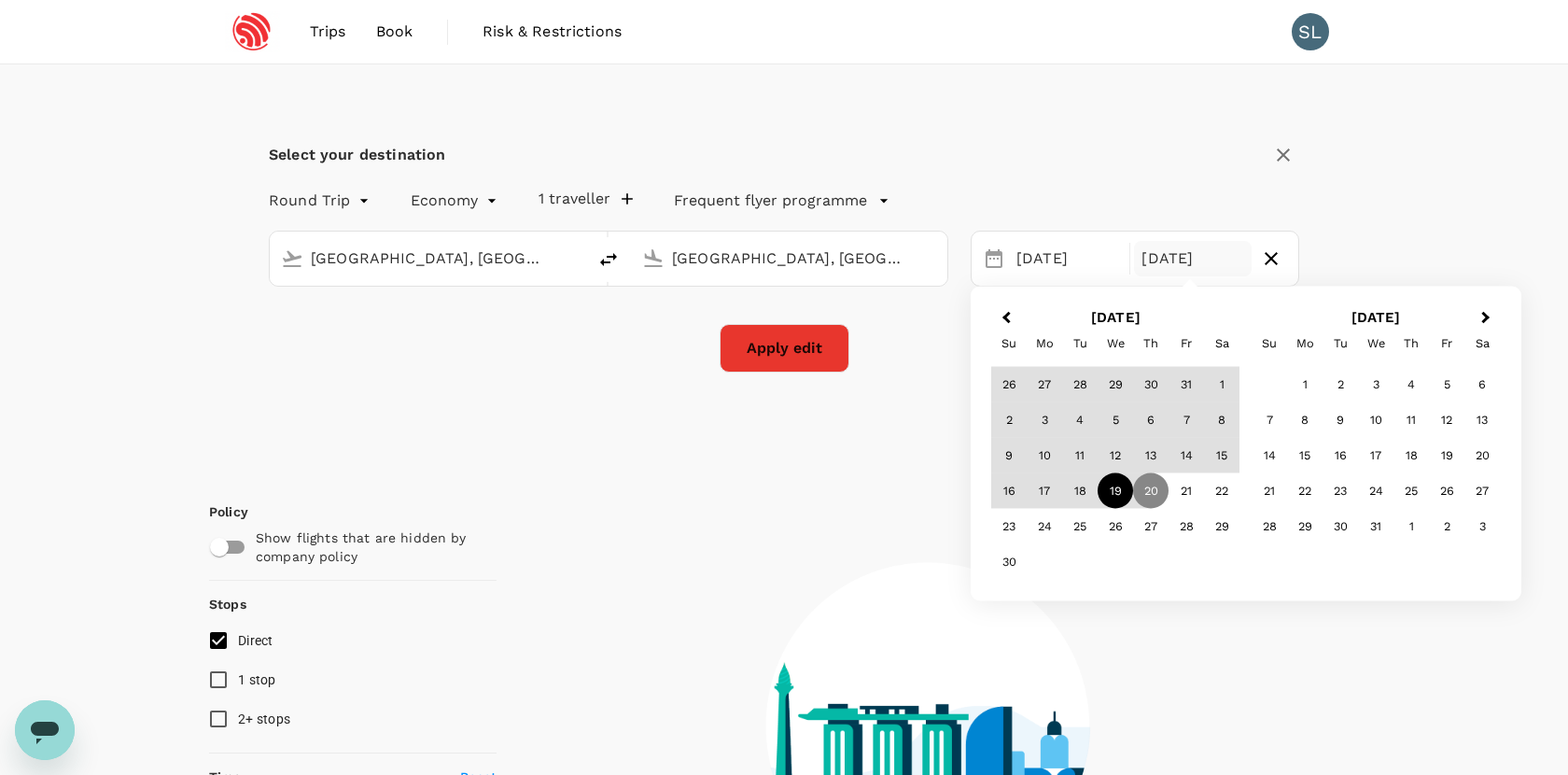
click at [1112, 491] on div "19" at bounding box center [1115, 490] width 35 height 35
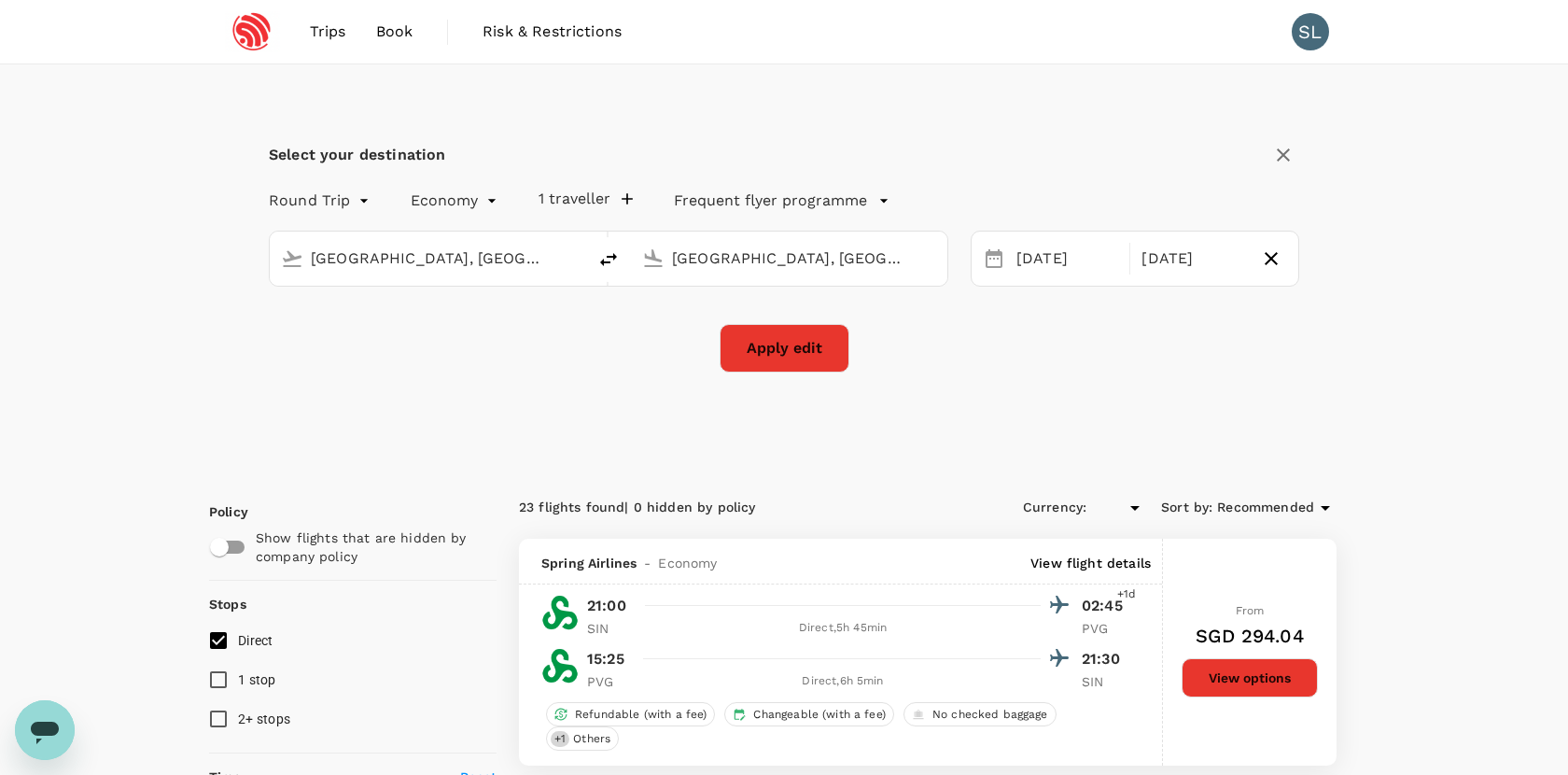
type input "SGD"
click at [784, 350] on button "Apply edit" at bounding box center [784, 348] width 130 height 48
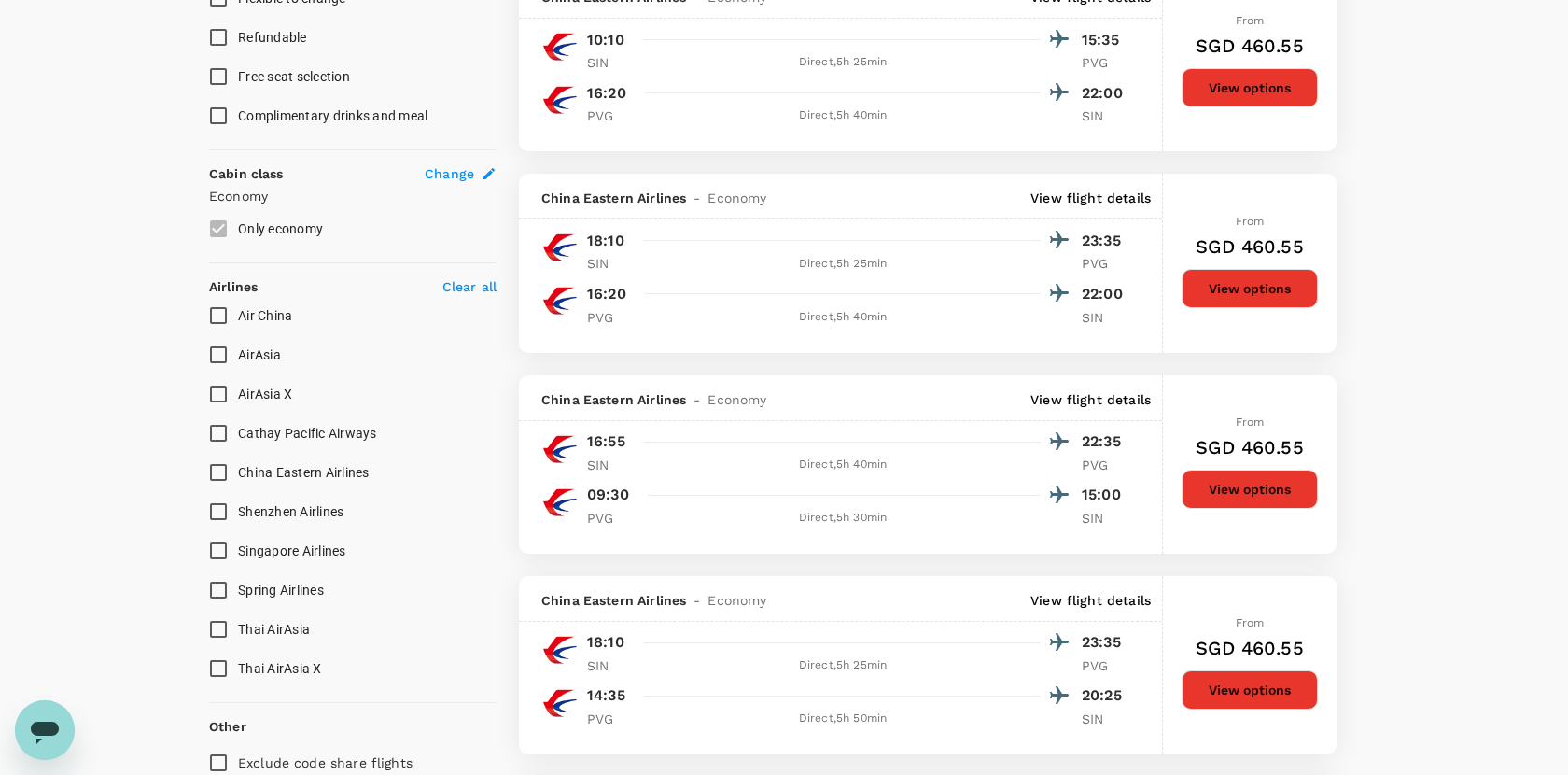
checkbox input "false"
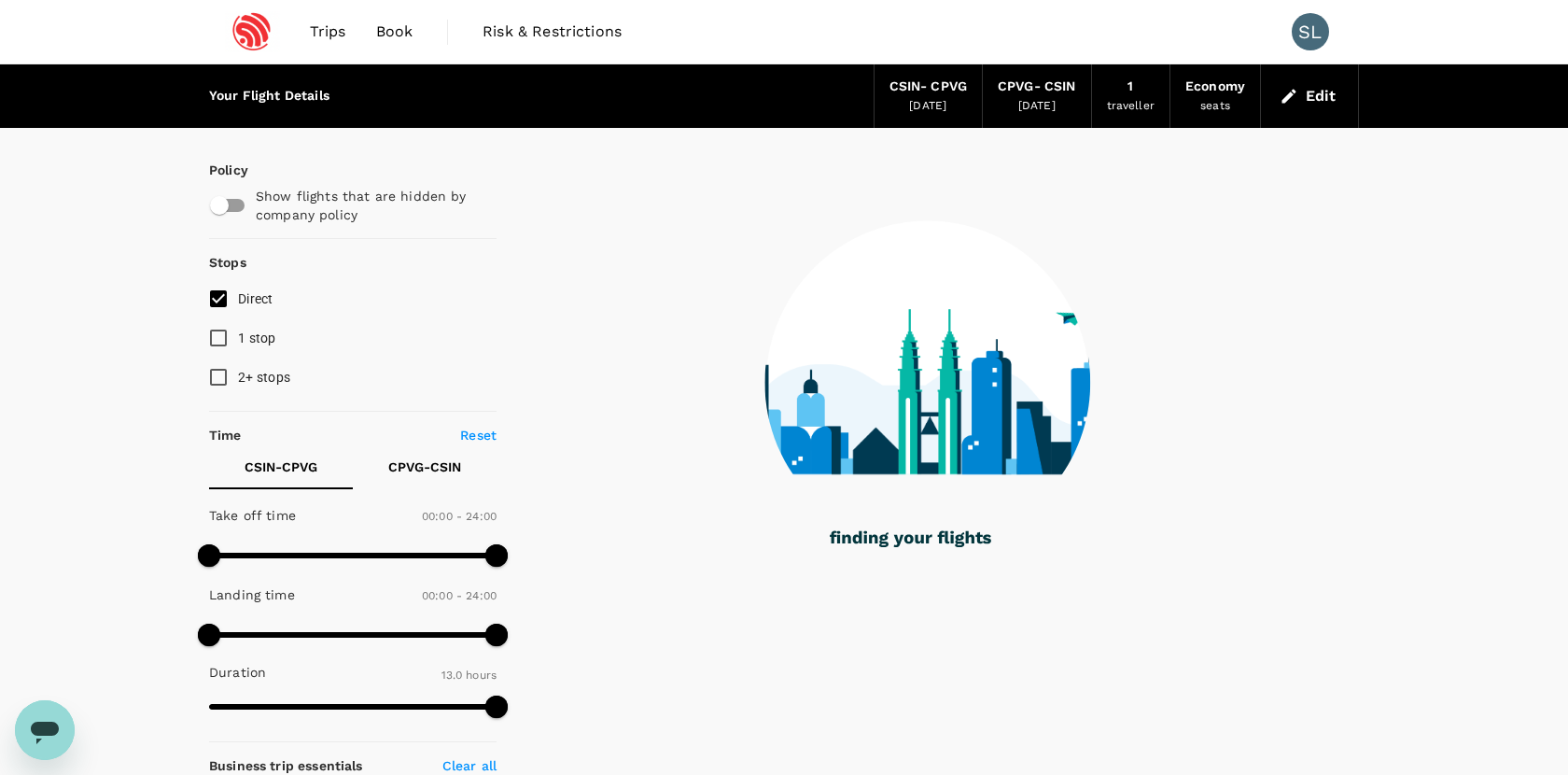
type input "780"
checkbox input "true"
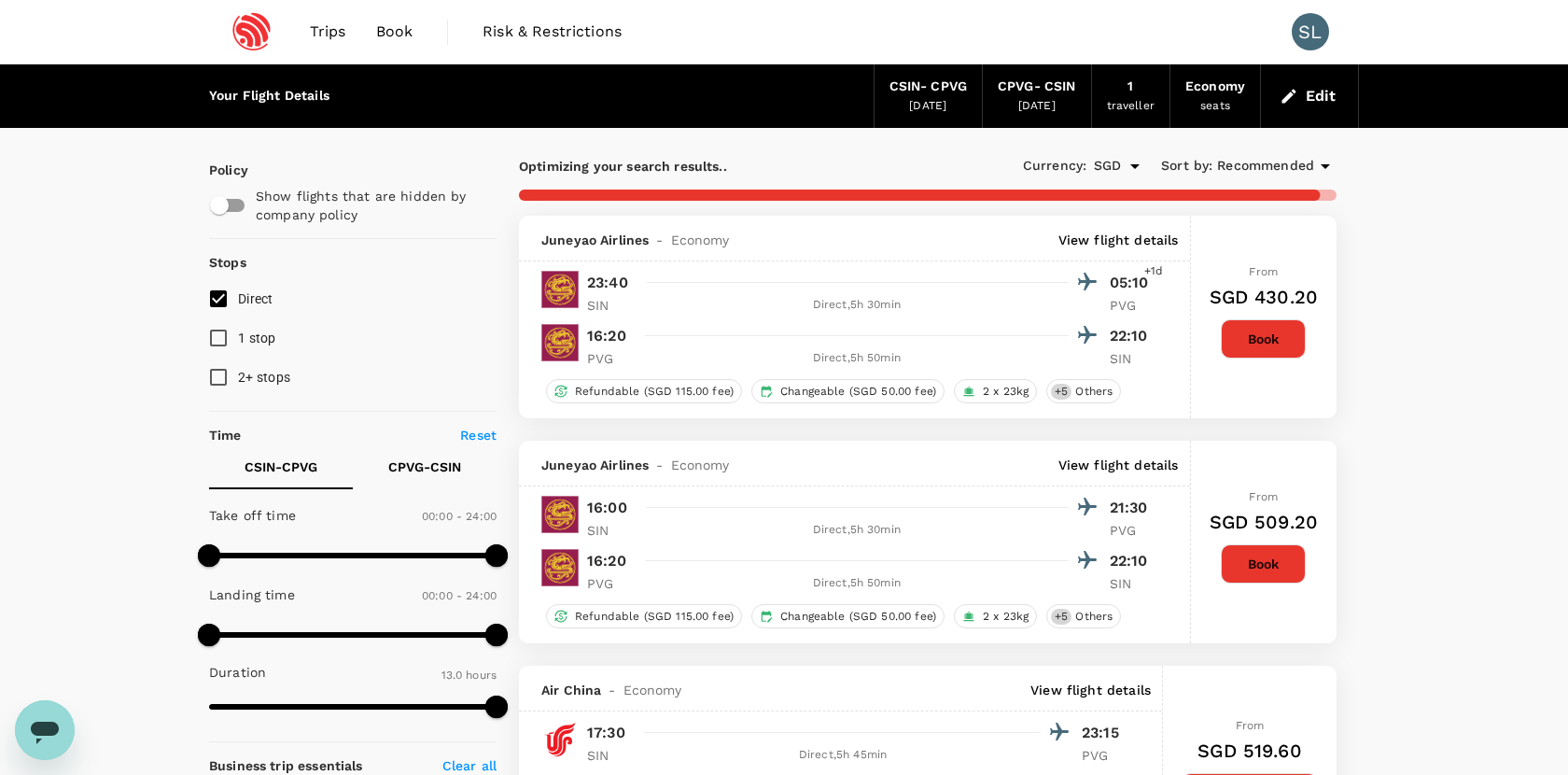
type input "875"
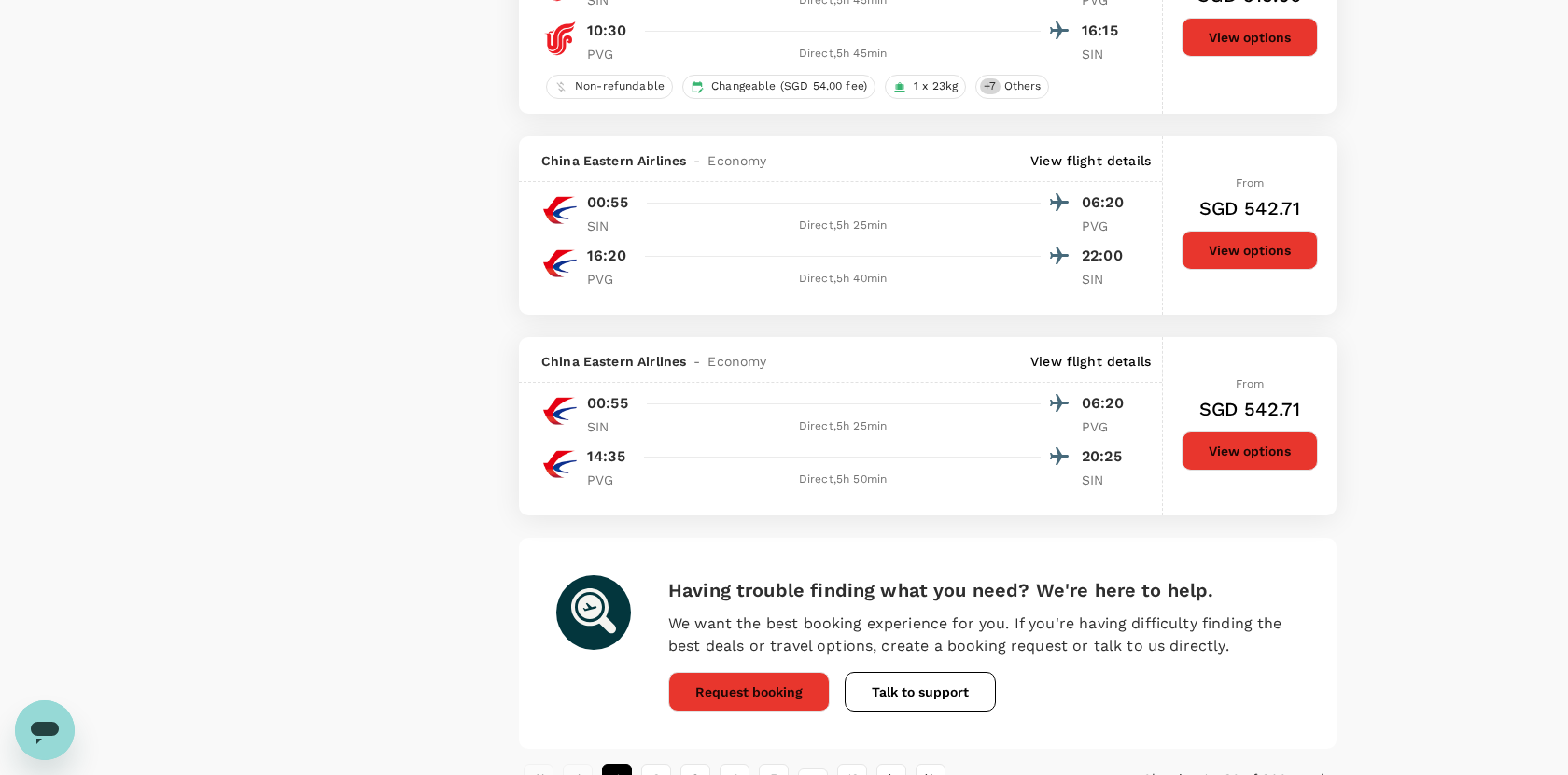
scroll to position [3935, 0]
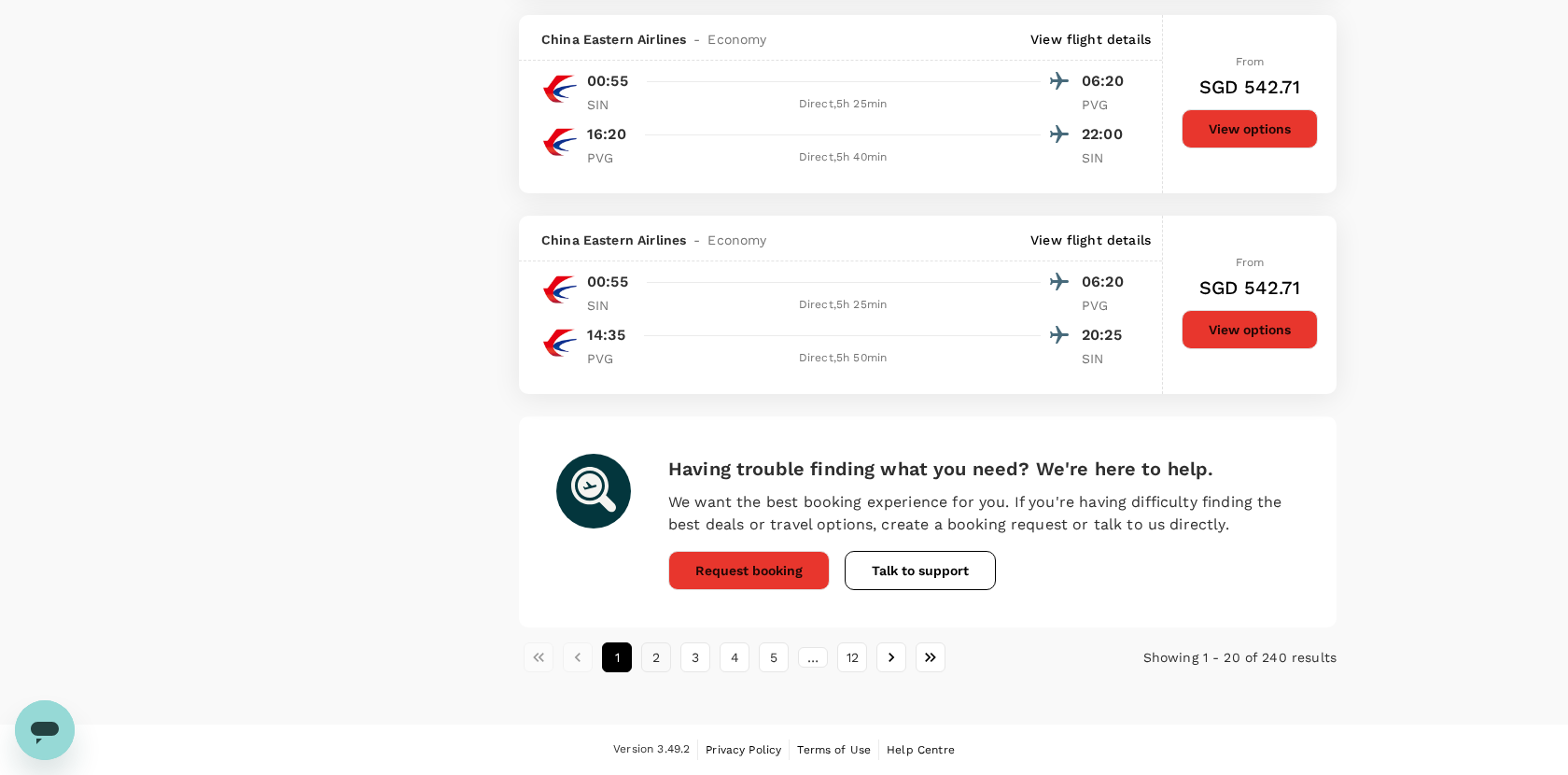
click at [656, 656] on button "2" at bounding box center [655, 656] width 29 height 29
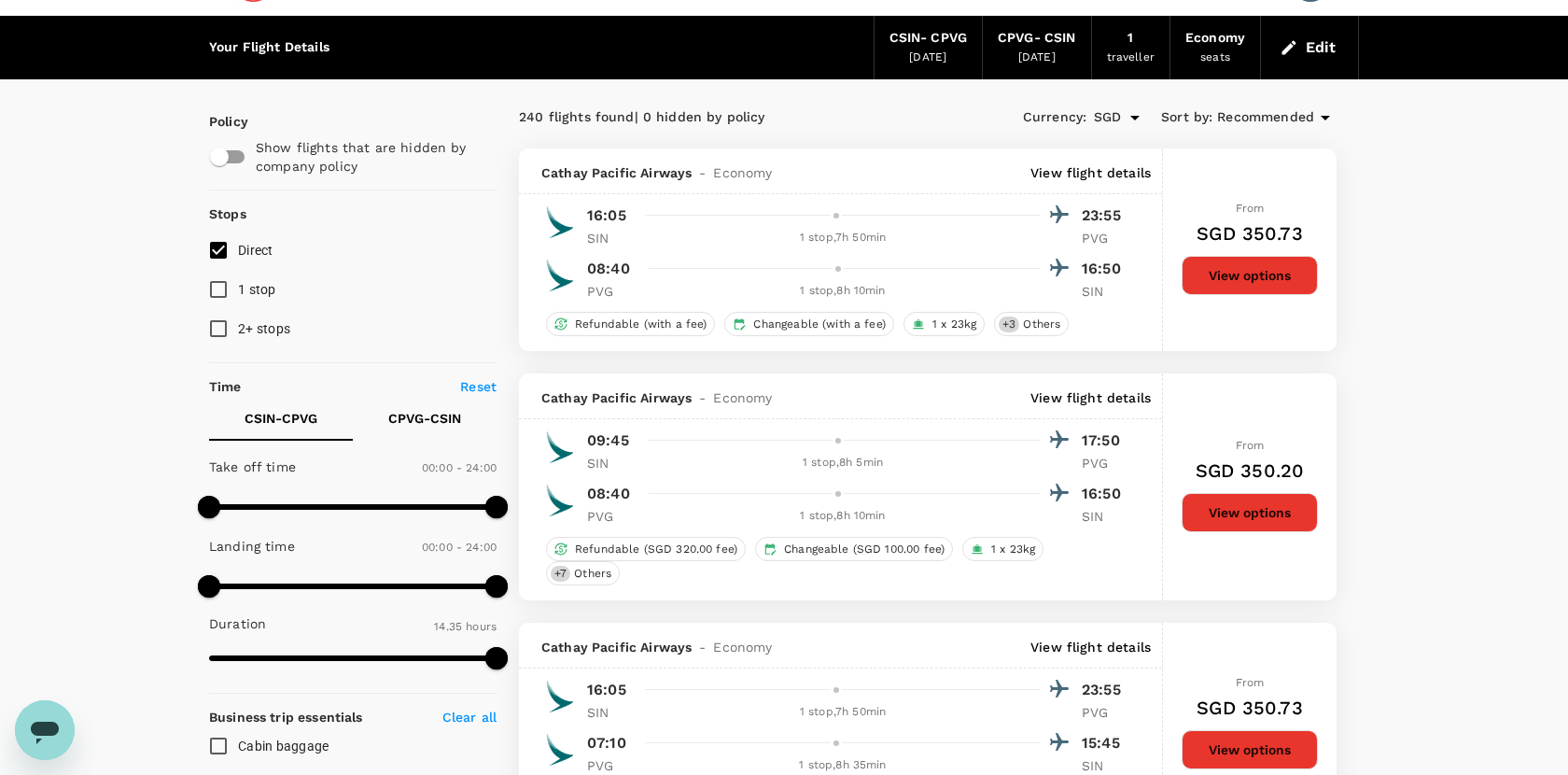
scroll to position [61, 0]
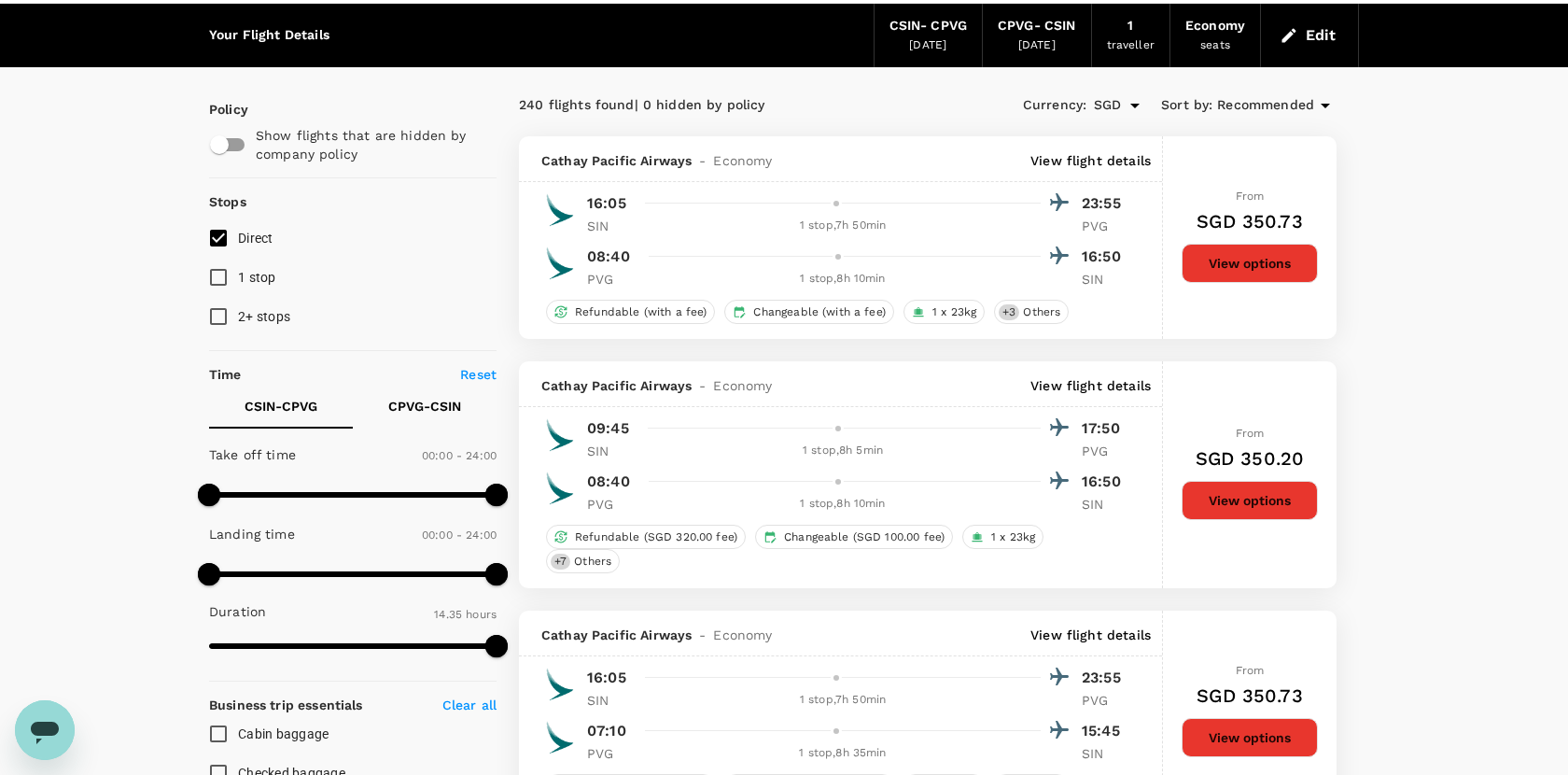
click at [217, 243] on input "Direct" at bounding box center [217, 237] width 39 height 39
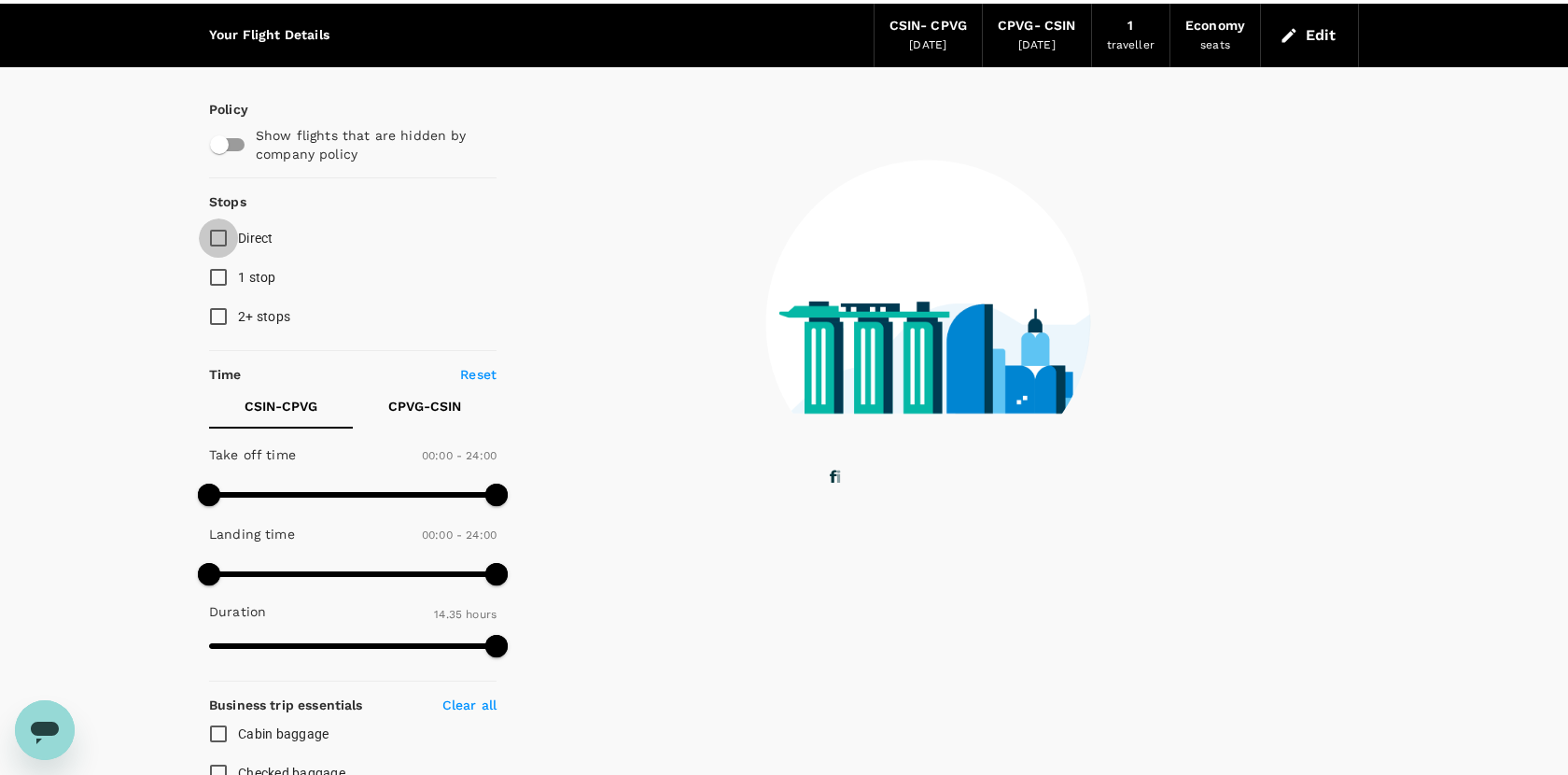
click at [217, 243] on input "Direct" at bounding box center [217, 237] width 39 height 39
checkbox input "true"
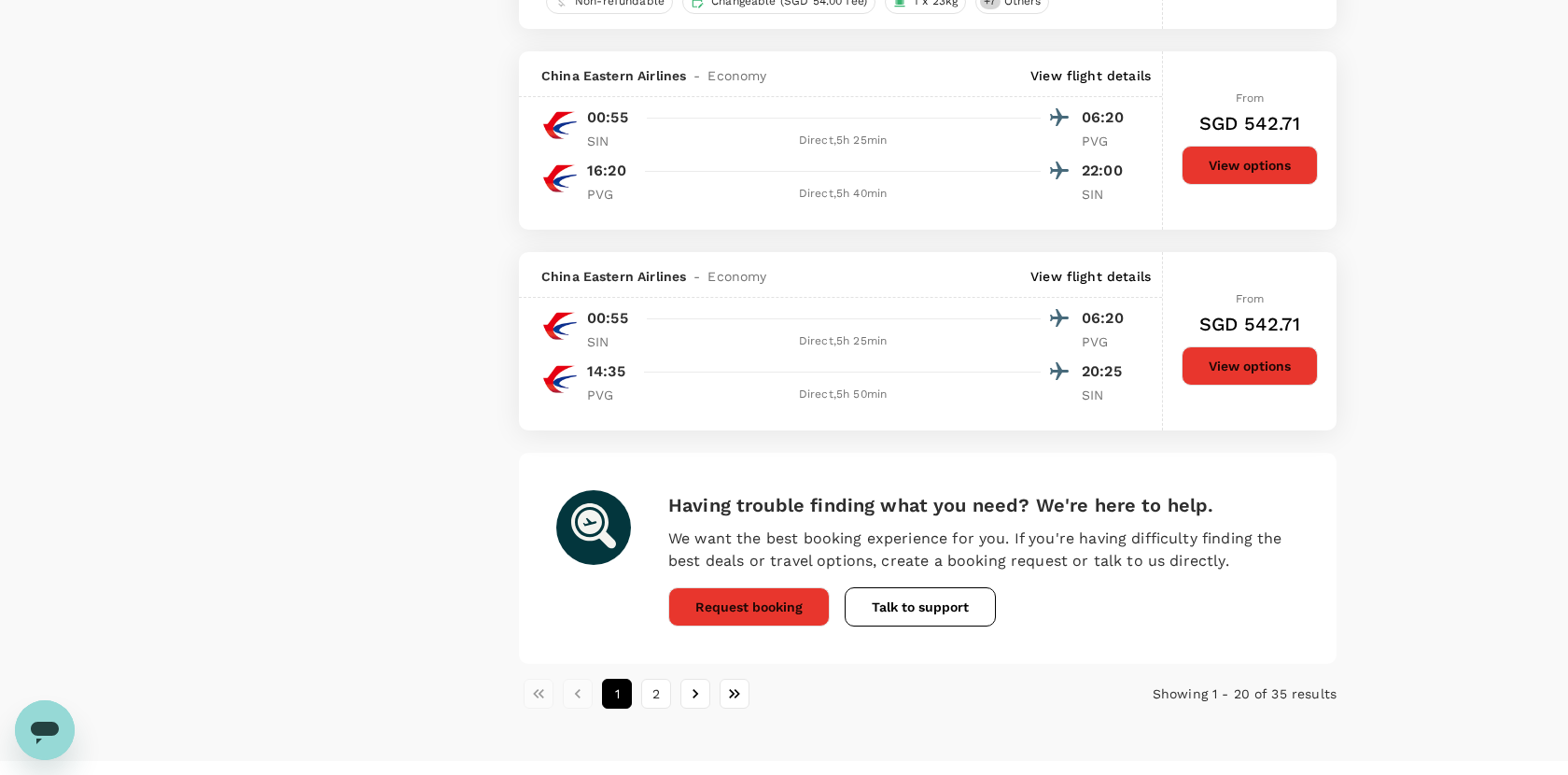
scroll to position [3935, 0]
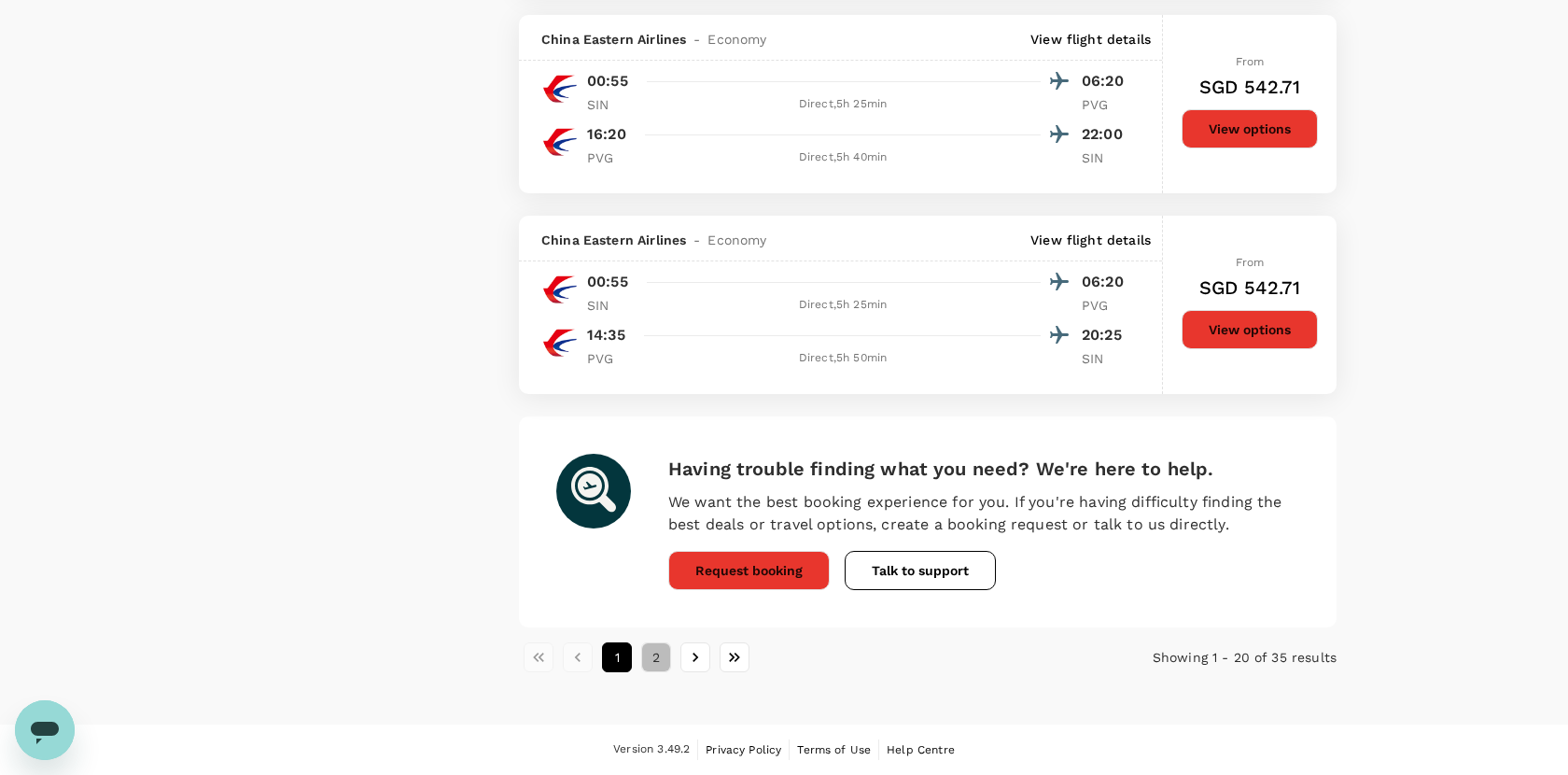
click at [650, 656] on button "2" at bounding box center [655, 656] width 29 height 29
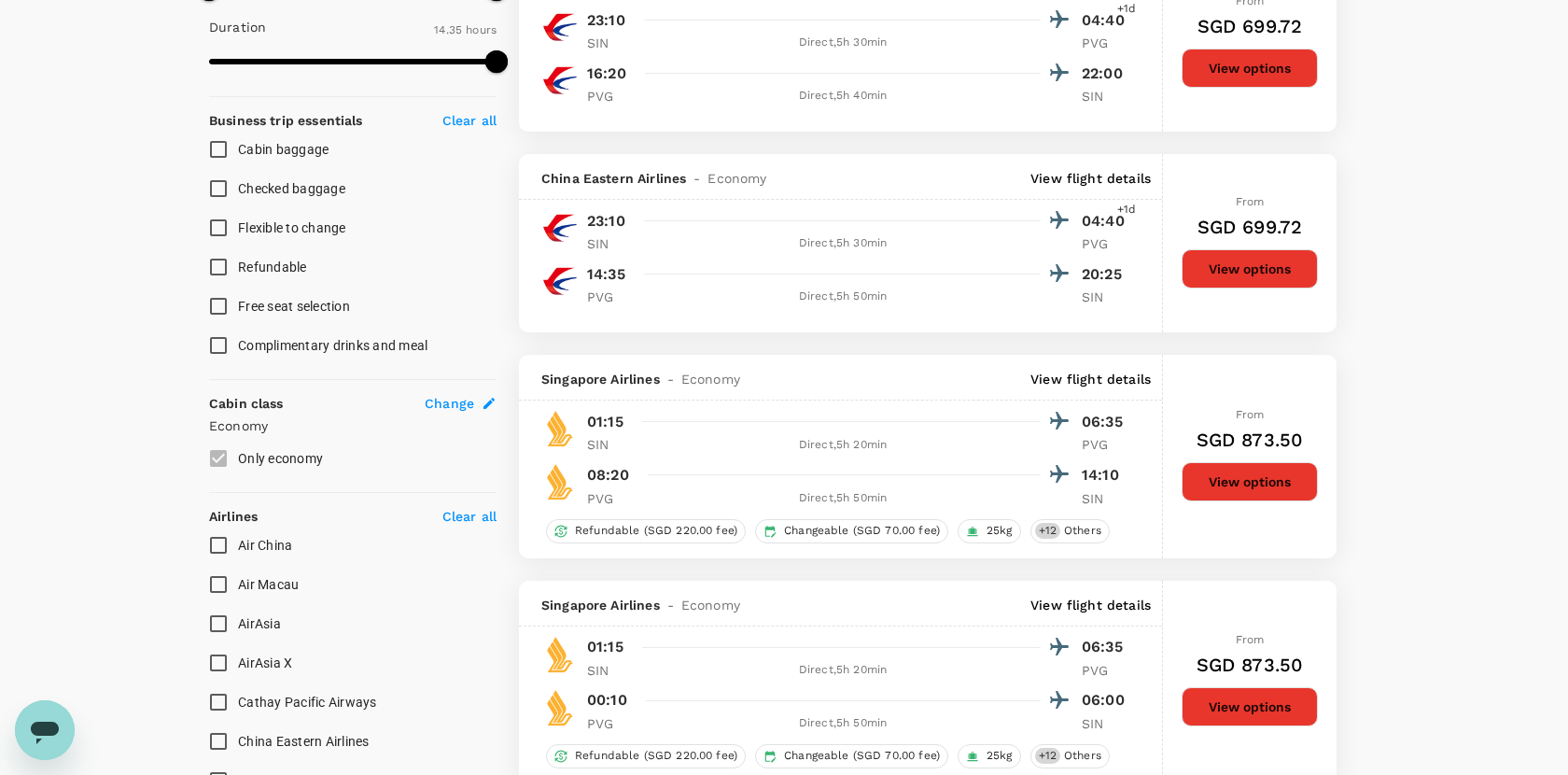
scroll to position [643, 0]
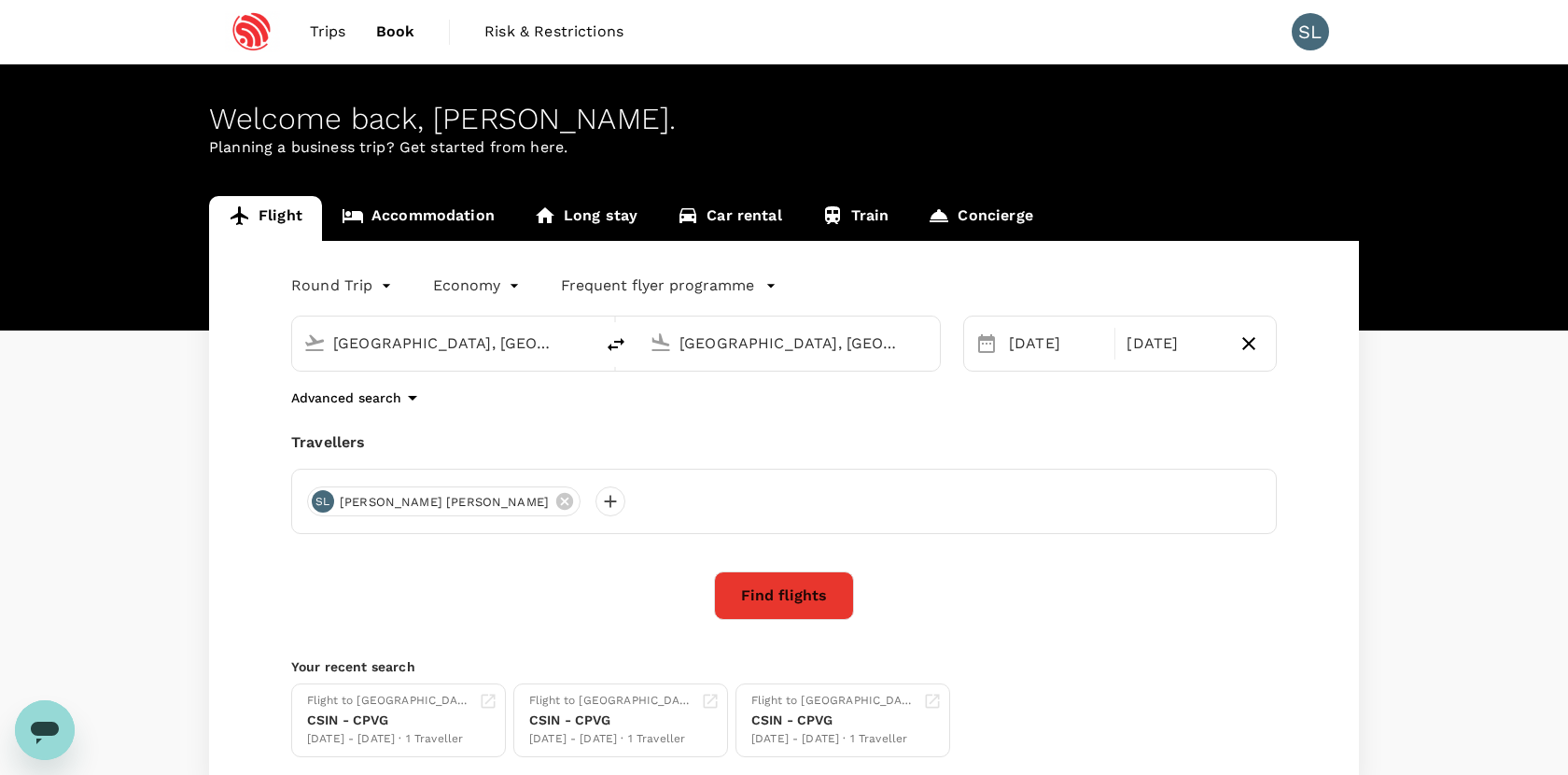
type input "[GEOGRAPHIC_DATA], [GEOGRAPHIC_DATA] (any)"
click at [756, 589] on button "Find flights" at bounding box center [784, 595] width 140 height 48
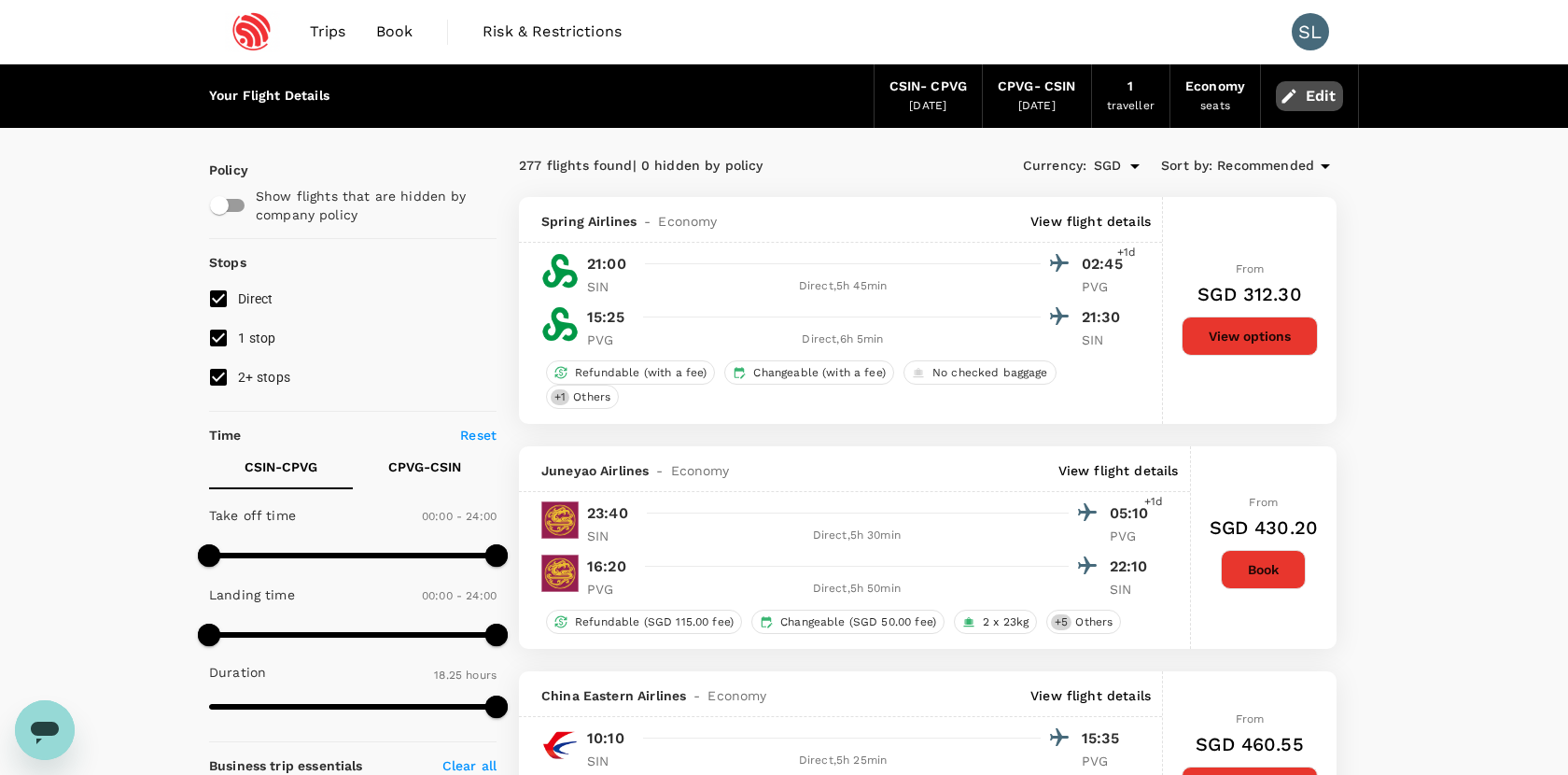
click at [1311, 91] on button "Edit" at bounding box center [1310, 96] width 67 height 29
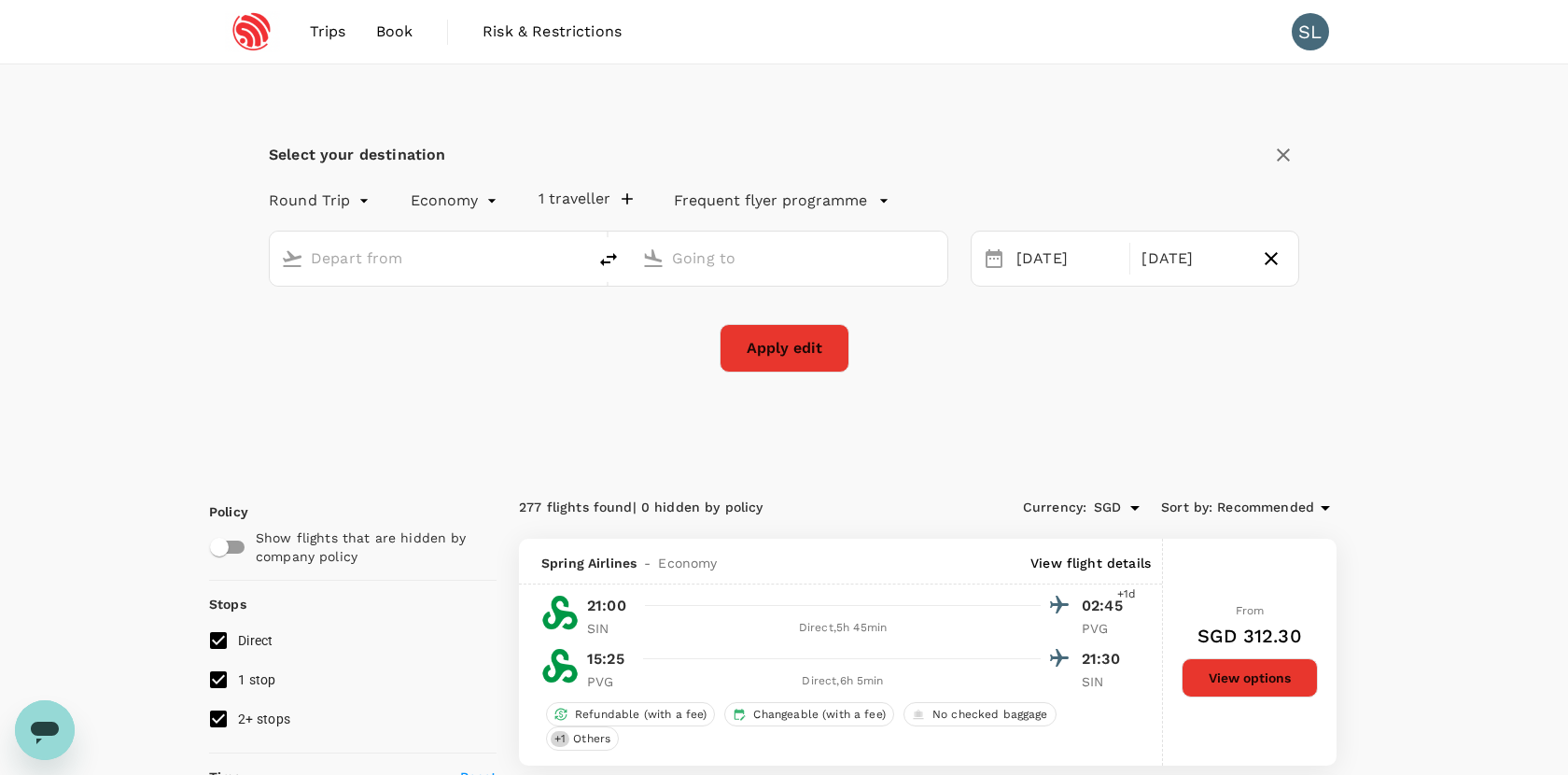
type input "[GEOGRAPHIC_DATA], [GEOGRAPHIC_DATA] (any)"
click at [1066, 267] on div "[DATE]" at bounding box center [1067, 259] width 117 height 36
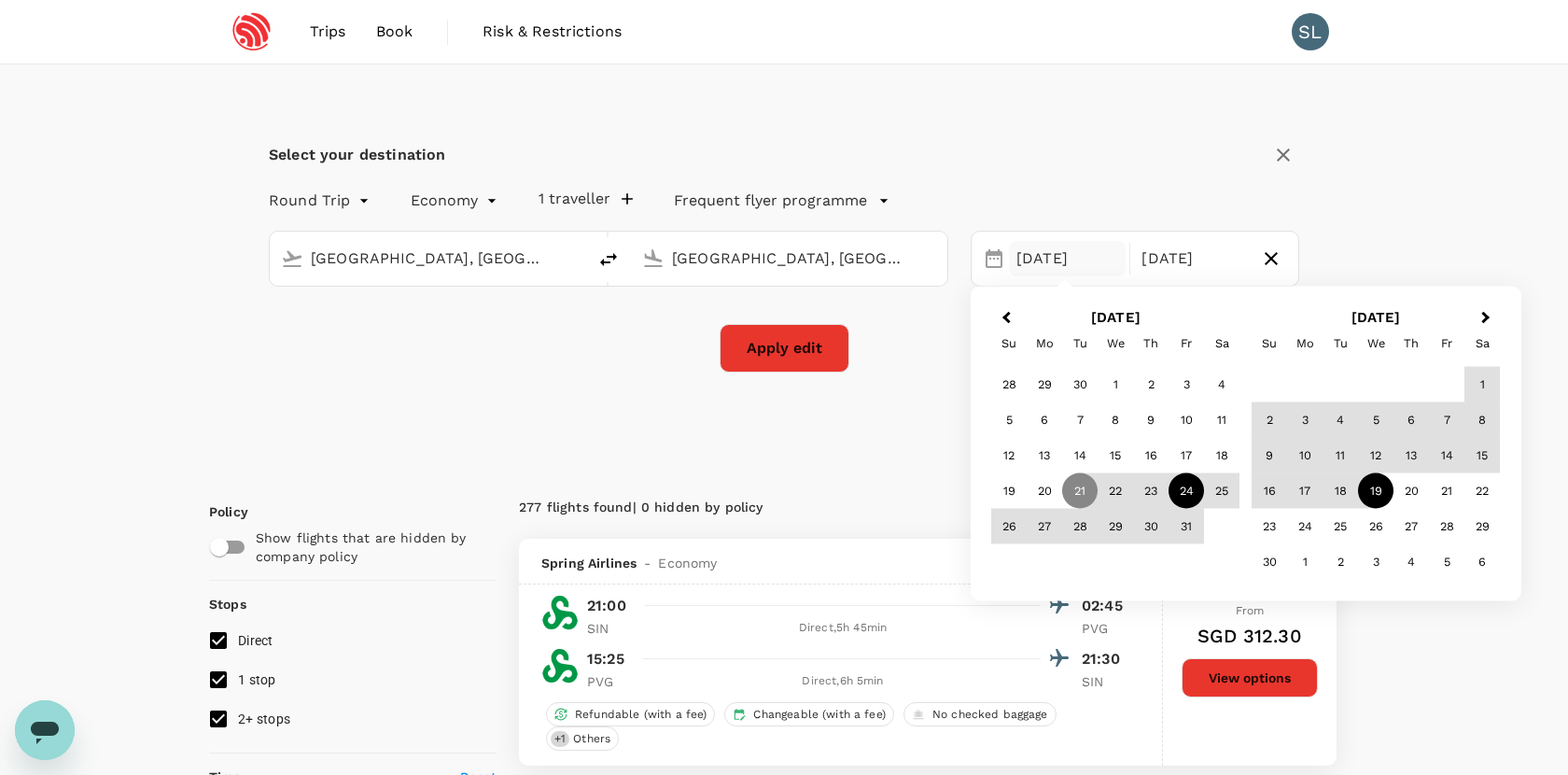
click at [1190, 498] on div "24" at bounding box center [1186, 490] width 35 height 35
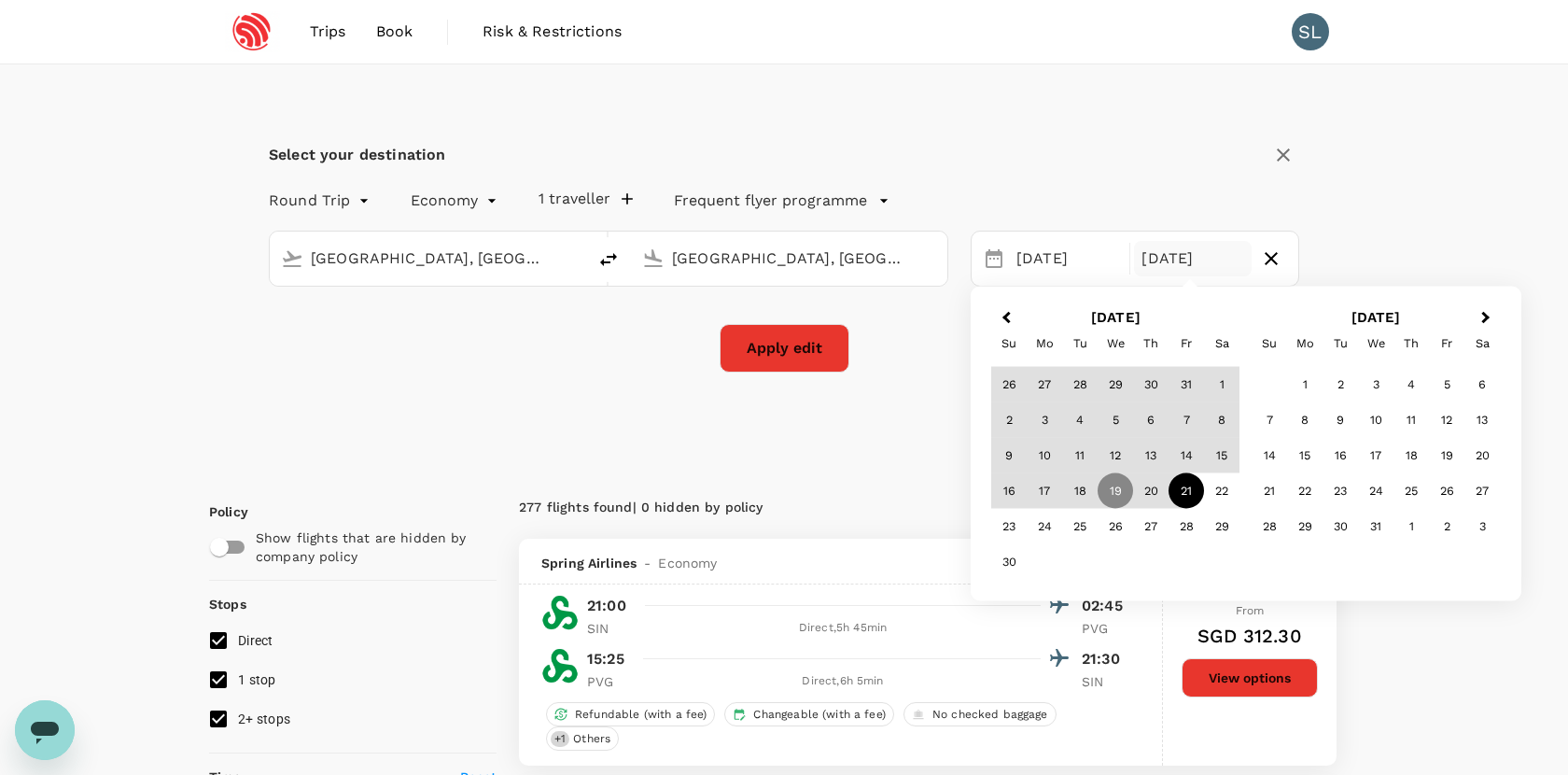
click at [1191, 491] on div "21" at bounding box center [1186, 490] width 35 height 35
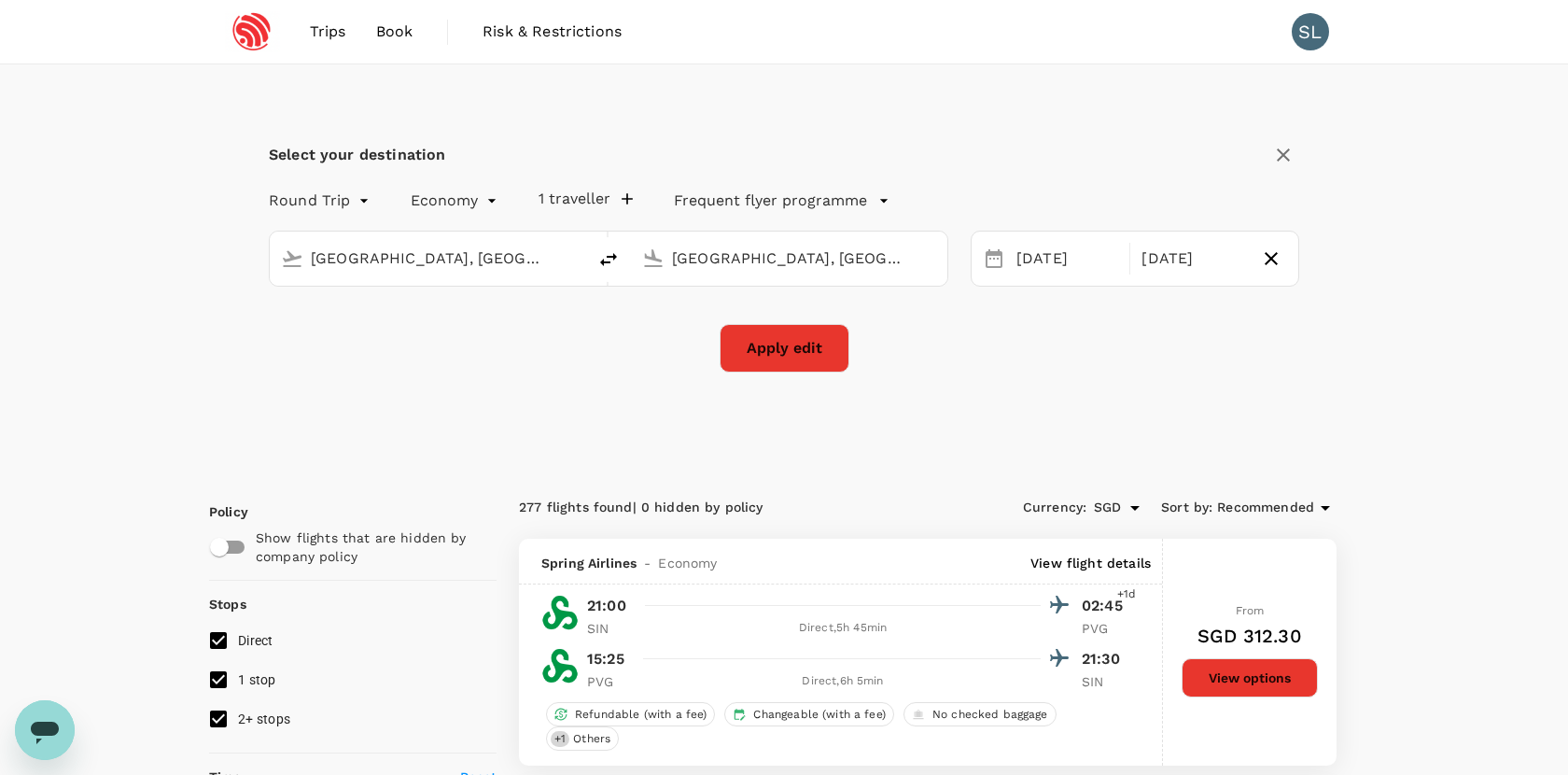
click at [803, 335] on button "Apply edit" at bounding box center [784, 348] width 130 height 48
checkbox input "false"
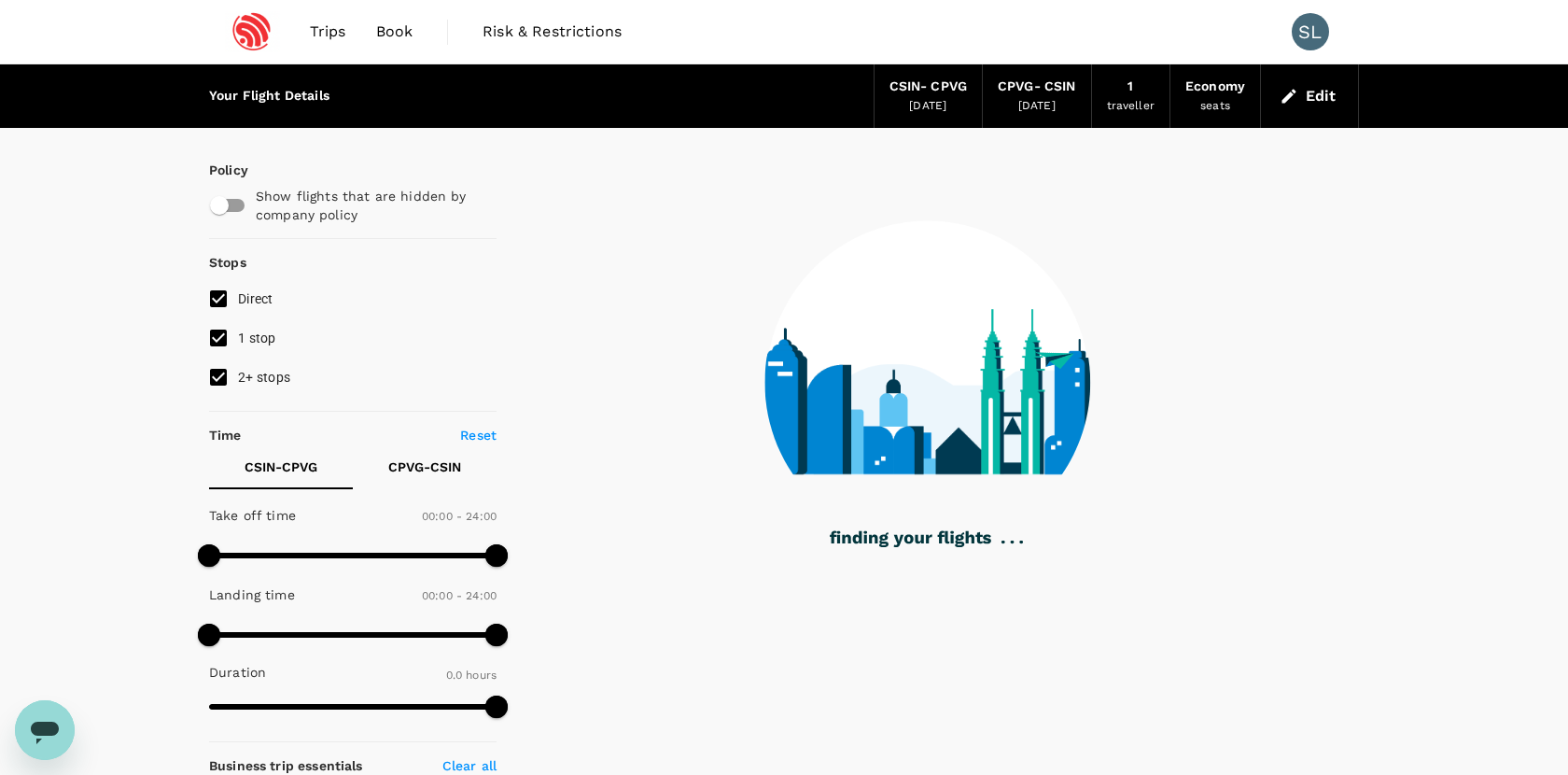
type input "1095"
checkbox input "true"
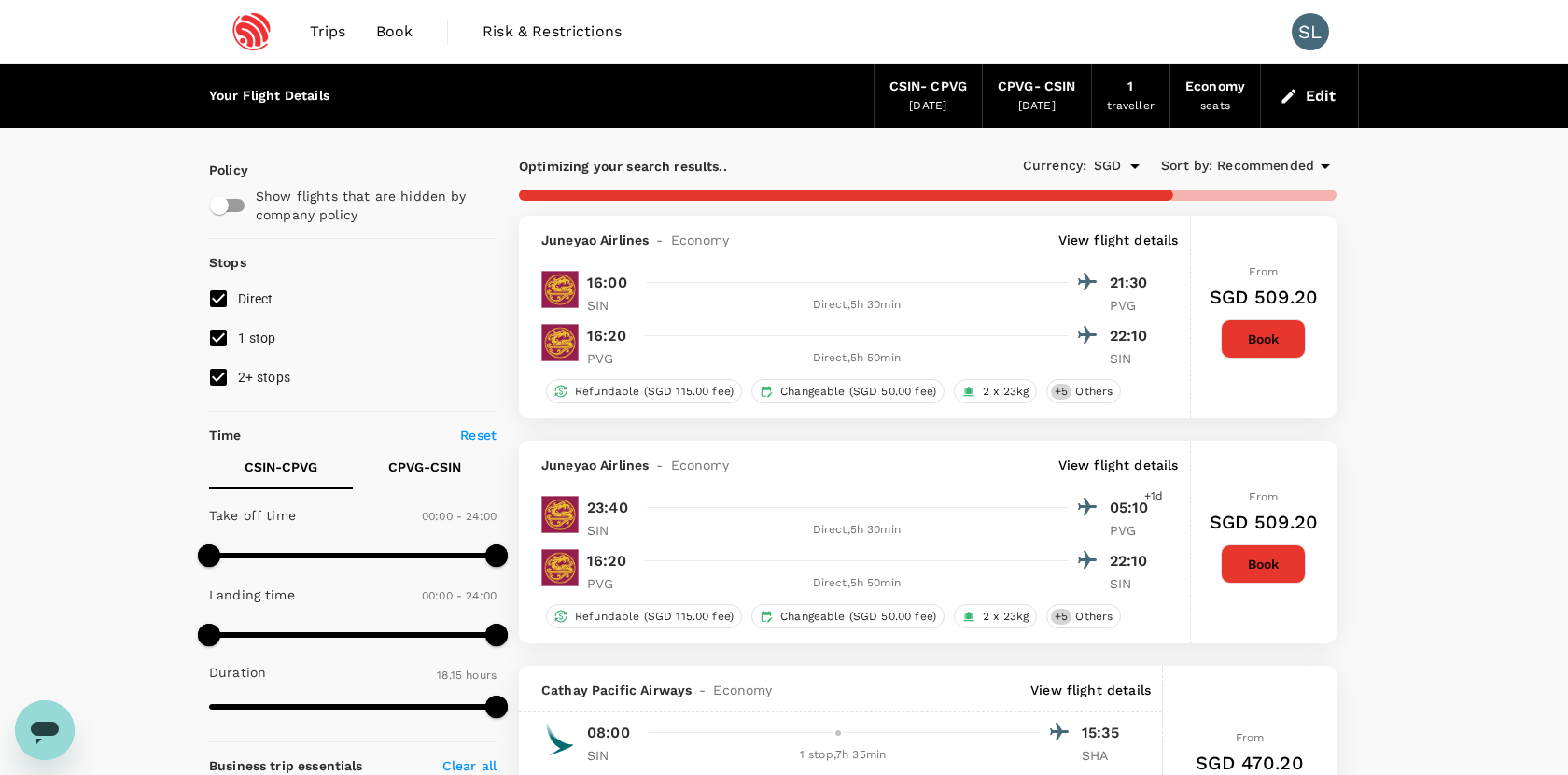
type input "1200"
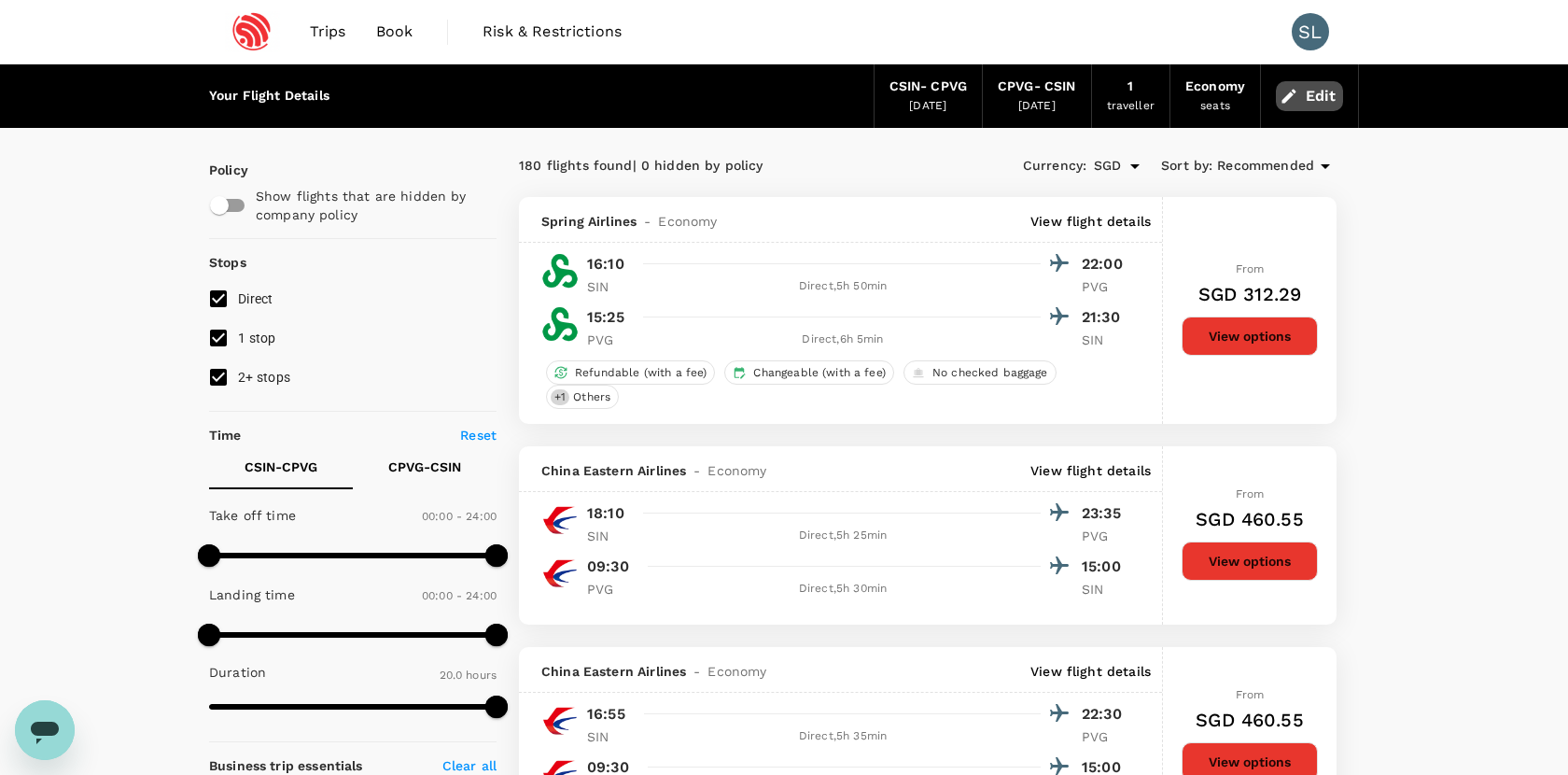
click at [1295, 101] on icon "button" at bounding box center [1290, 96] width 19 height 19
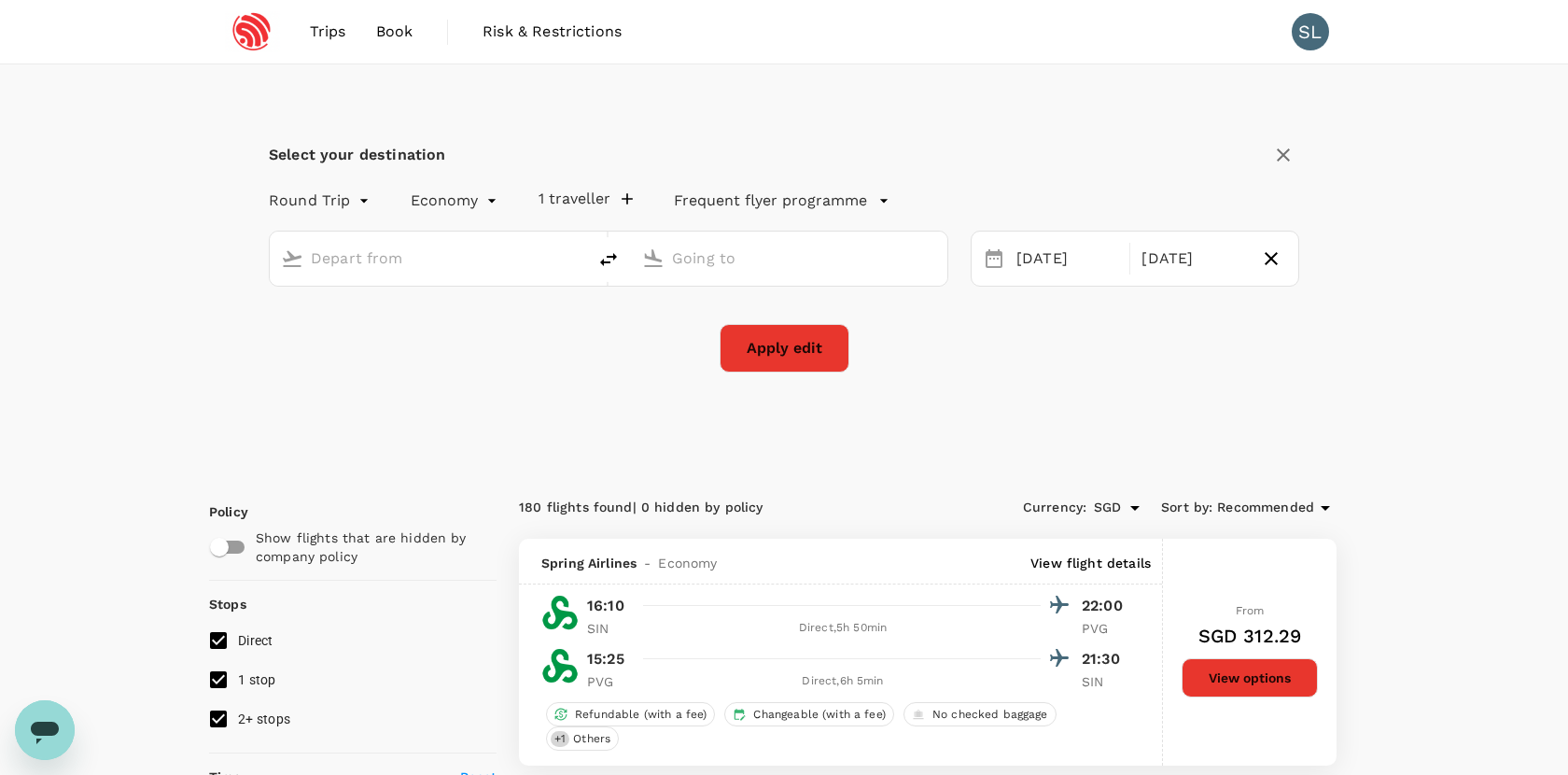
type input "Singapore, Singapore (any)"
type input "Shanghai, China (any)"
click at [1053, 255] on div "24 Oct" at bounding box center [1067, 259] width 117 height 36
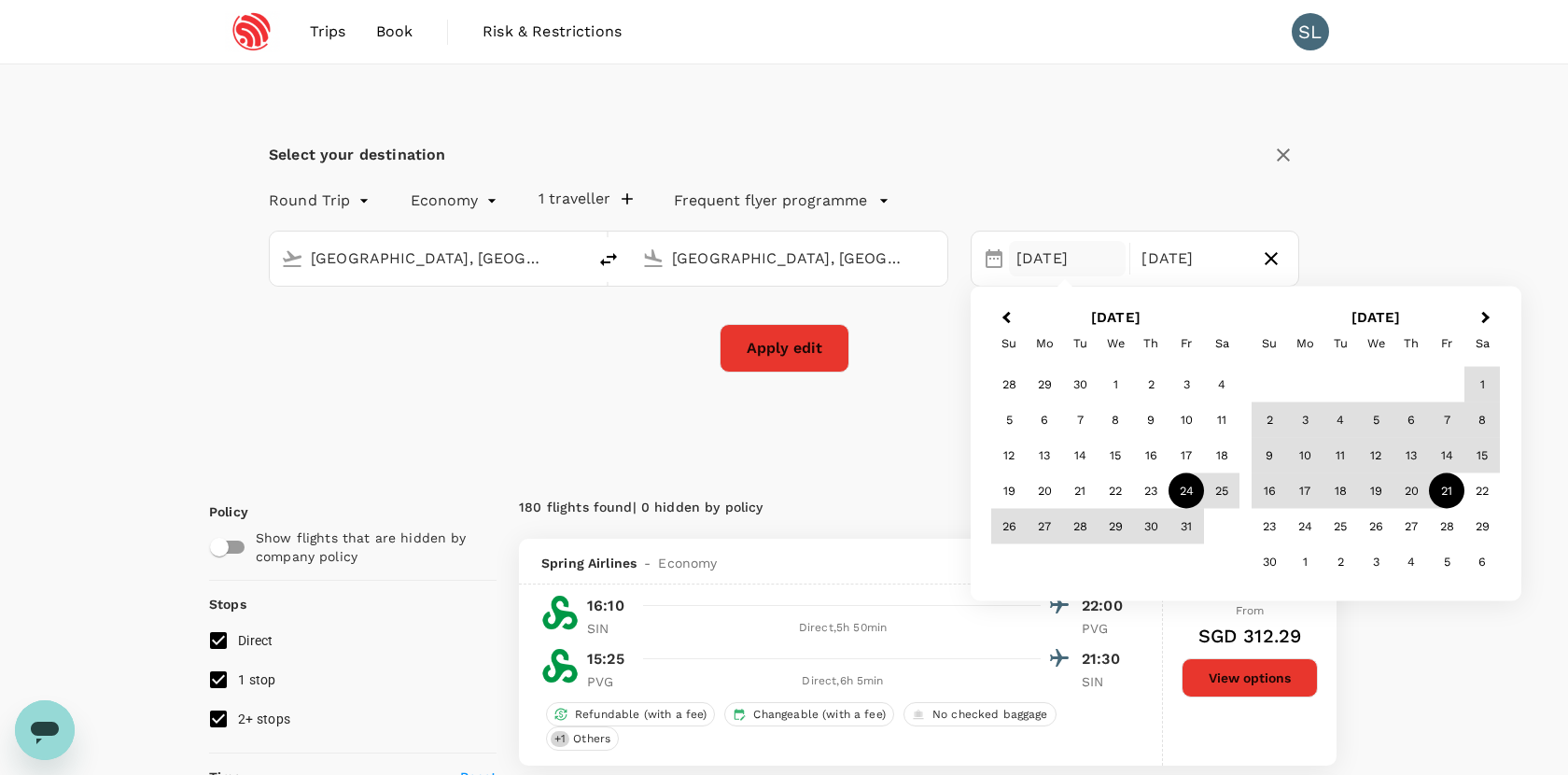
click at [1192, 498] on div "24" at bounding box center [1186, 490] width 35 height 35
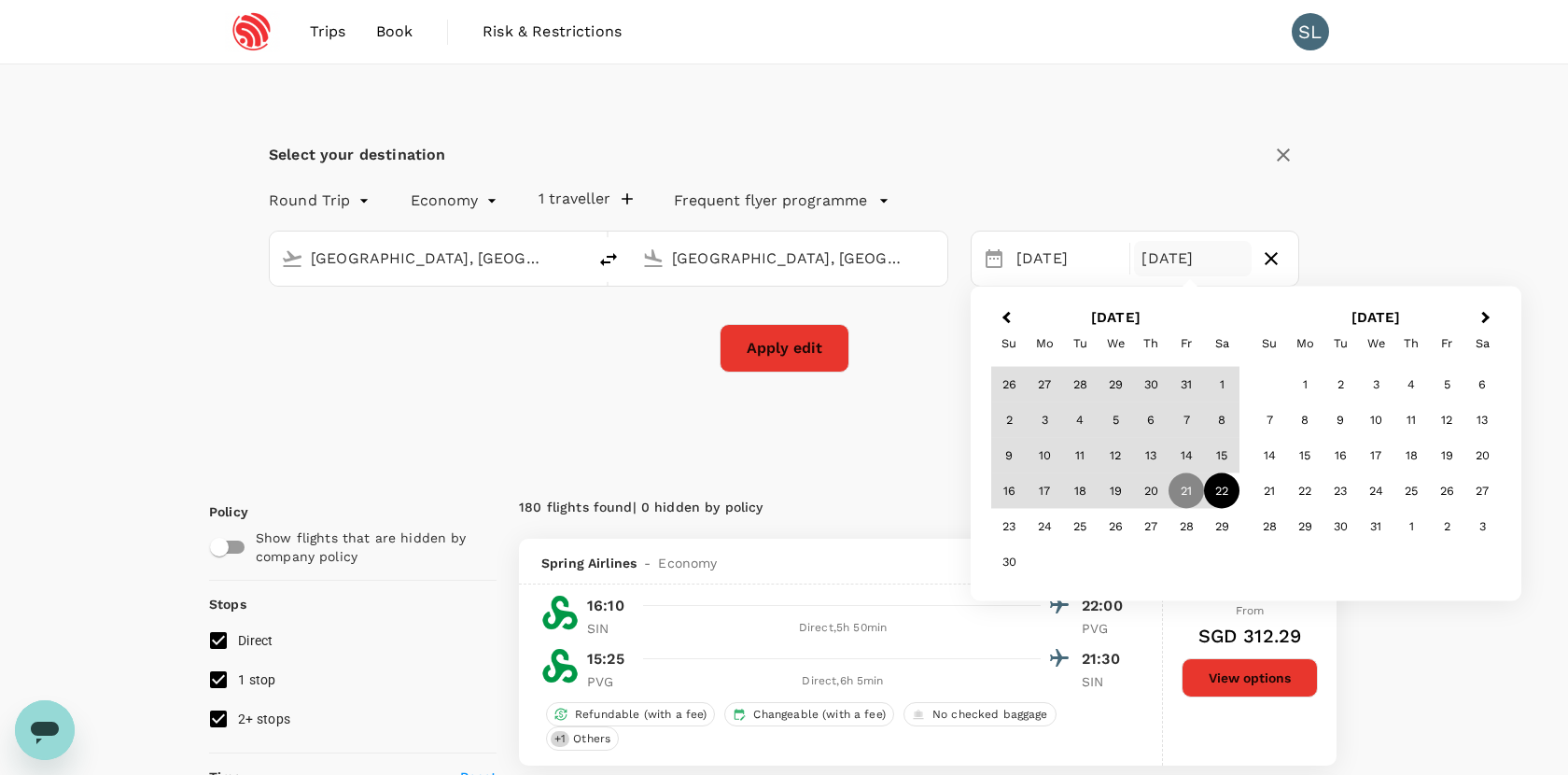
click at [1221, 484] on div "22" at bounding box center [1221, 490] width 35 height 35
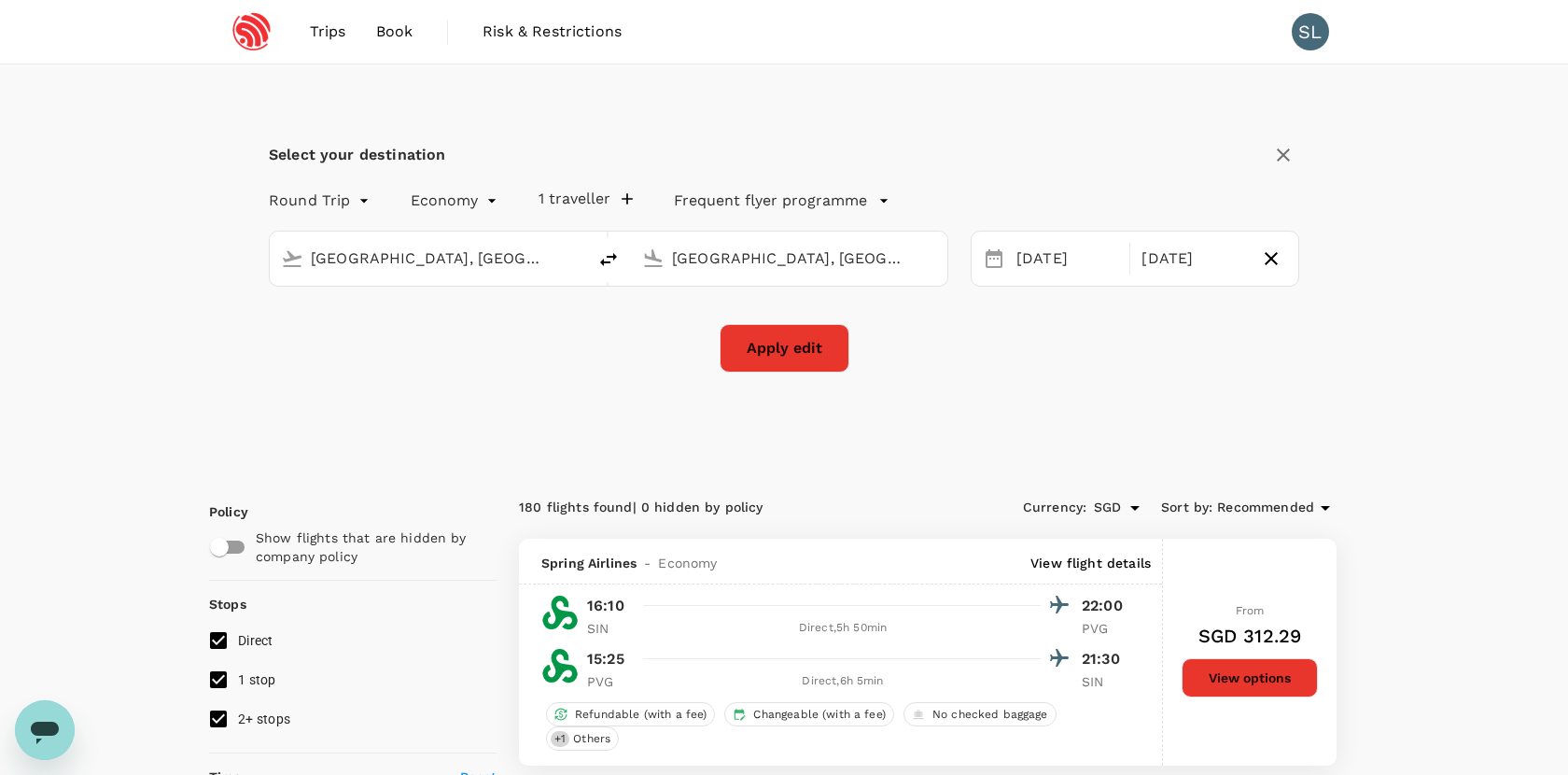
click at [807, 350] on button "Apply edit" at bounding box center [784, 348] width 130 height 48
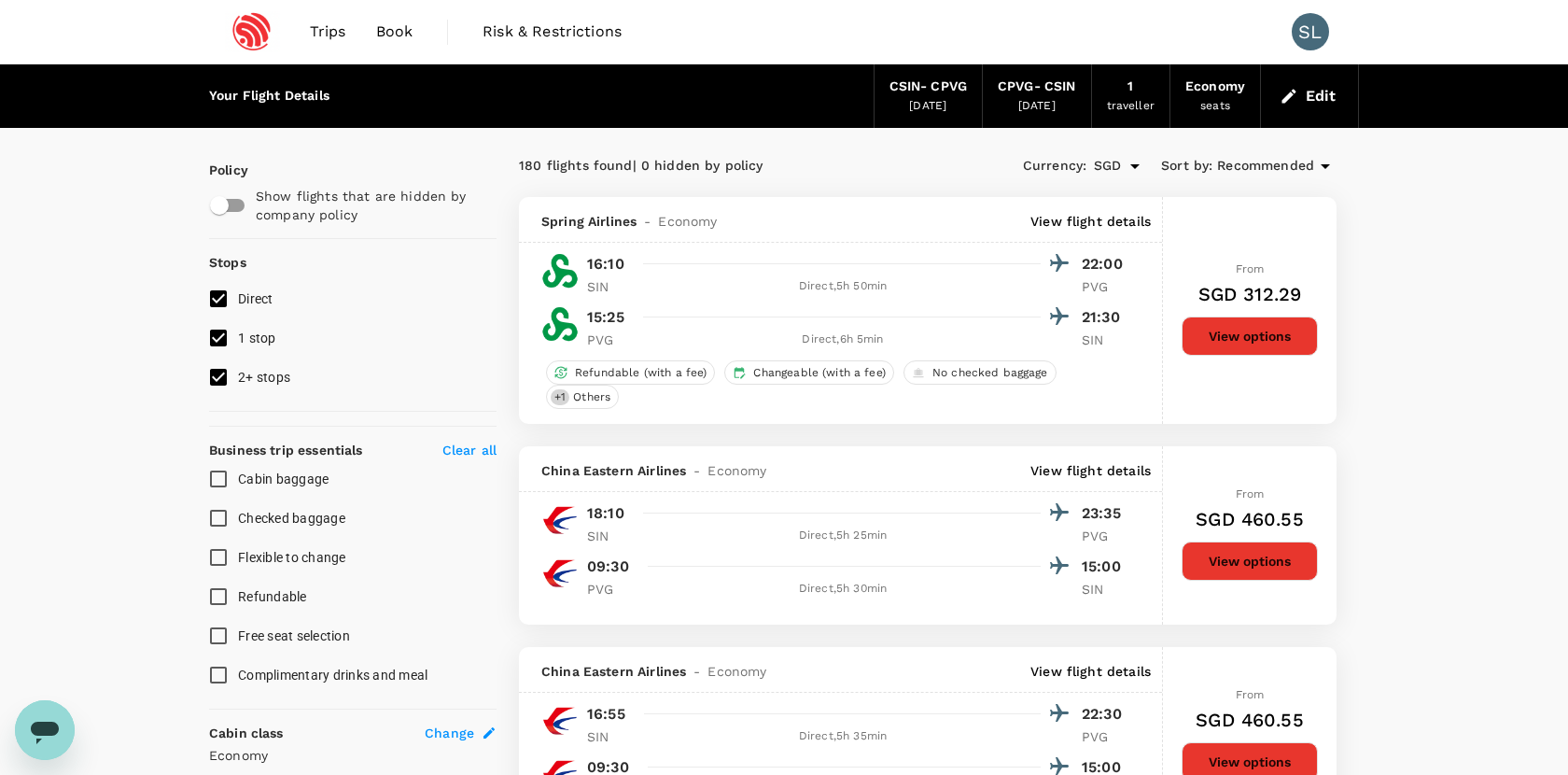
checkbox input "false"
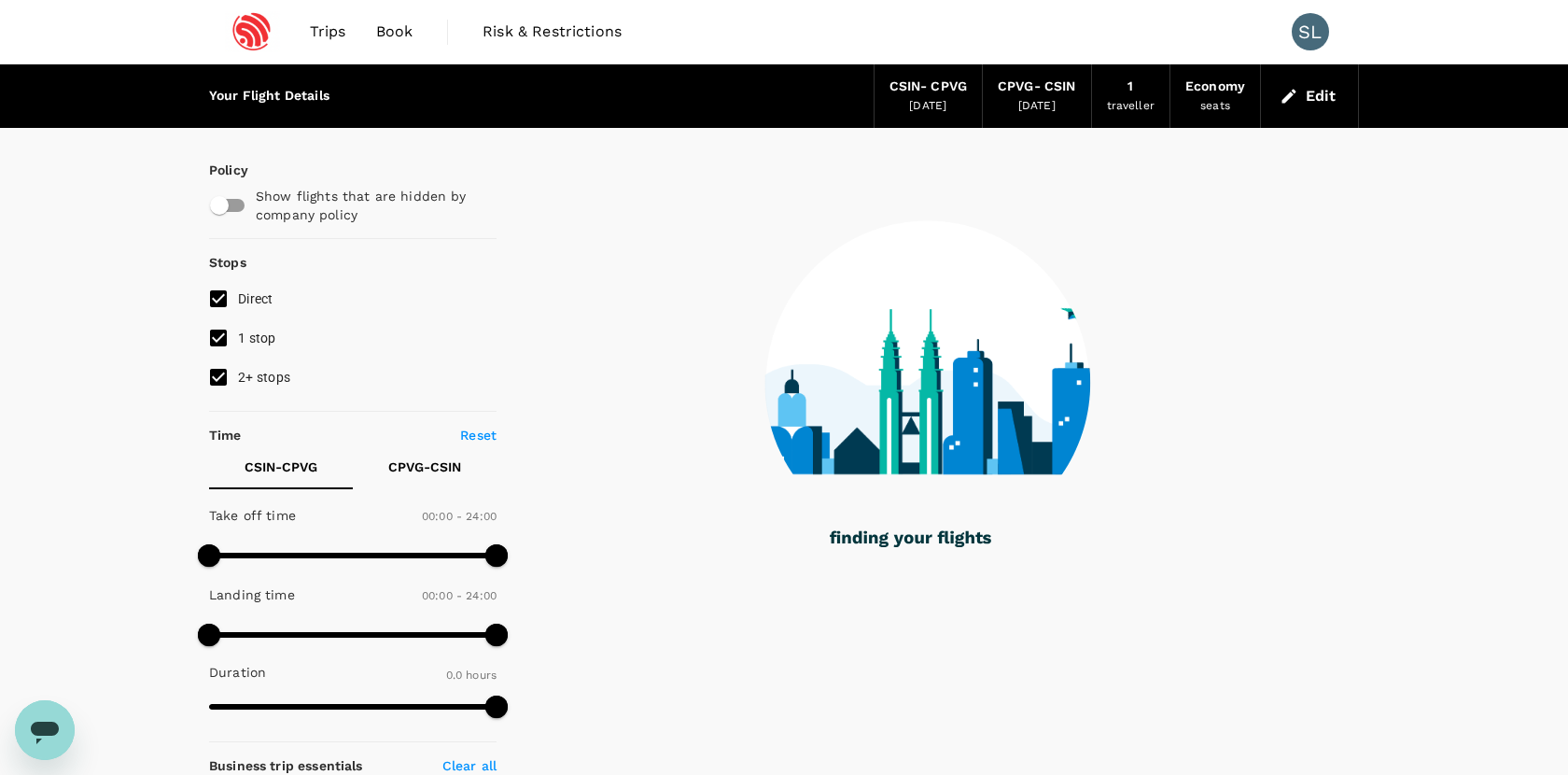
type input "1185"
checkbox input "true"
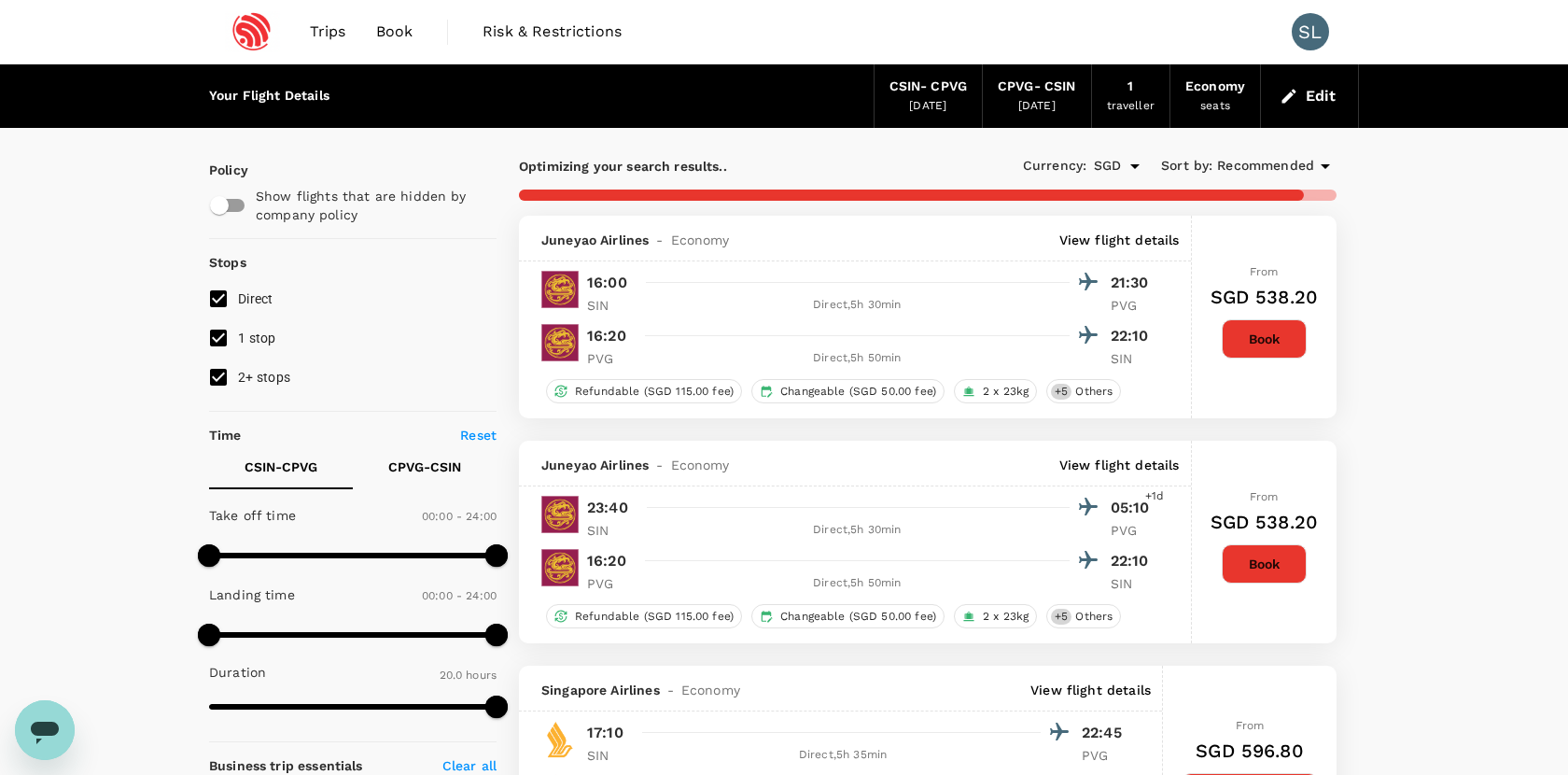
type input "1335"
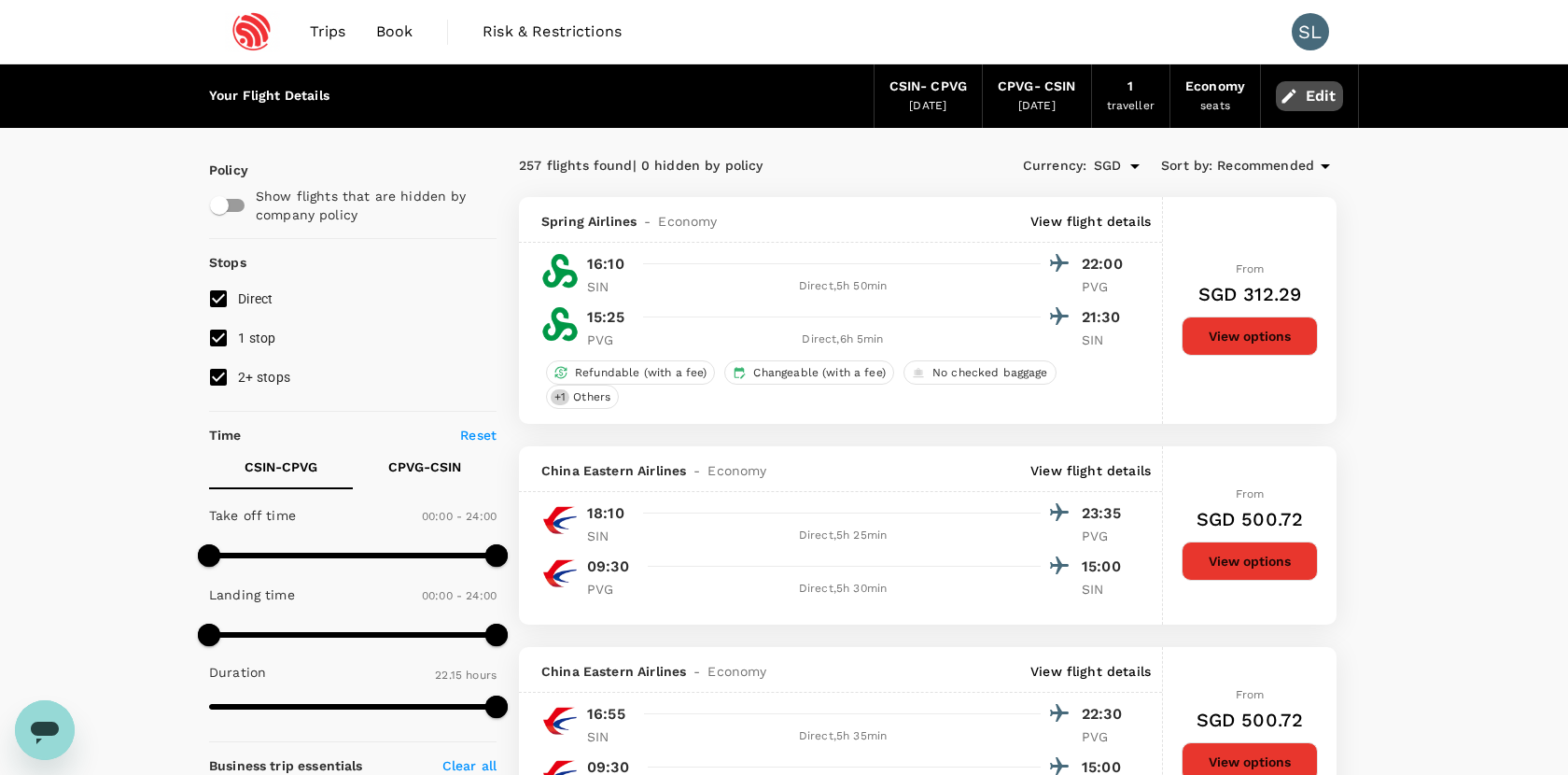
click at [1324, 98] on button "Edit" at bounding box center [1310, 96] width 67 height 29
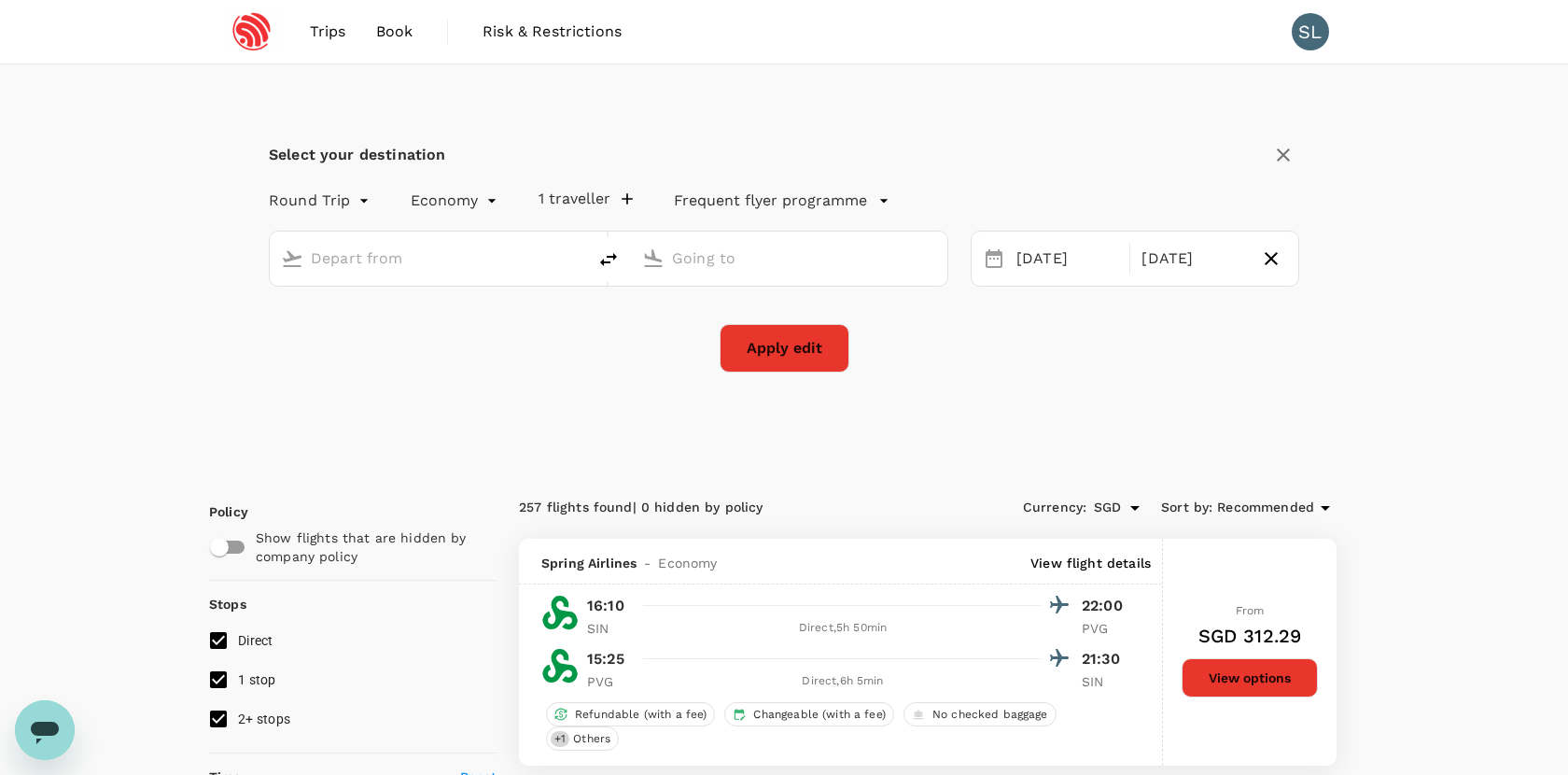
type input "Singapore, Singapore (any)"
type input "Shanghai, China (any)"
click at [1050, 266] on div "24 Oct" at bounding box center [1067, 259] width 117 height 36
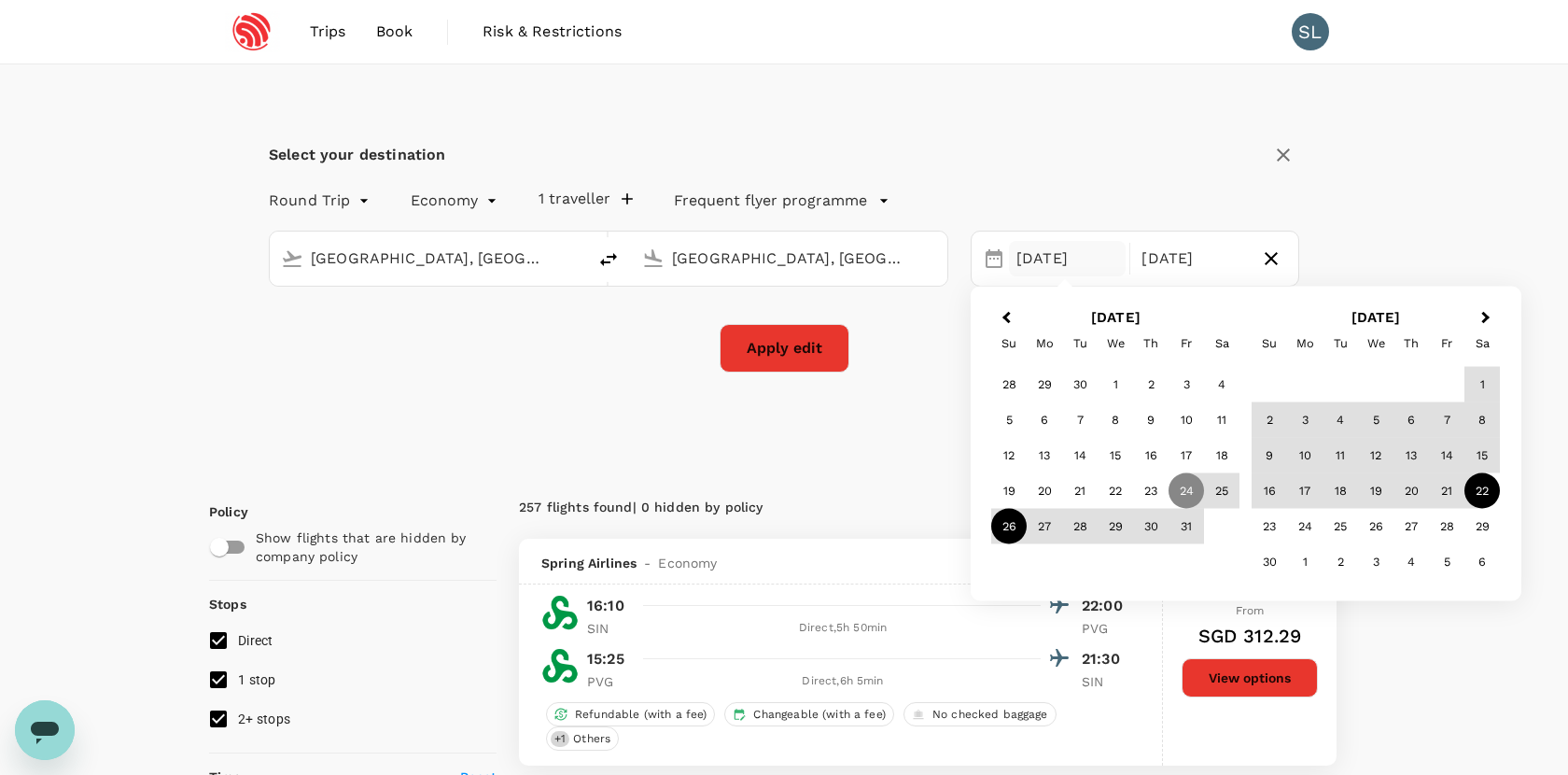
click at [1011, 534] on div "26" at bounding box center [1009, 526] width 35 height 35
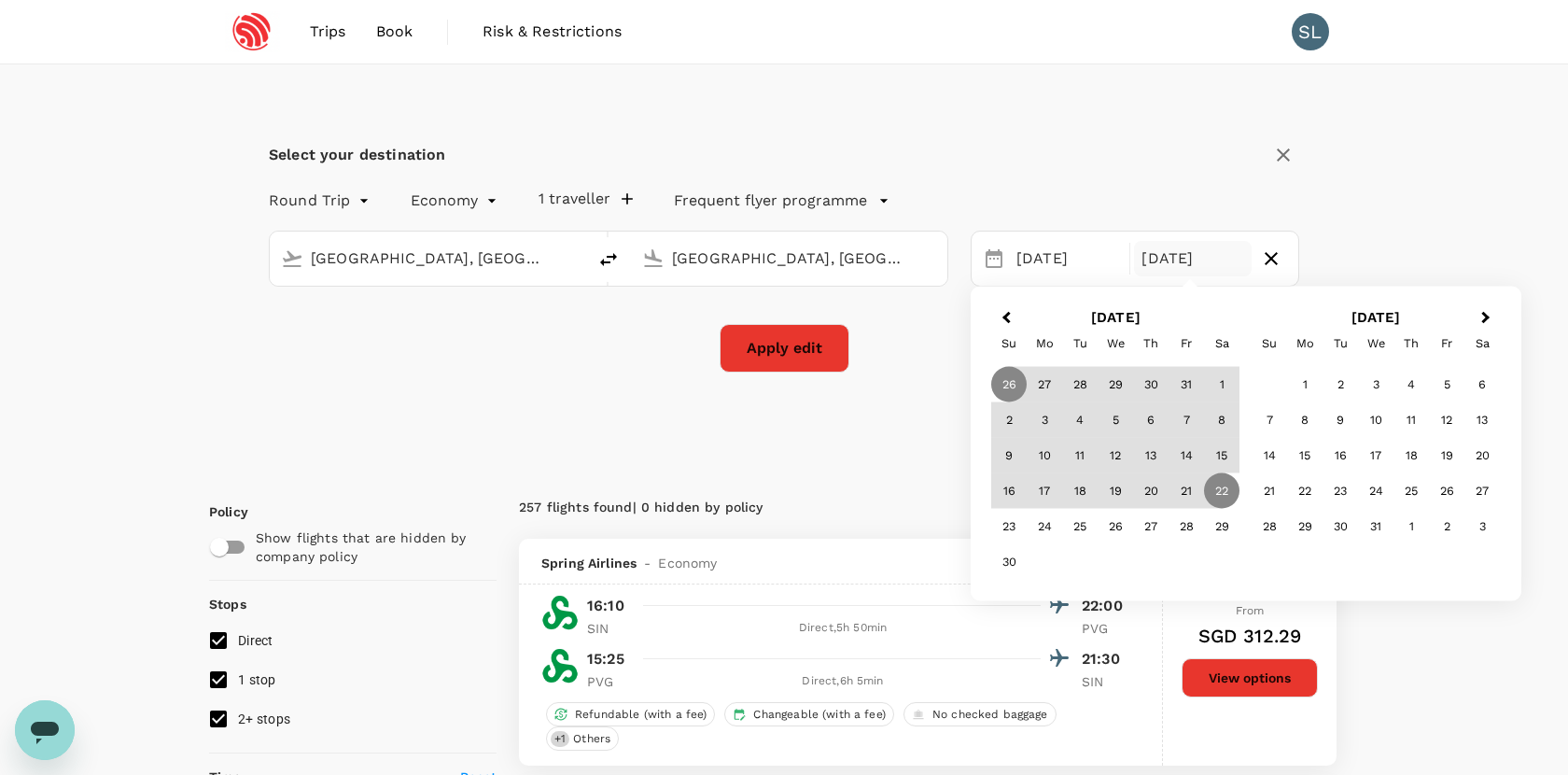
click at [867, 411] on div "Select your destination Round Trip roundtrip Economy economy 1 traveller Freque…" at bounding box center [784, 267] width 1150 height 406
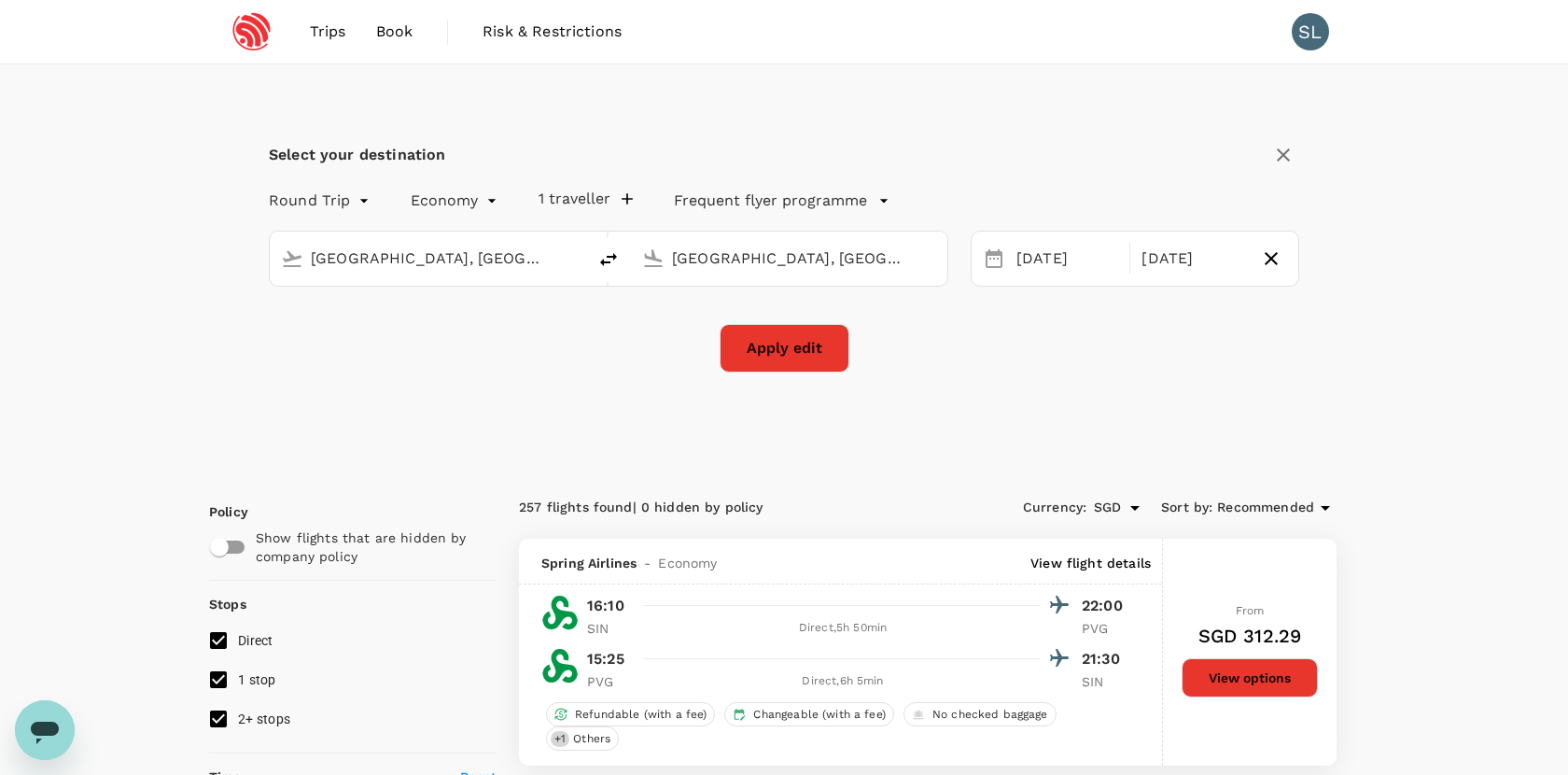
click at [813, 352] on button "Apply edit" at bounding box center [784, 348] width 130 height 48
checkbox input "false"
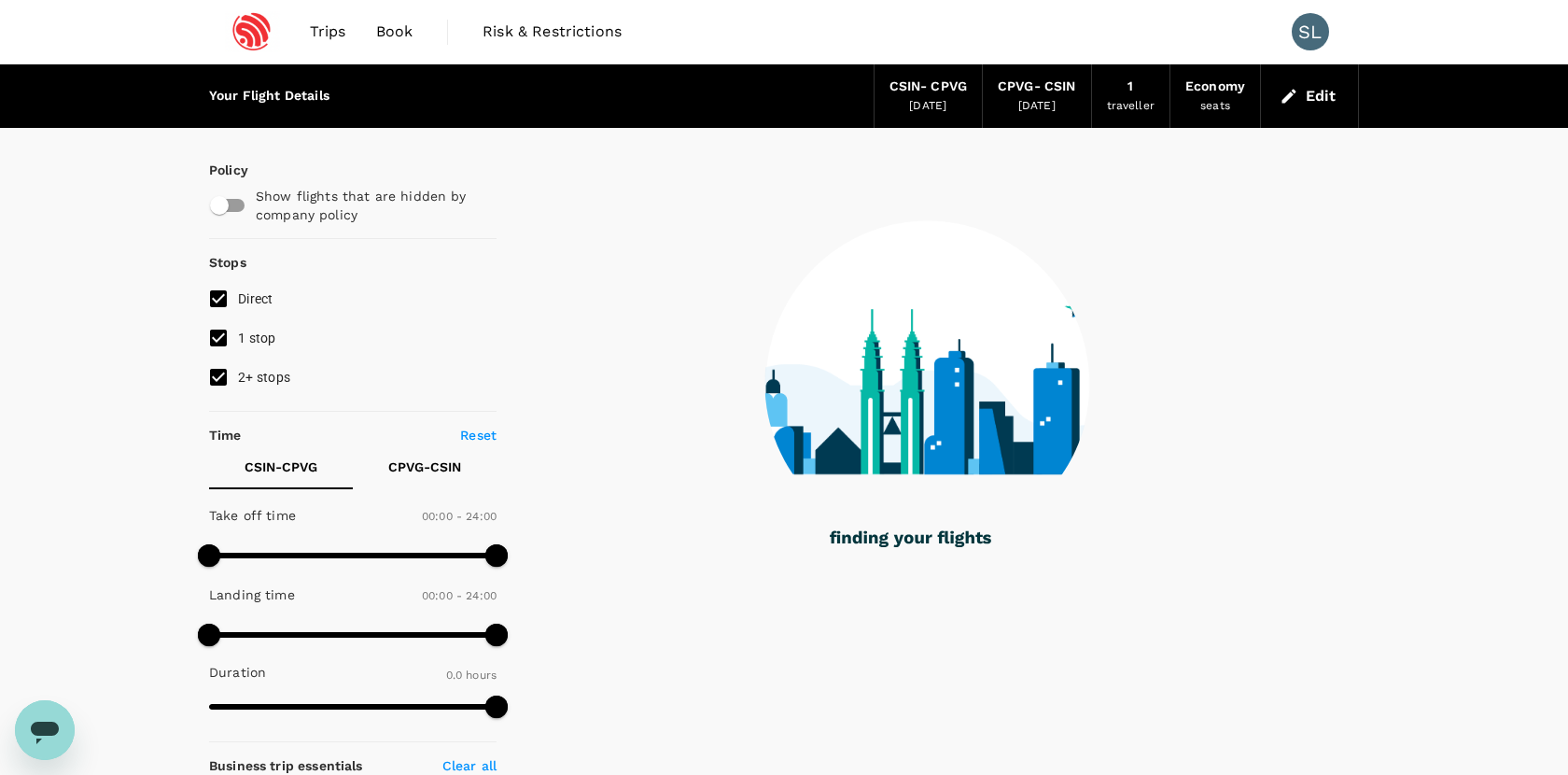
type input "1215"
checkbox input "true"
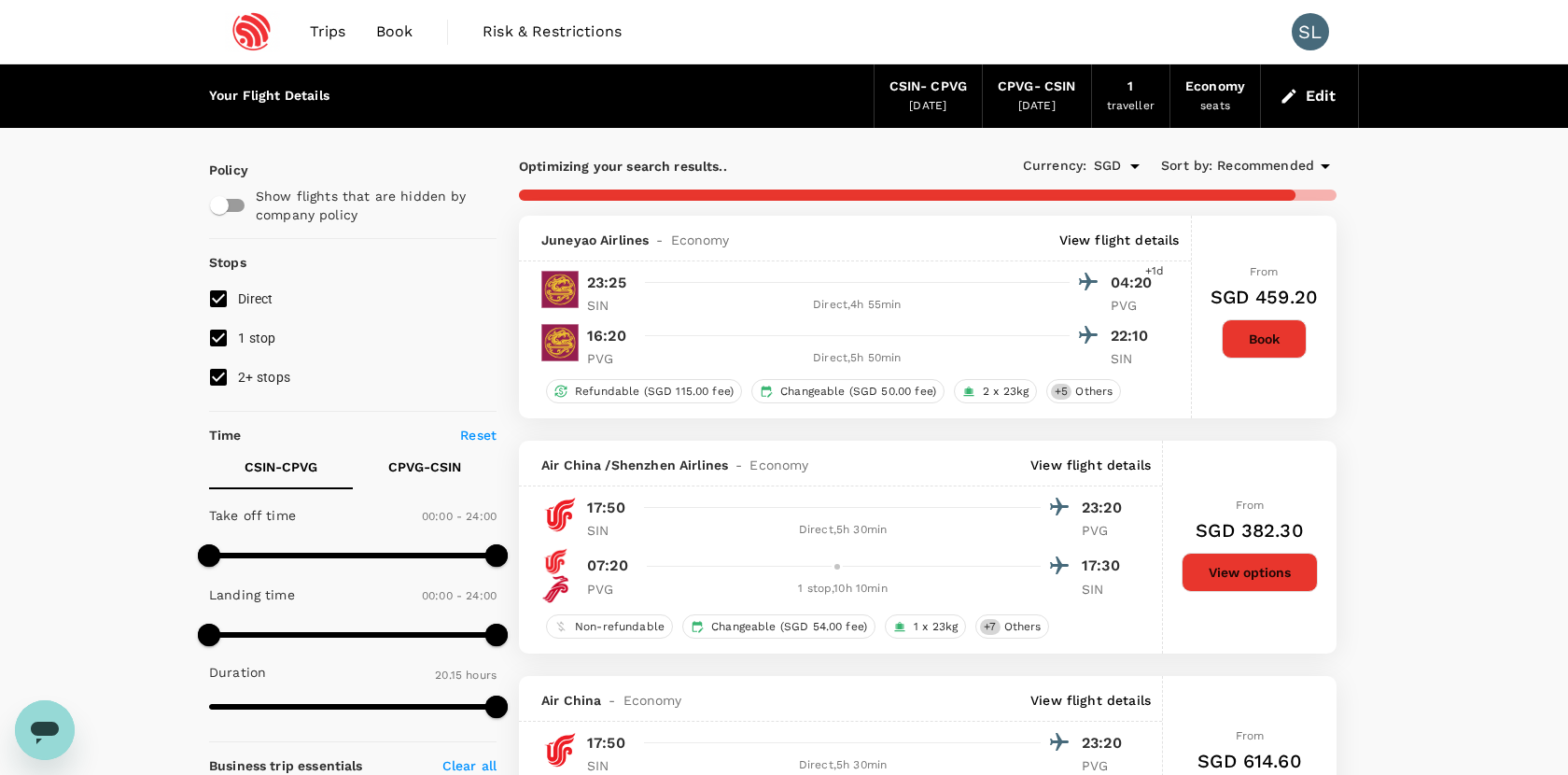
click at [217, 331] on input "1 stop" at bounding box center [217, 337] width 39 height 39
checkbox input "false"
click at [217, 372] on input "2+ stops" at bounding box center [217, 376] width 39 height 39
checkbox input "false"
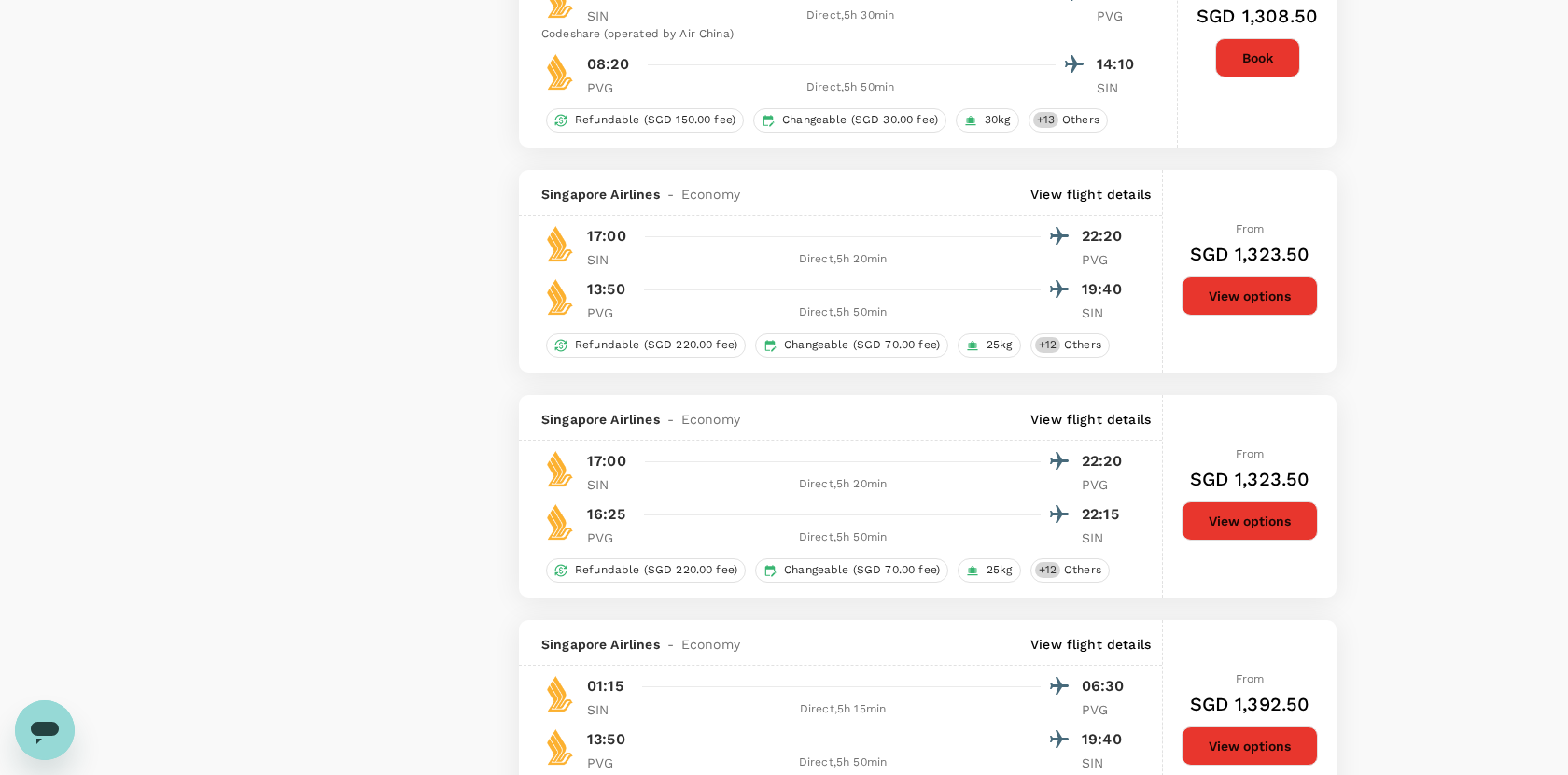
scroll to position [4472, 0]
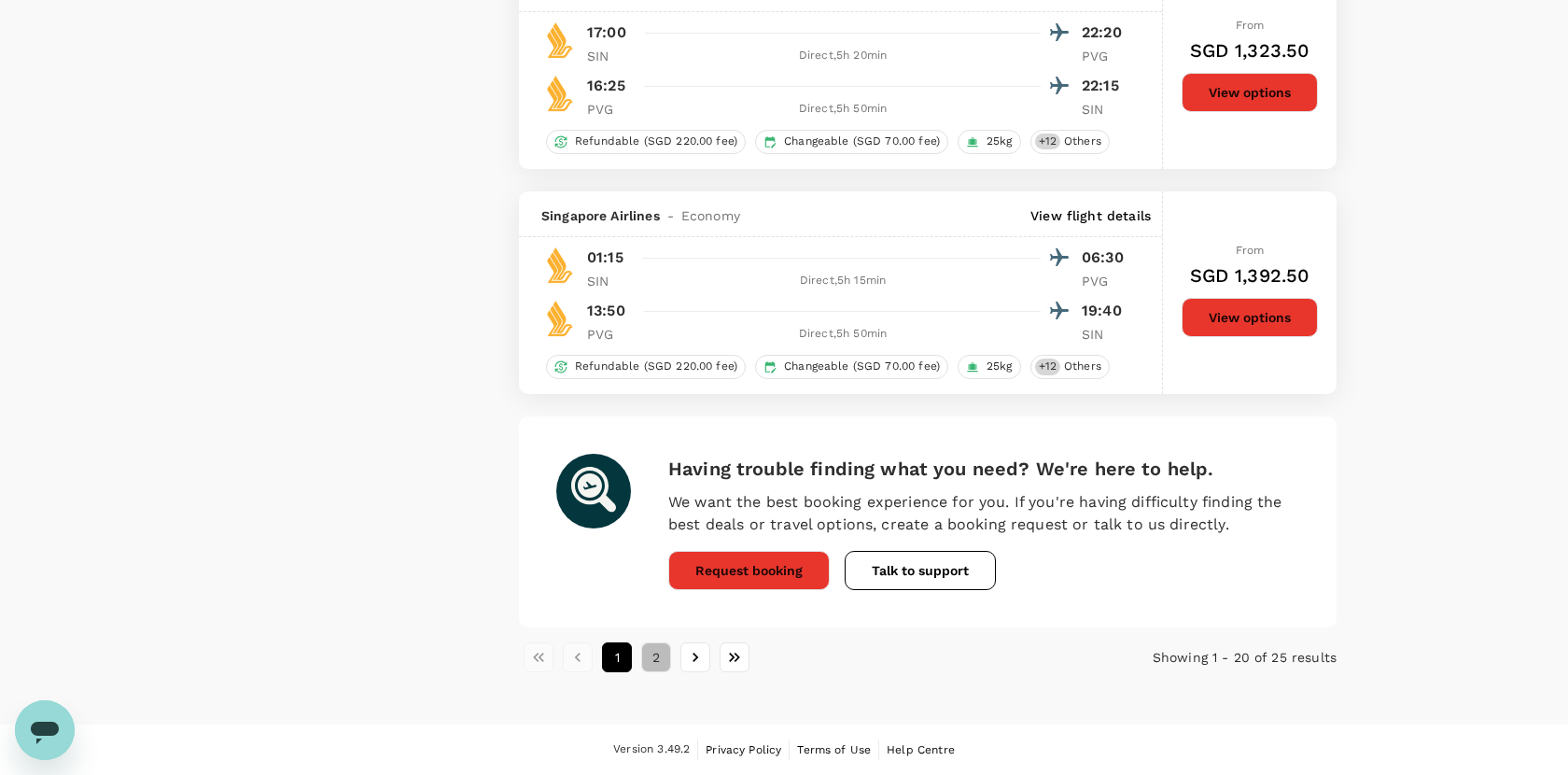
click at [656, 652] on button "2" at bounding box center [655, 656] width 29 height 29
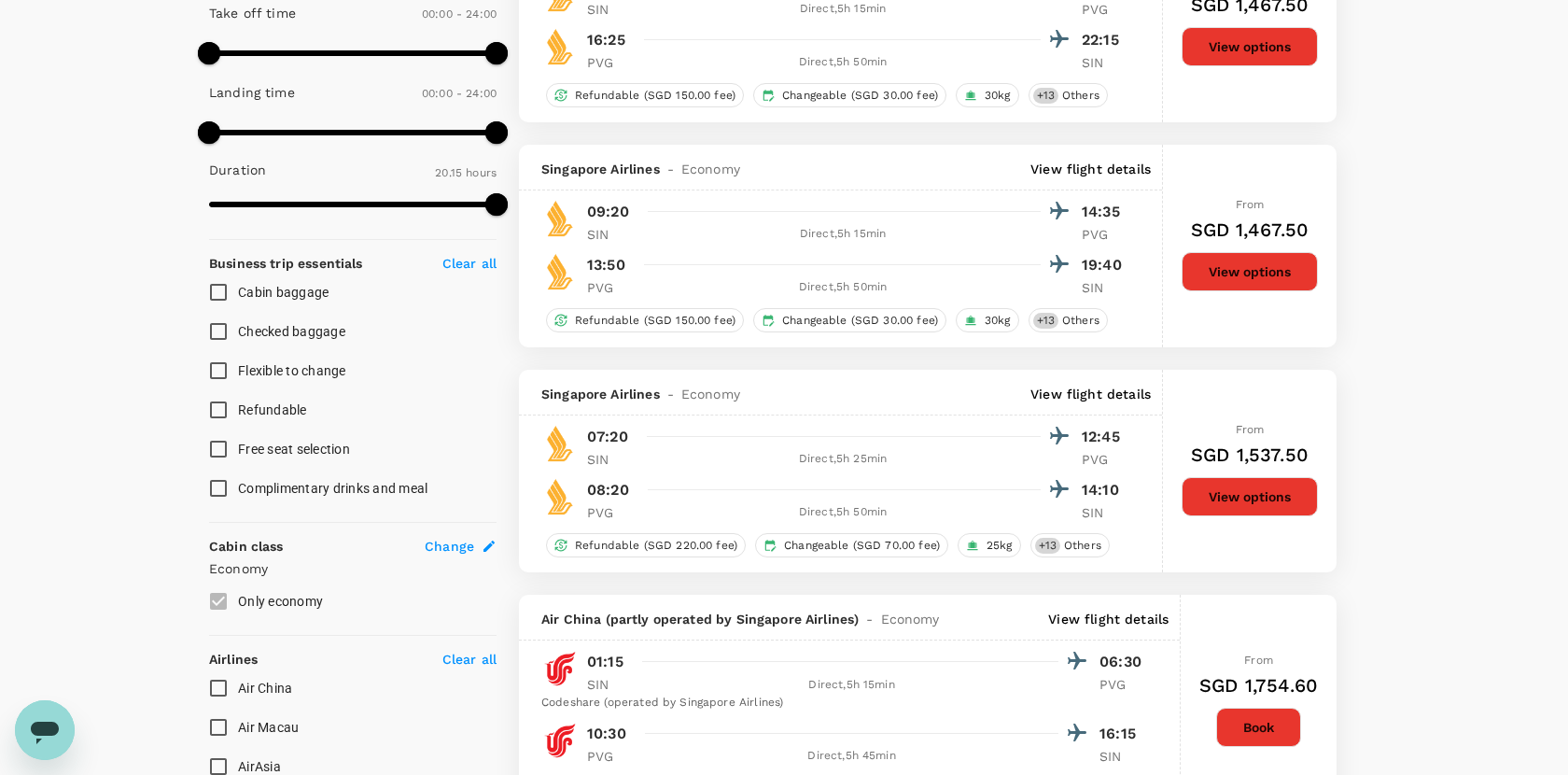
scroll to position [1234, 0]
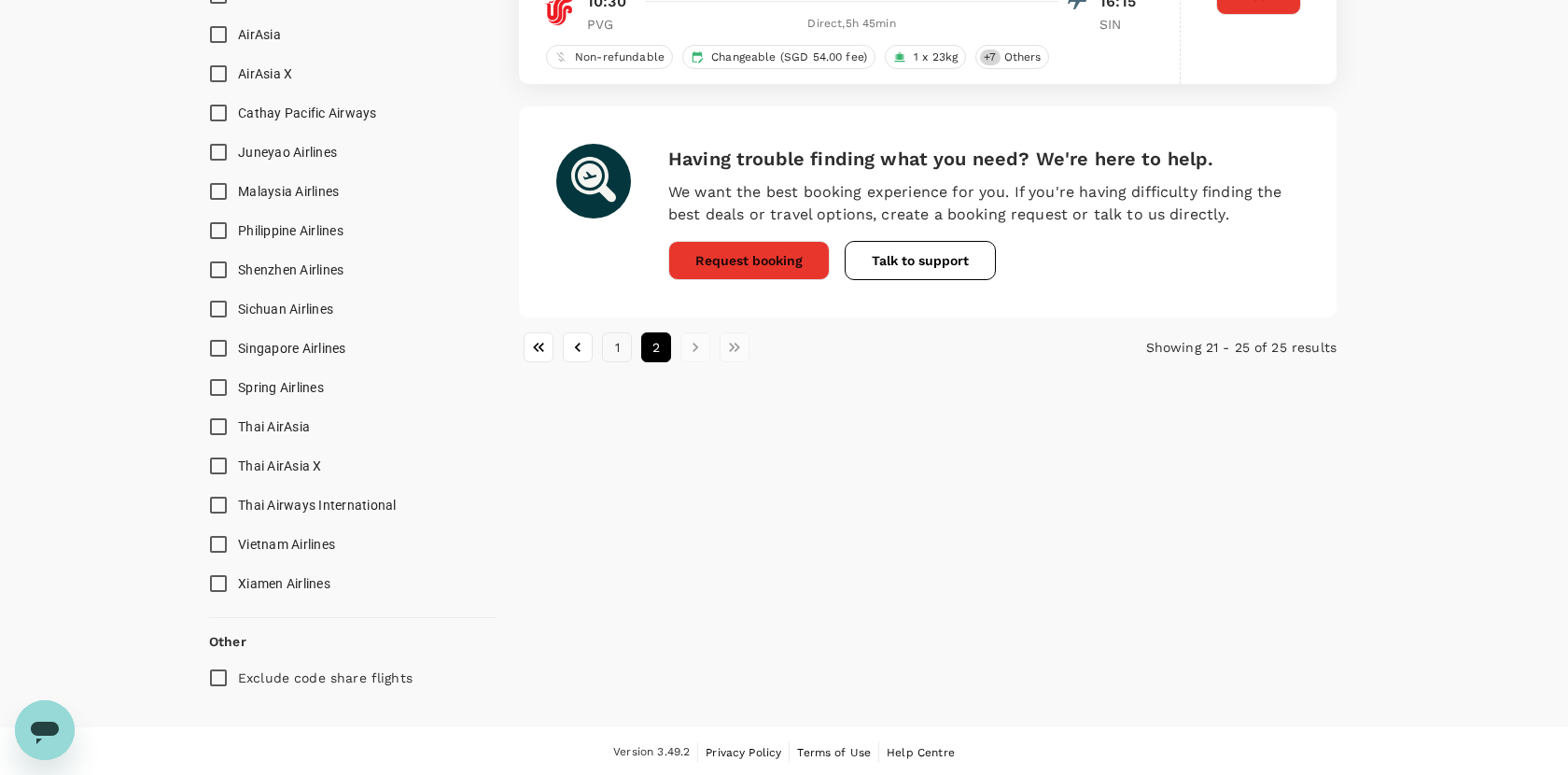
click at [620, 348] on button "1" at bounding box center [616, 347] width 29 height 29
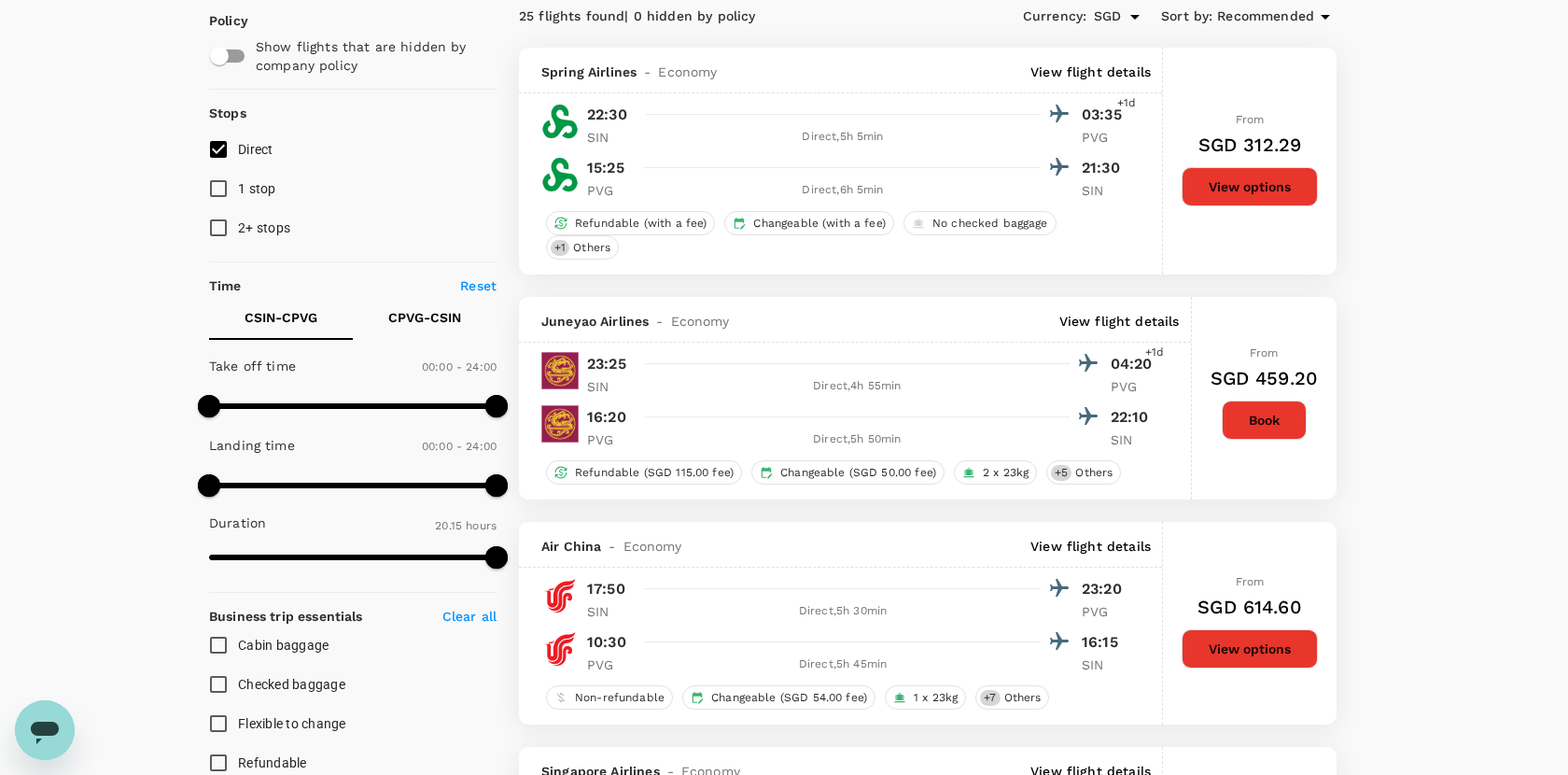
scroll to position [0, 0]
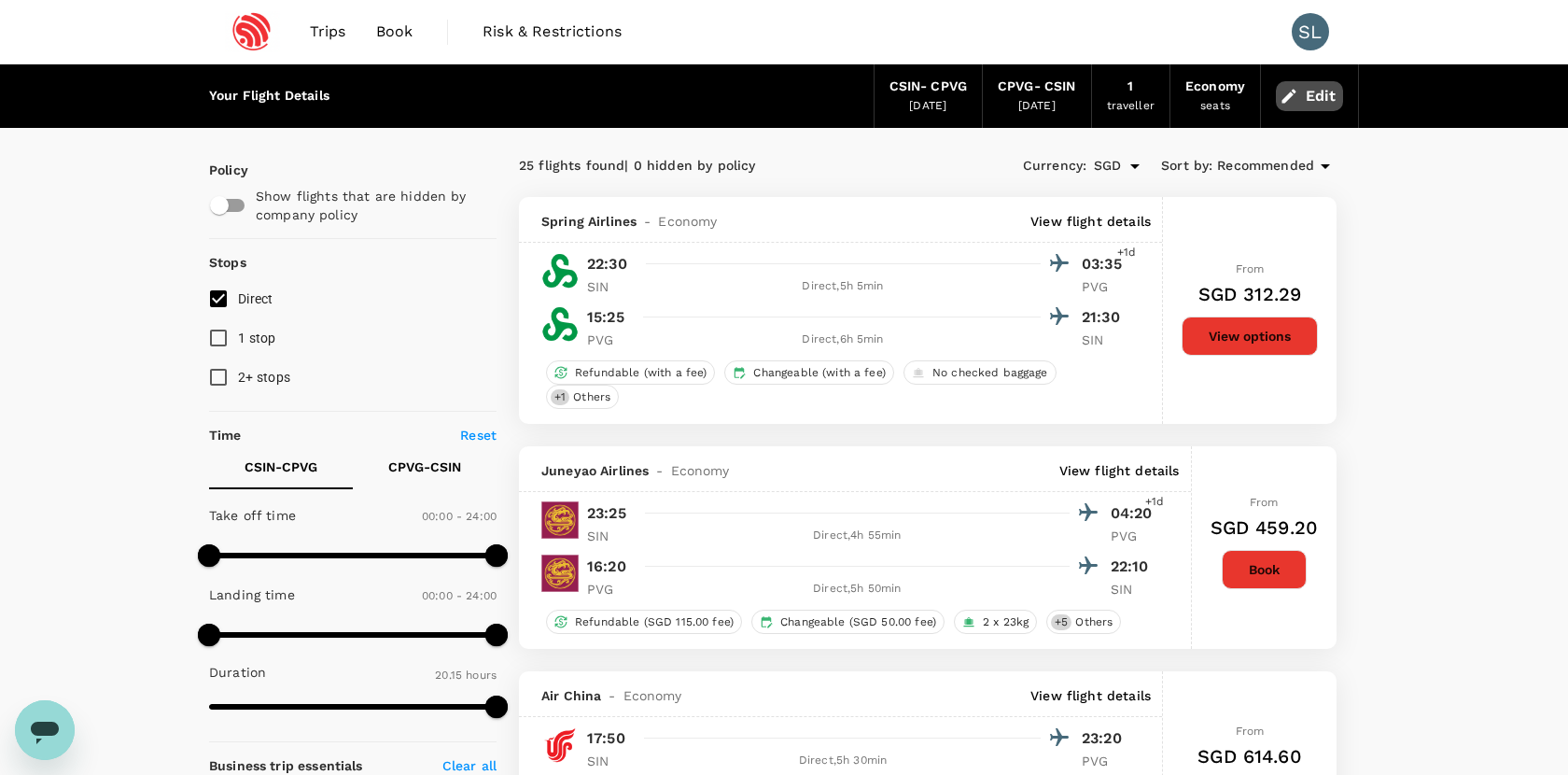
click at [1314, 101] on button "Edit" at bounding box center [1310, 96] width 67 height 29
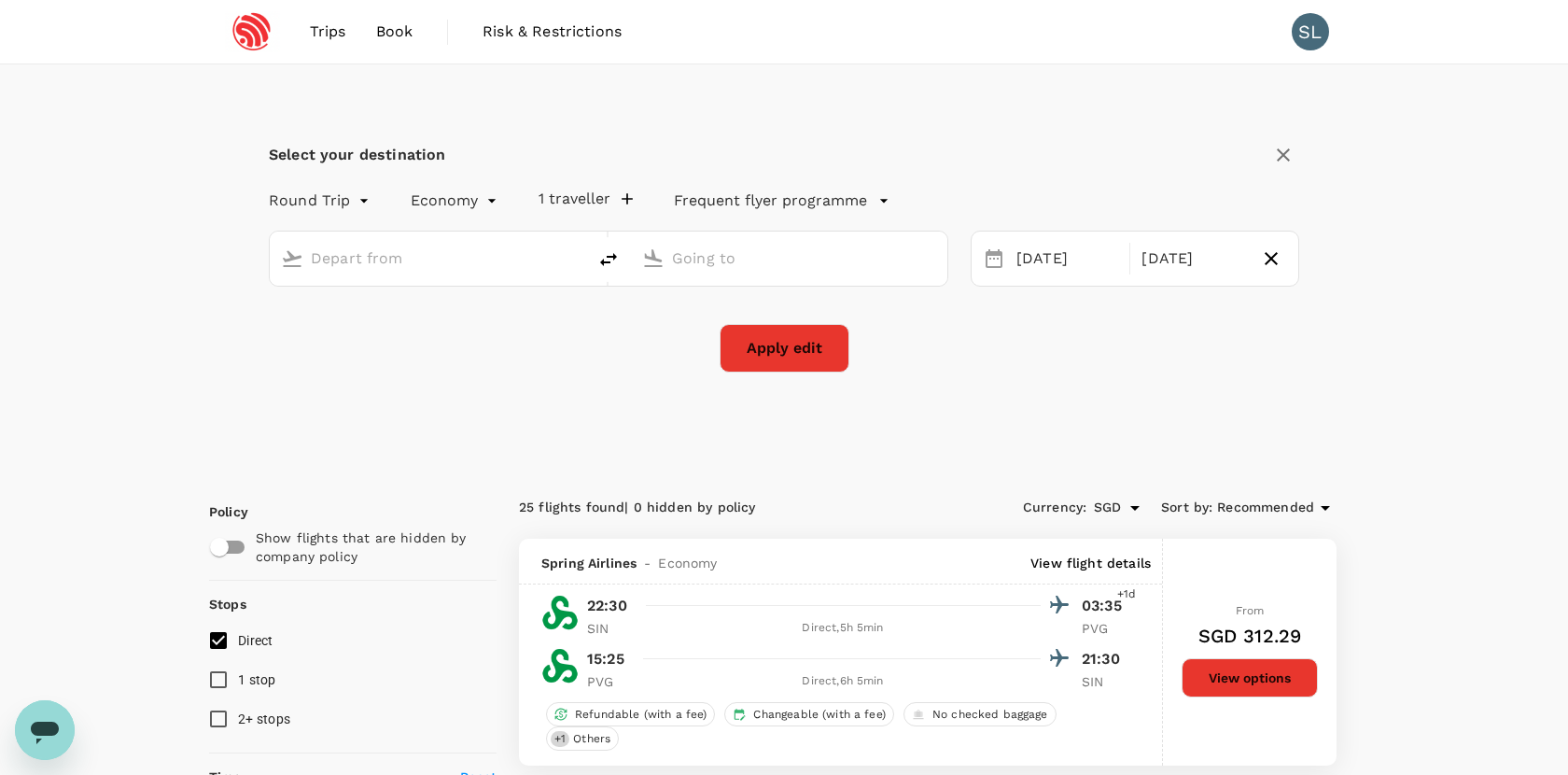
type input "Singapore, Singapore (any)"
type input "Shanghai, China (any)"
click at [1087, 254] on div "26 Oct" at bounding box center [1067, 259] width 117 height 36
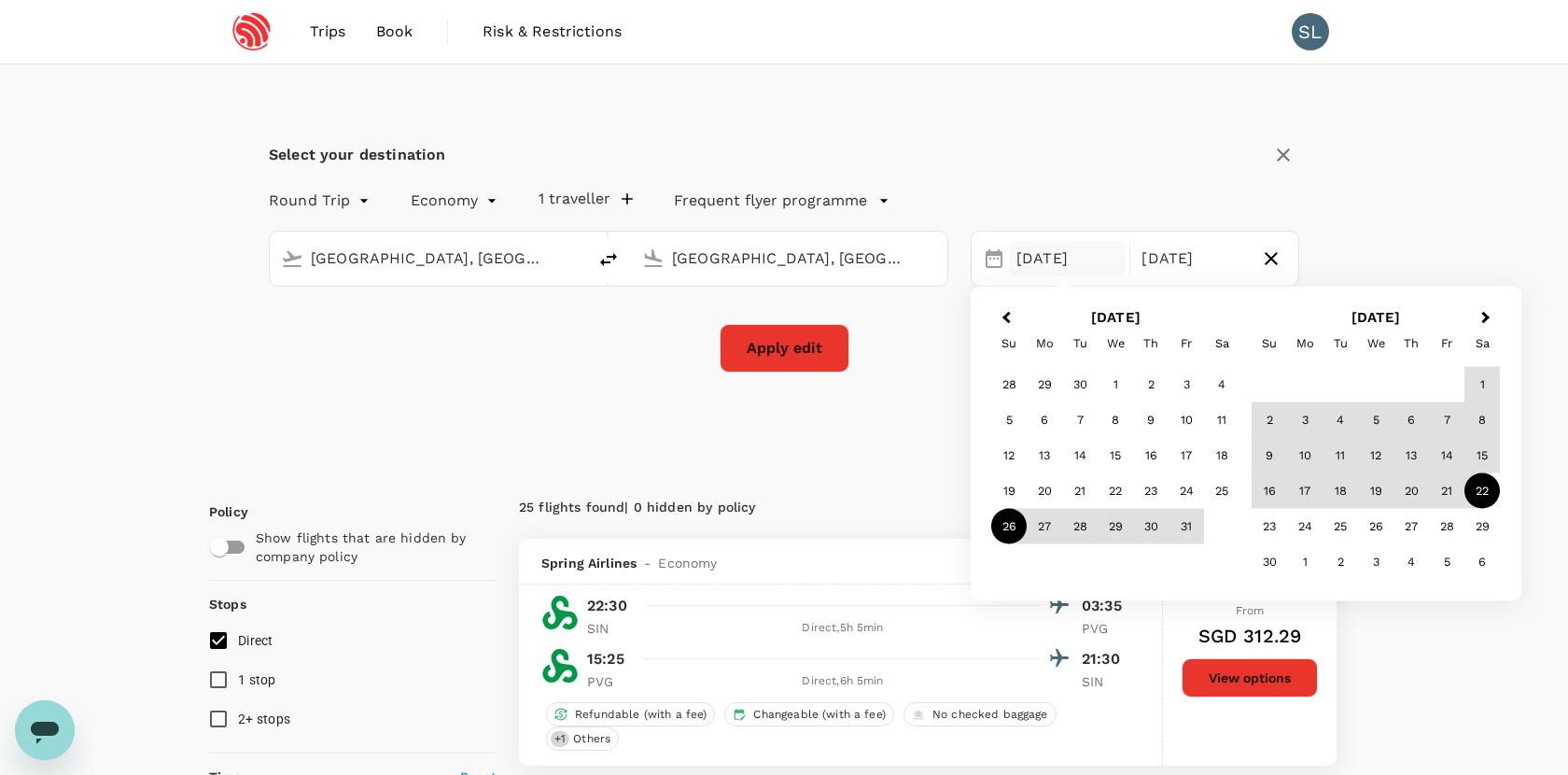
click at [674, 445] on div "Select your destination Round Trip roundtrip Economy economy 1 traveller Freque…" at bounding box center [784, 267] width 1150 height 406
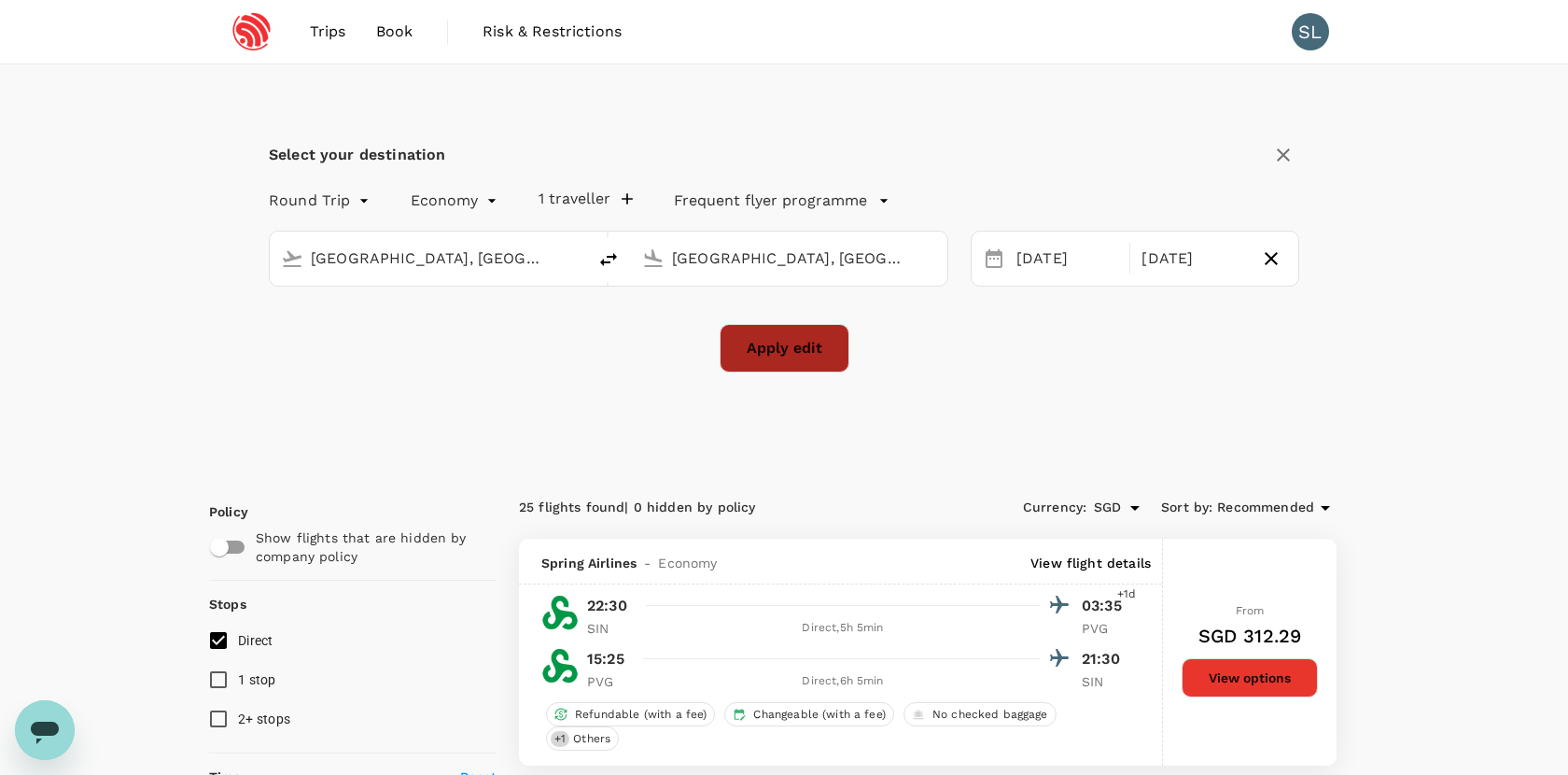
click at [776, 356] on button "Apply edit" at bounding box center [784, 348] width 130 height 48
checkbox input "false"
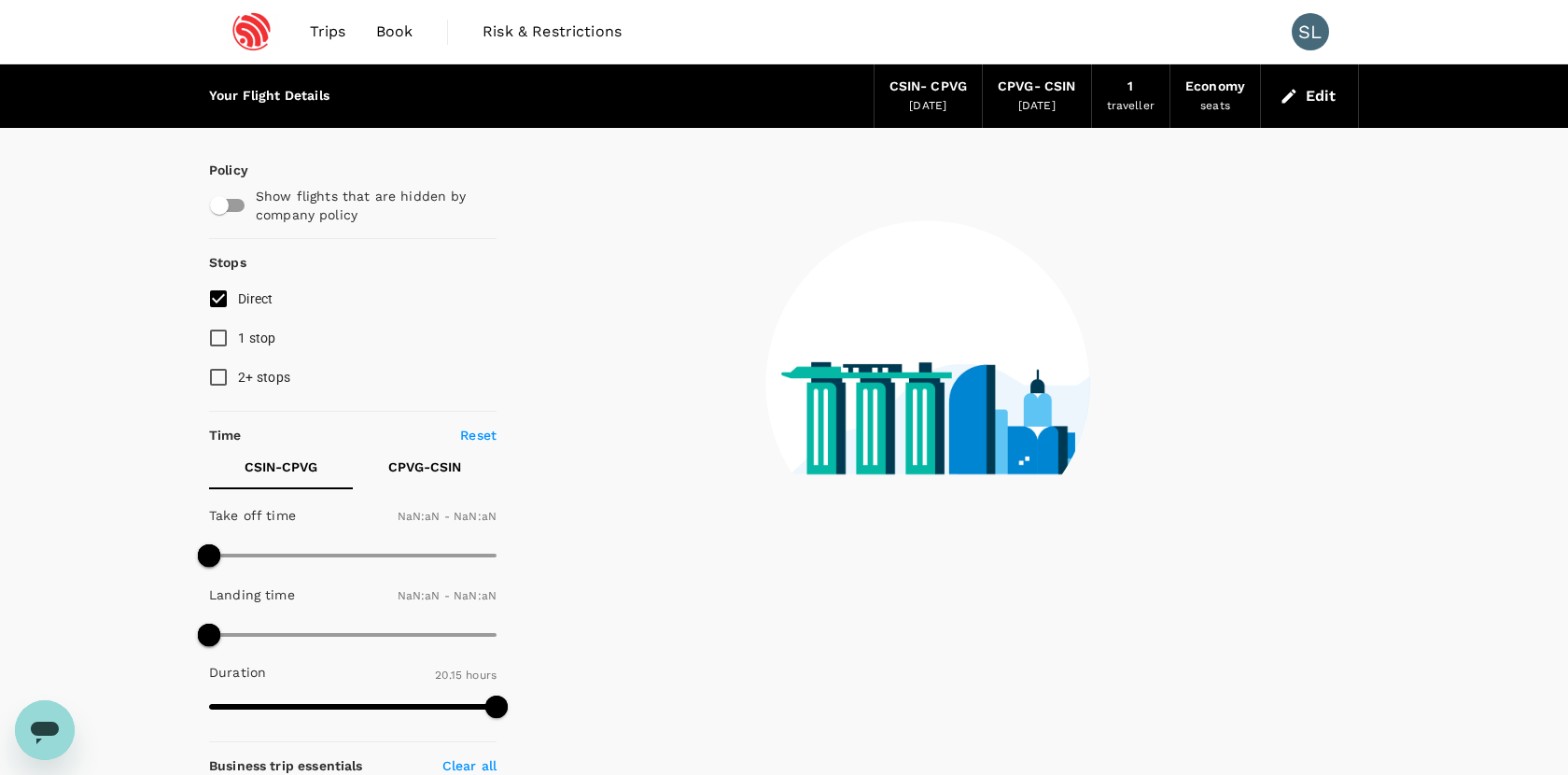
type input "1440"
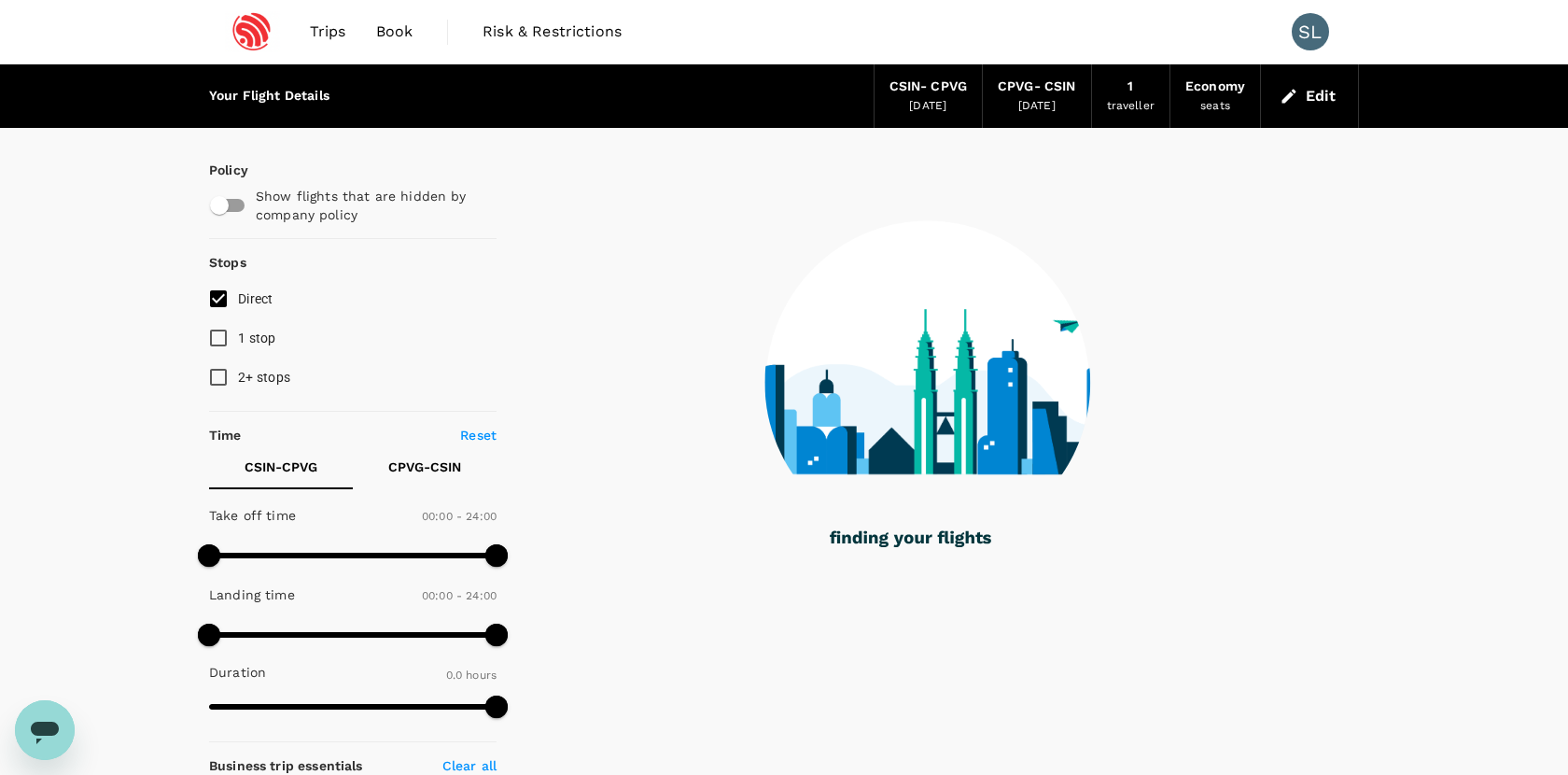
checkbox input "true"
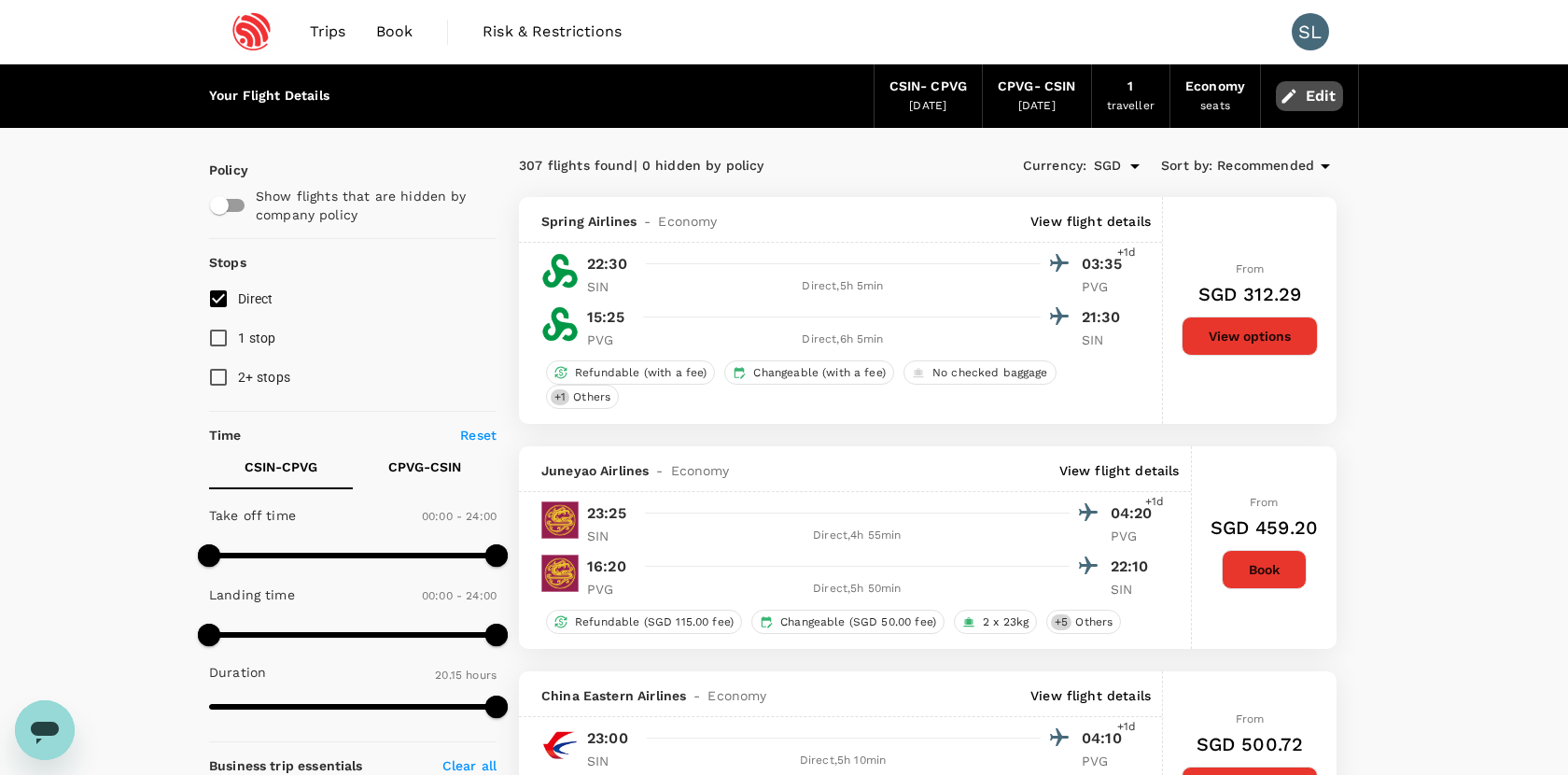
click at [1309, 102] on button "Edit" at bounding box center [1310, 96] width 67 height 29
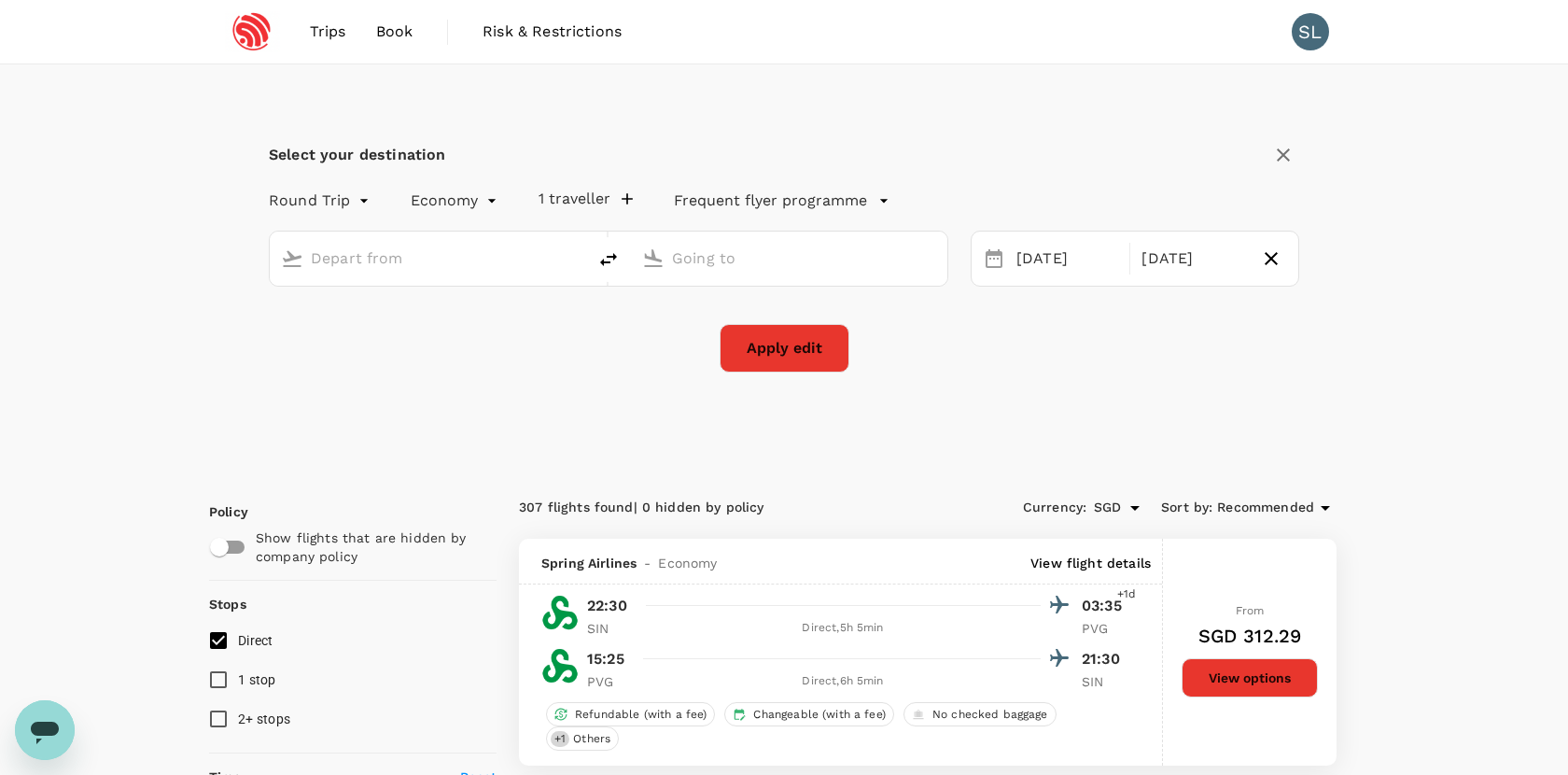
type input "Singapore, Singapore (any)"
type input "Shanghai, China (any)"
click at [1035, 269] on div "26 Oct" at bounding box center [1067, 259] width 117 height 36
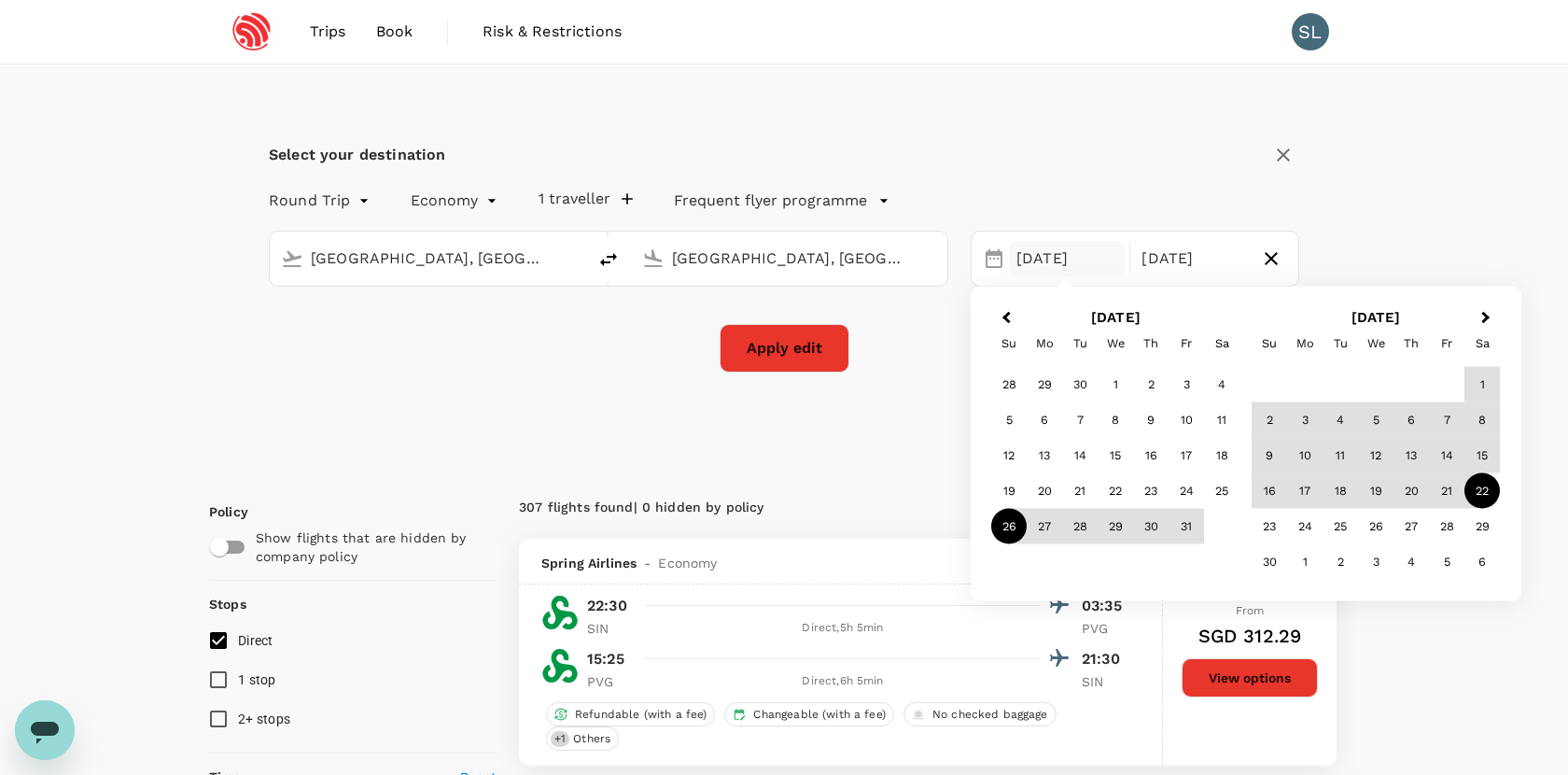
click at [1011, 530] on div "26" at bounding box center [1009, 526] width 35 height 35
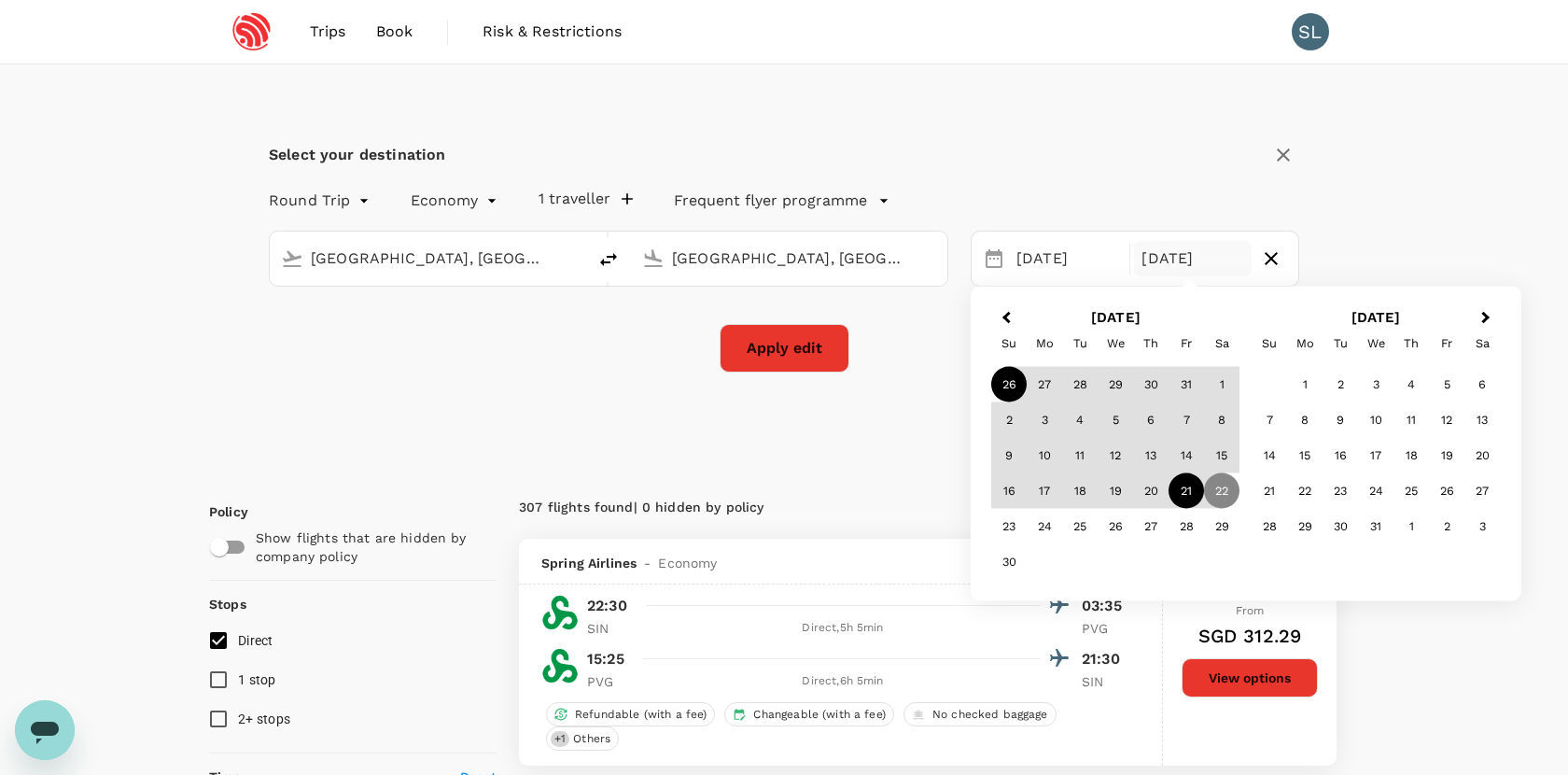
click at [1199, 489] on div "21" at bounding box center [1186, 490] width 35 height 35
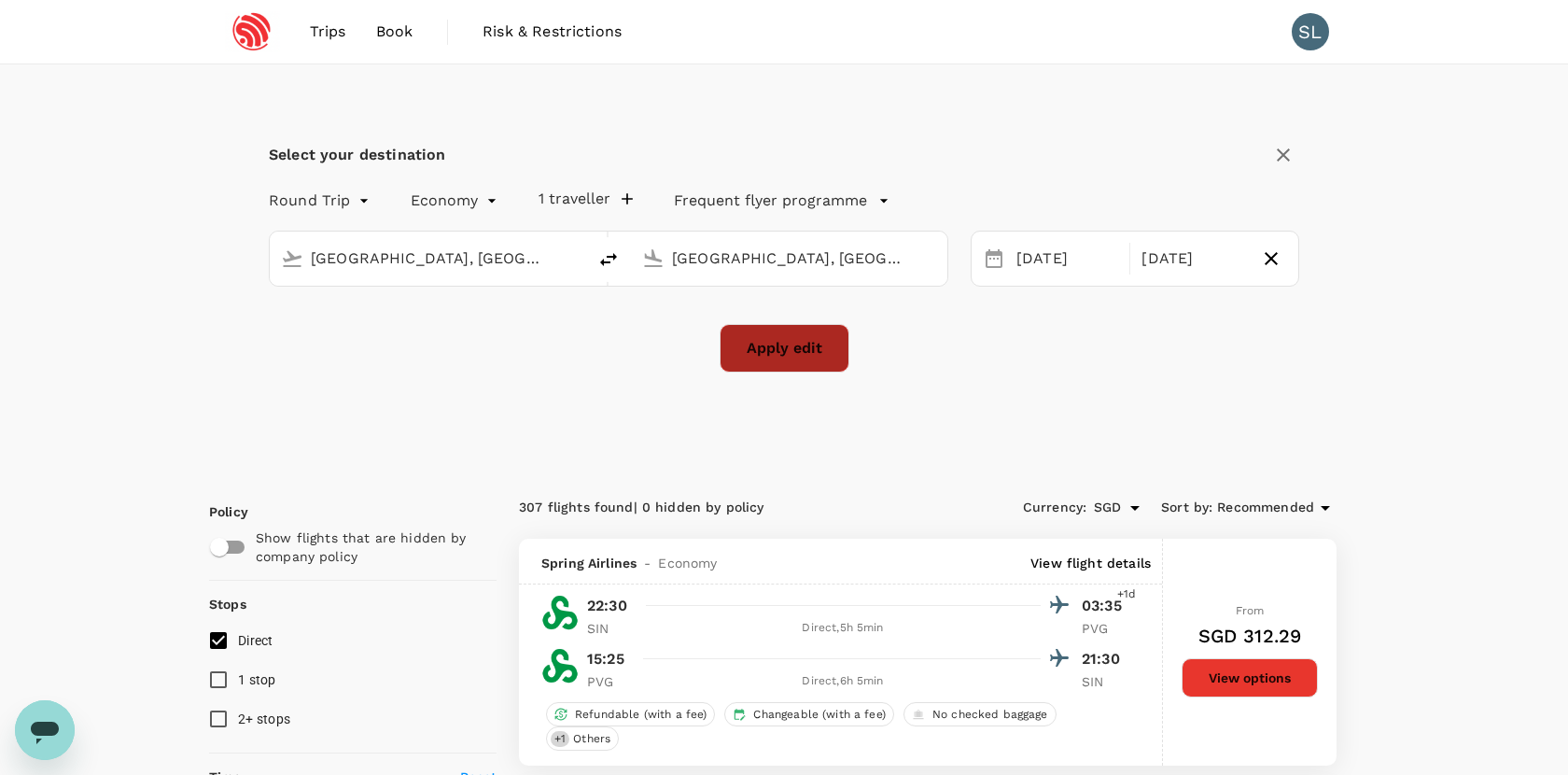
click at [810, 356] on button "Apply edit" at bounding box center [784, 348] width 130 height 48
checkbox input "false"
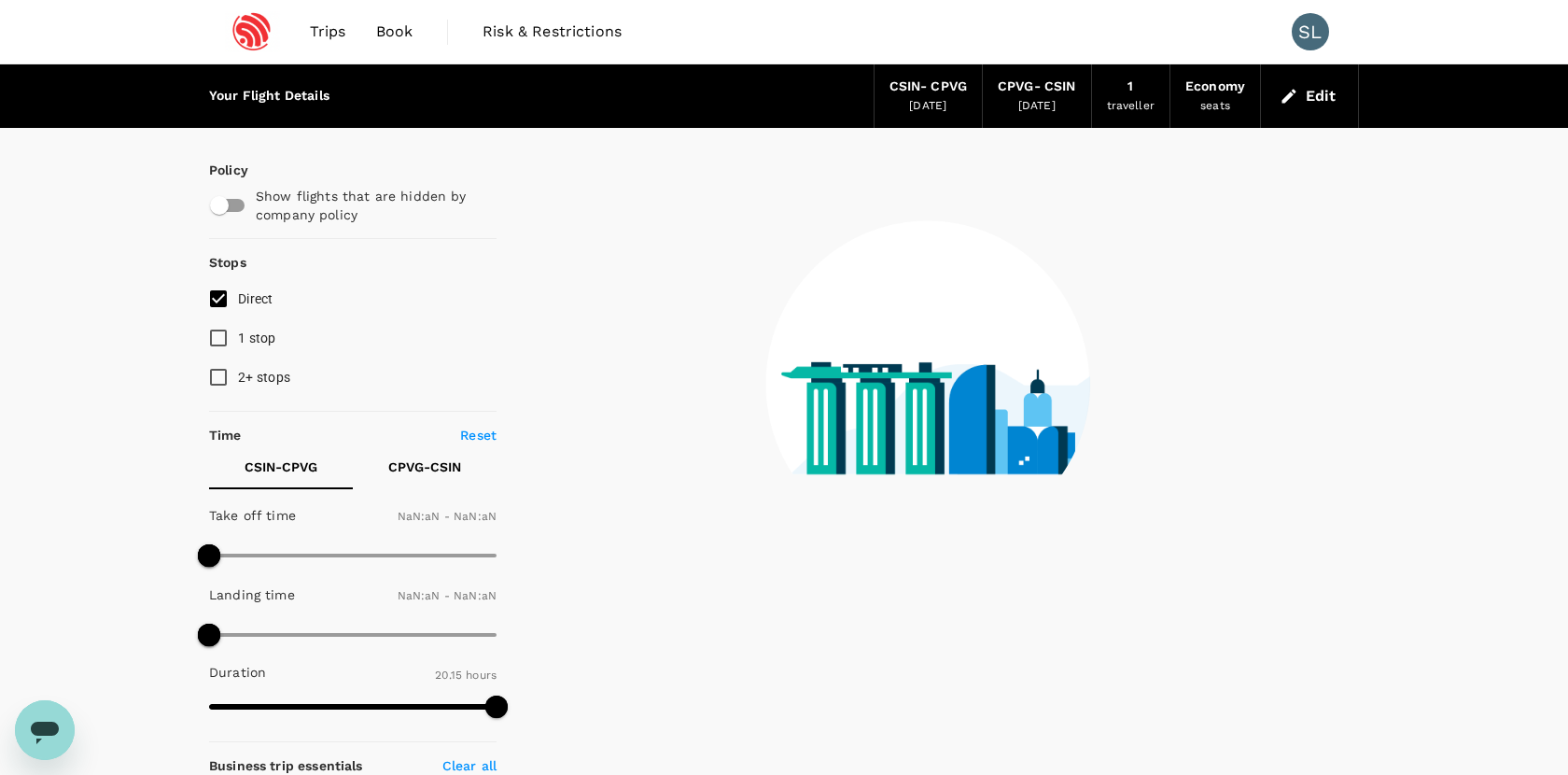
type input "1440"
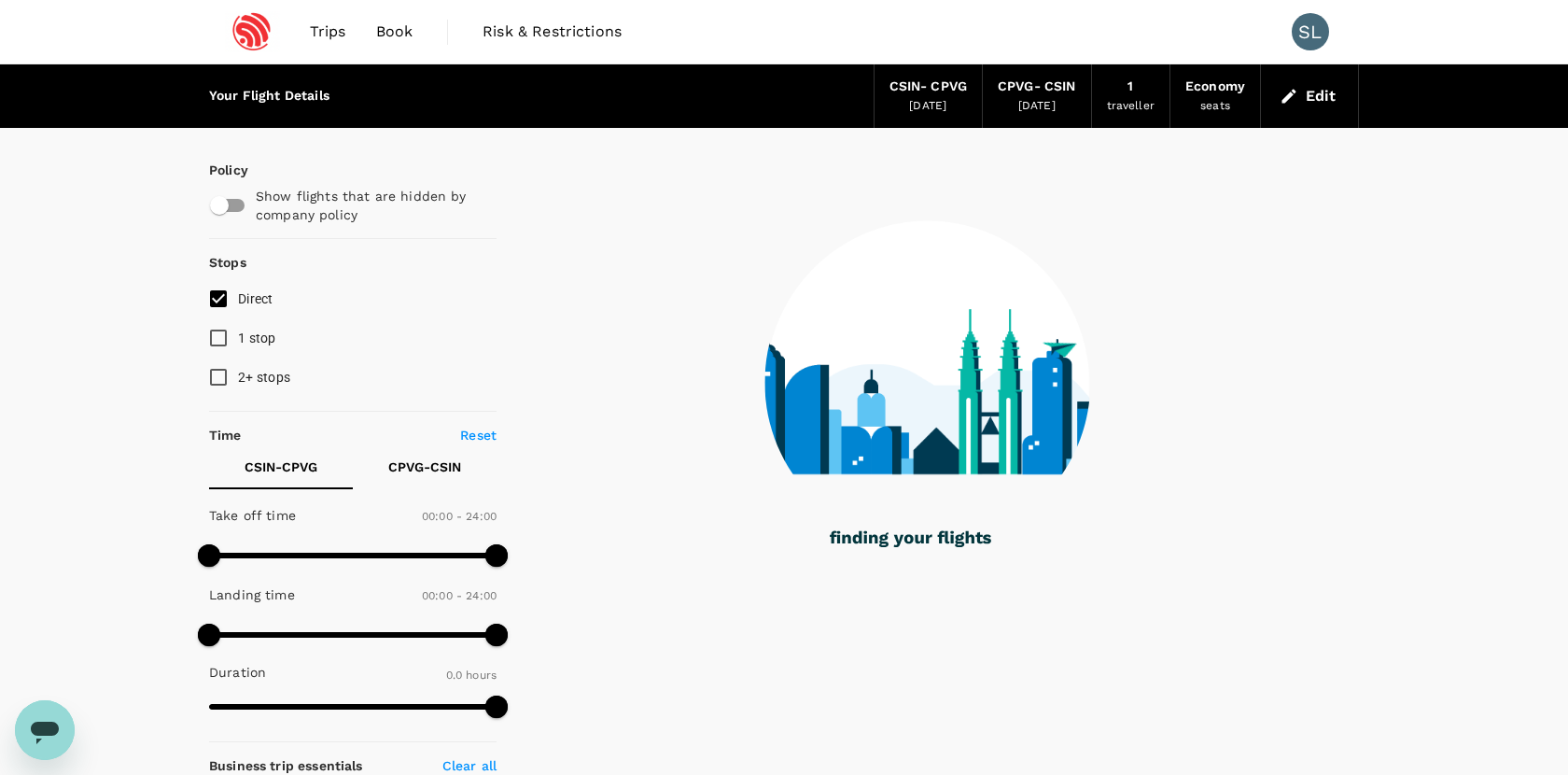
checkbox input "true"
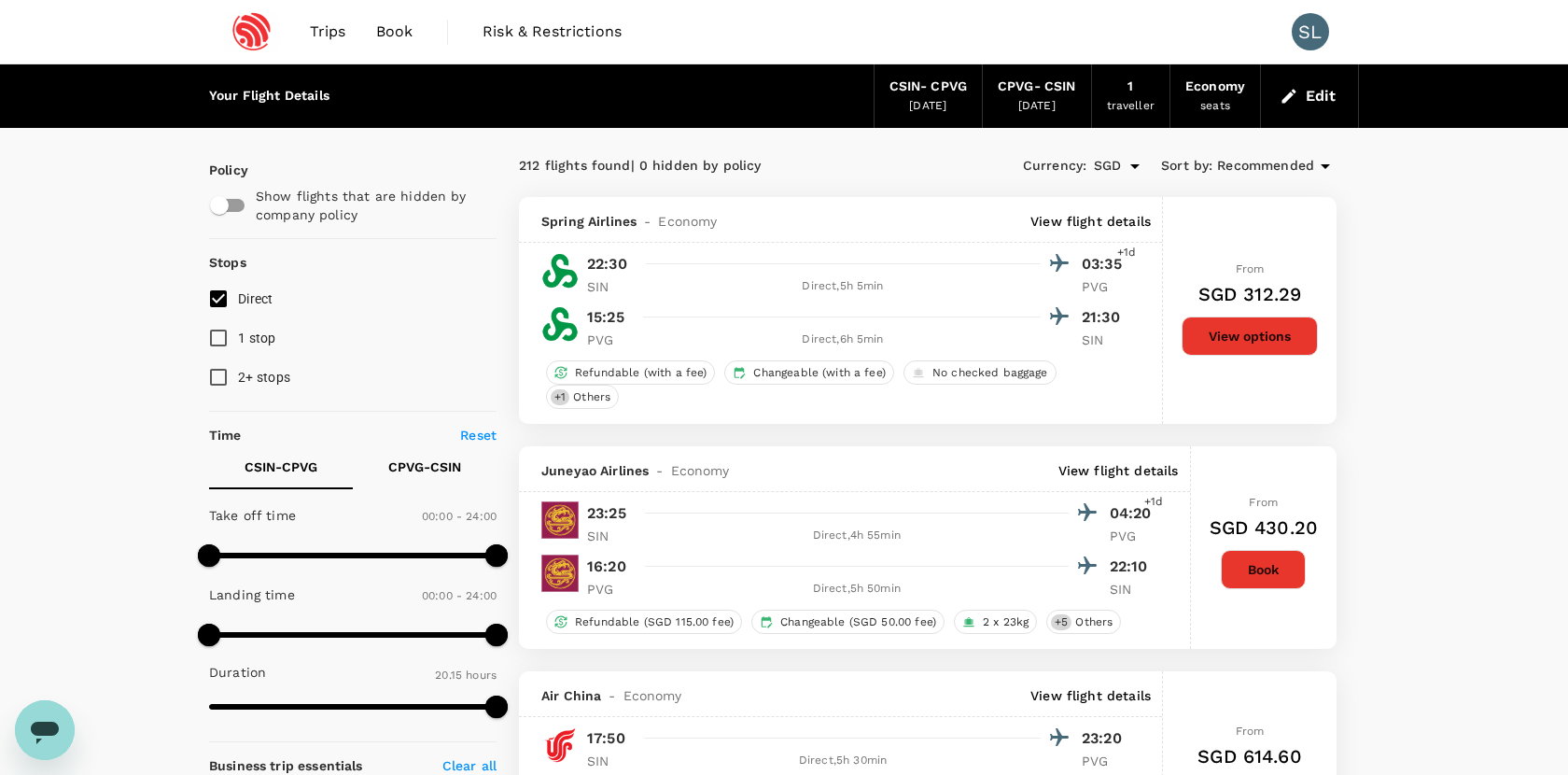
click at [1317, 92] on button "Edit" at bounding box center [1310, 96] width 67 height 29
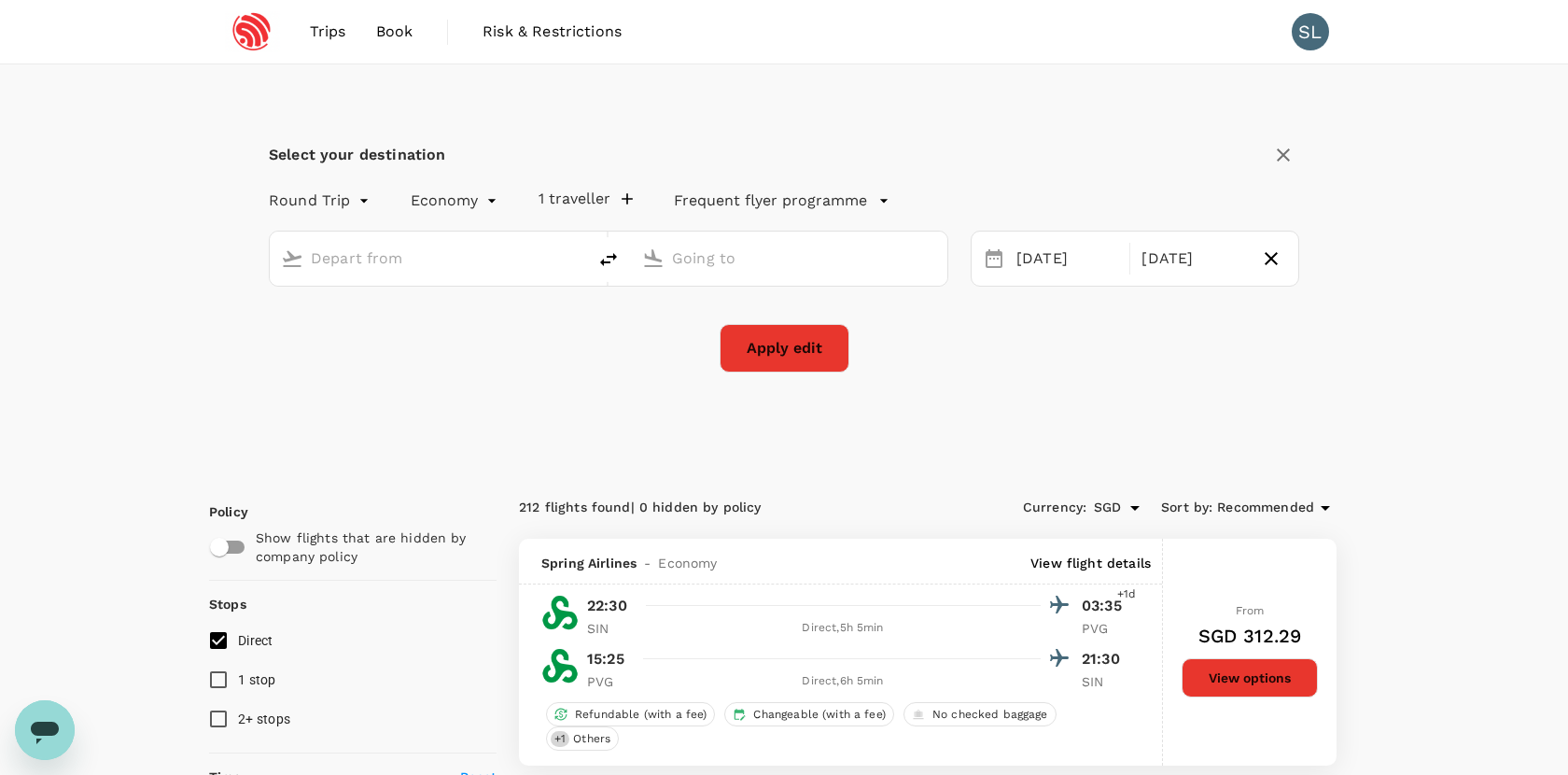
type input "Singapore, Singapore (any)"
type input "Shanghai, China (any)"
click at [825, 342] on button "Apply edit" at bounding box center [784, 348] width 130 height 48
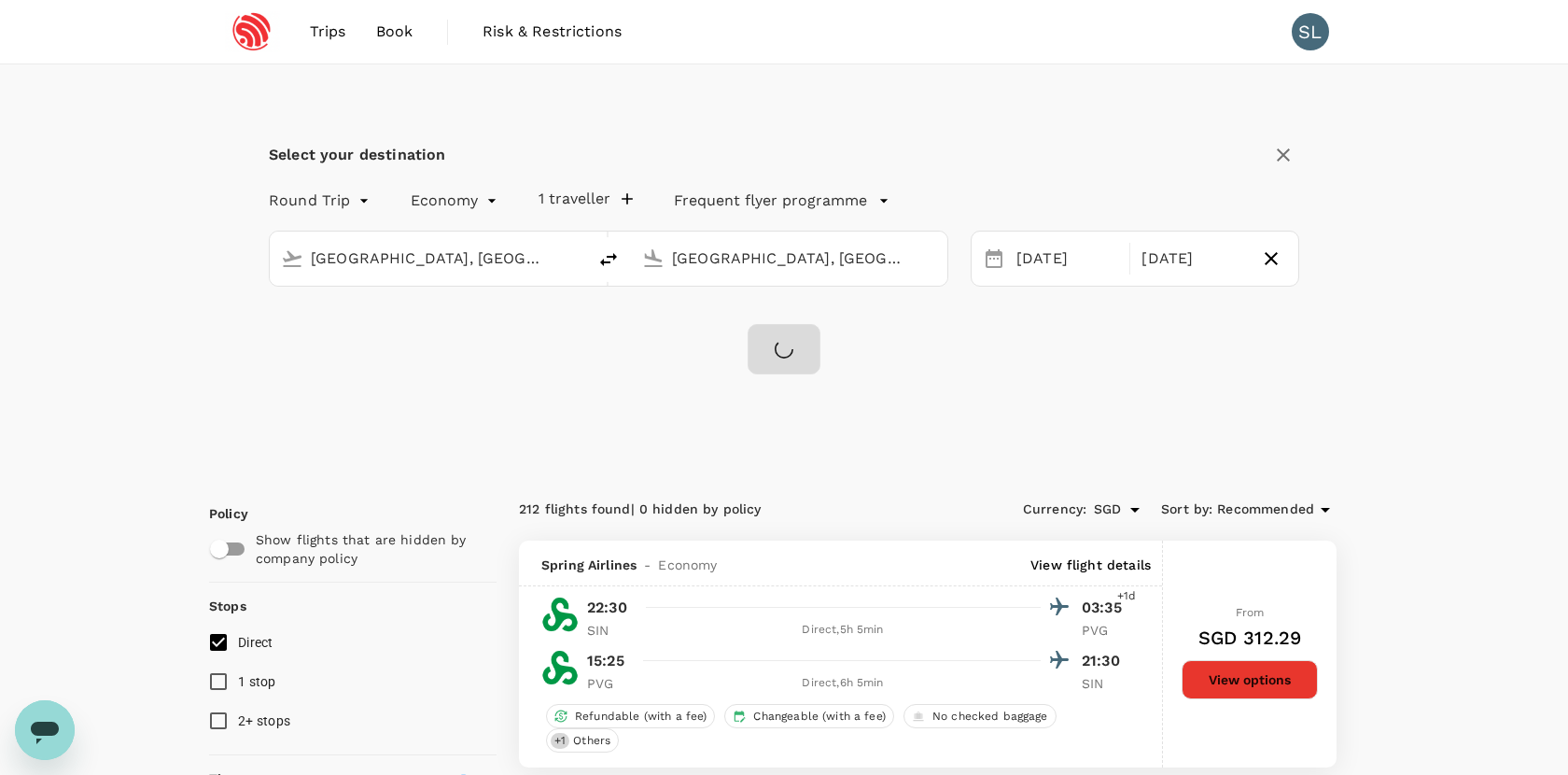
checkbox input "false"
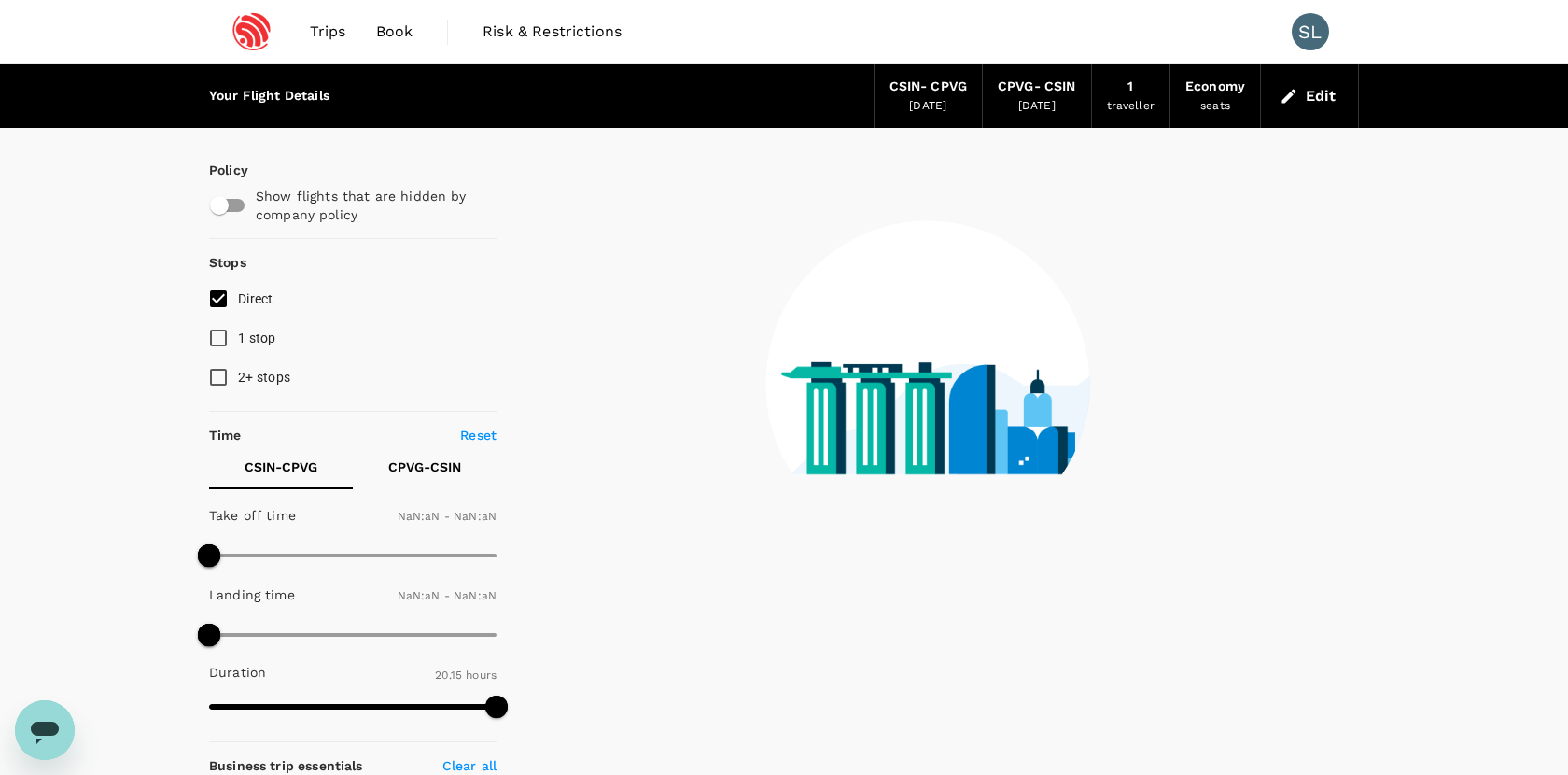
type input "1440"
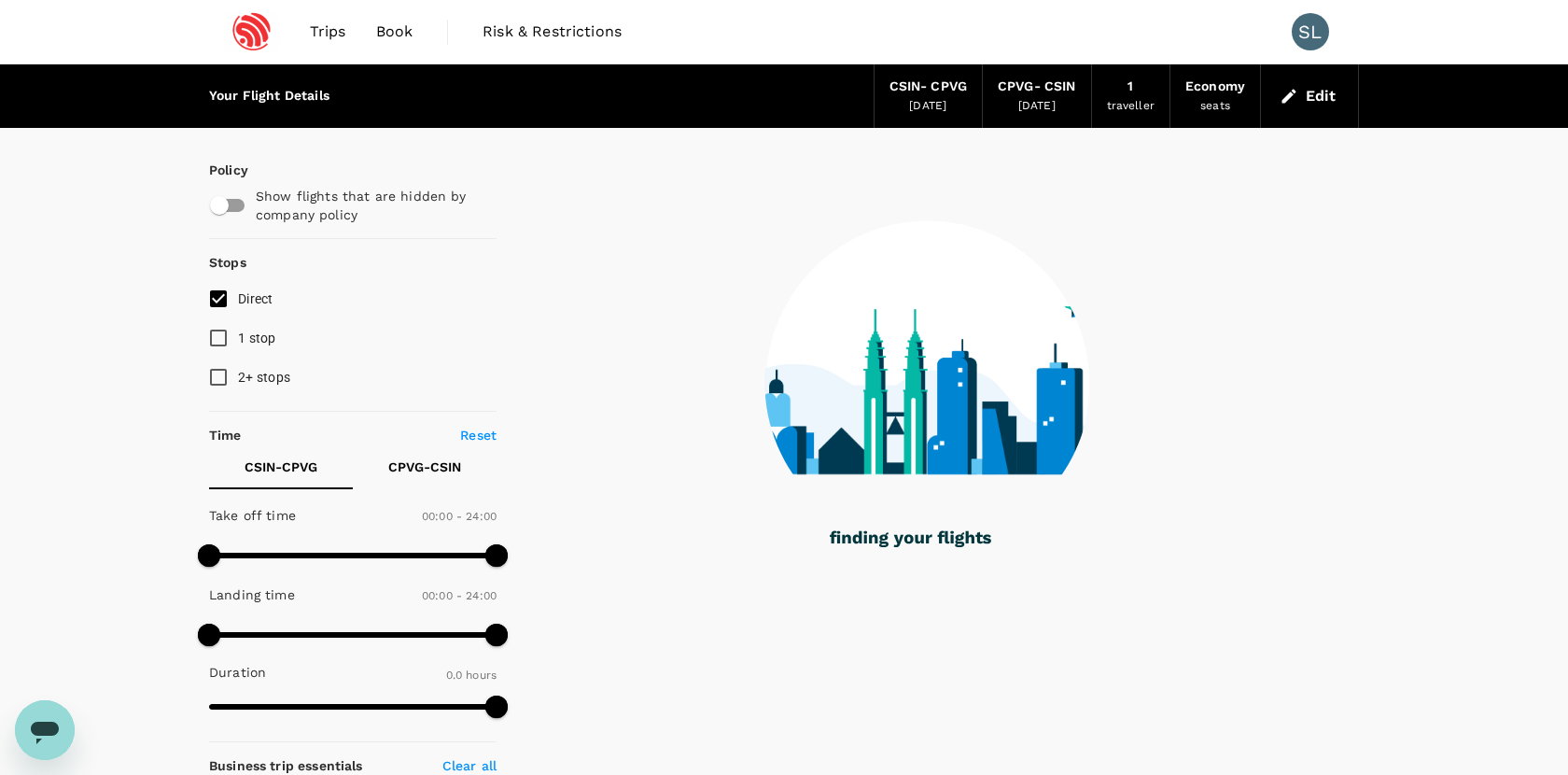
checkbox input "true"
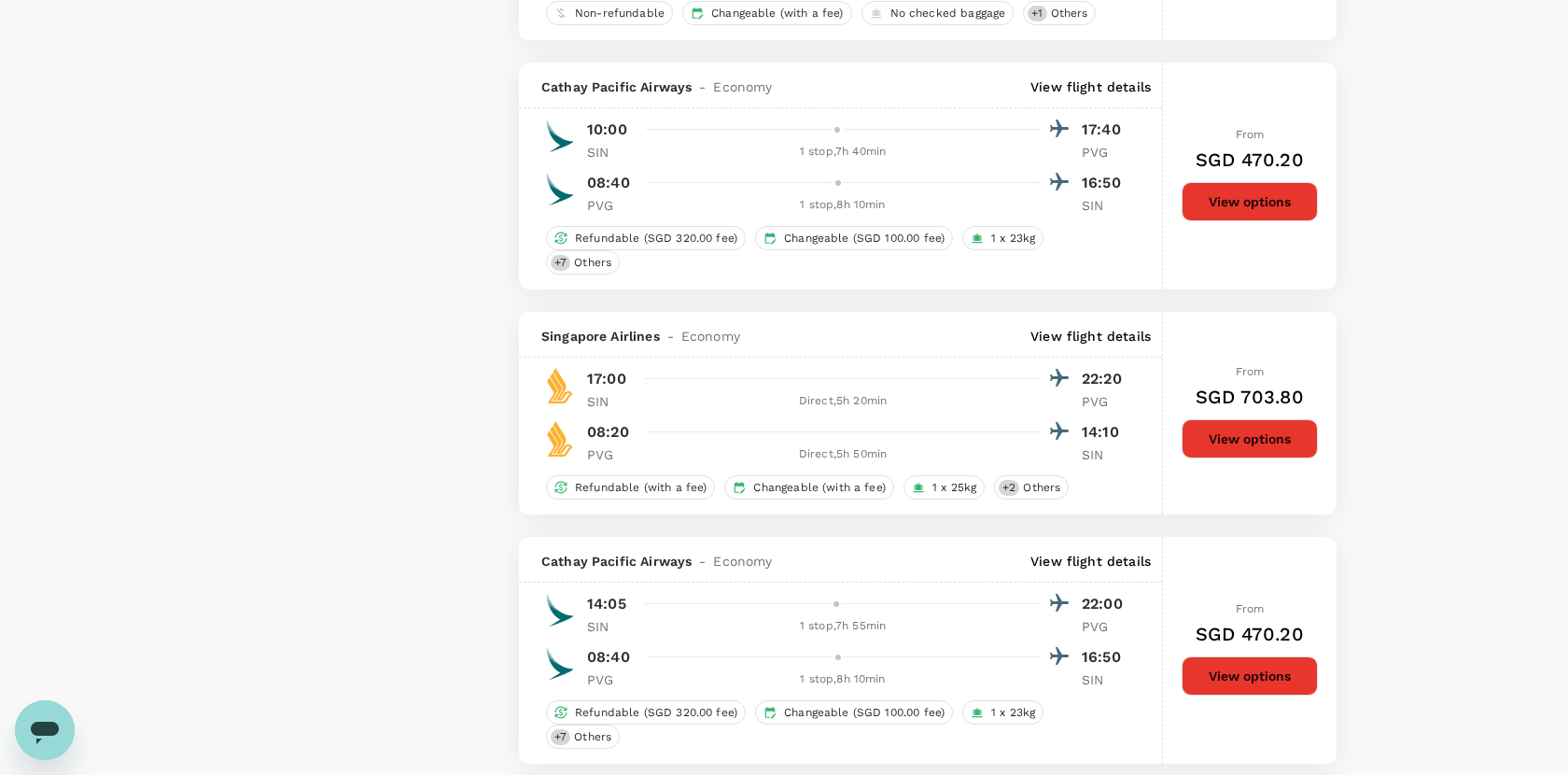
scroll to position [2938, 0]
